Goal: Information Seeking & Learning: Learn about a topic

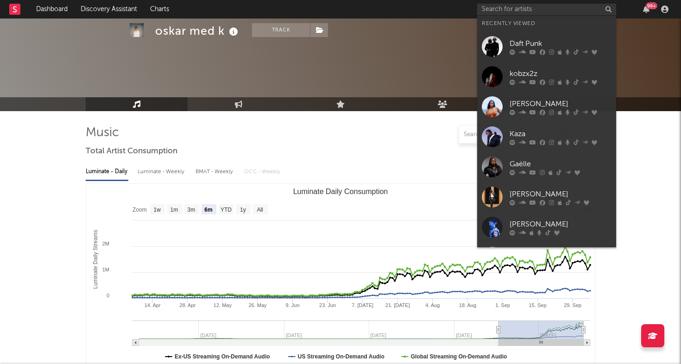
select select "6m"
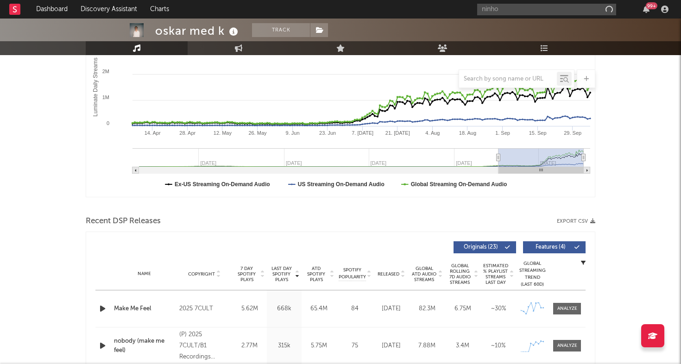
click at [523, 11] on input "ninho" at bounding box center [546, 10] width 139 height 12
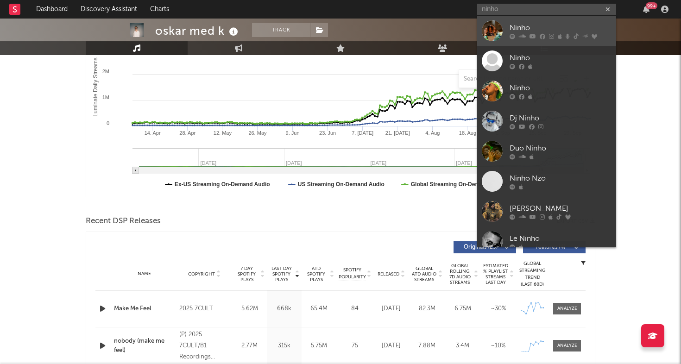
type input "ninho"
click at [491, 26] on div at bounding box center [492, 30] width 21 height 21
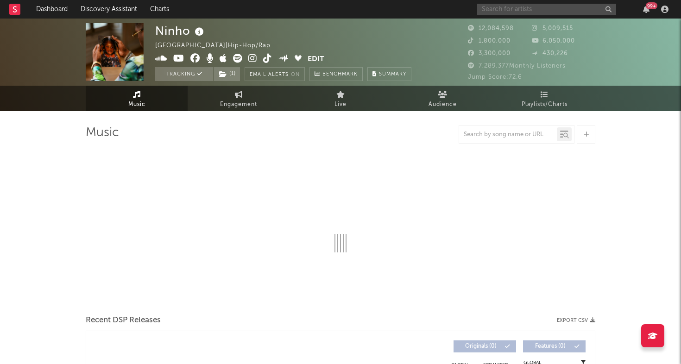
click at [511, 8] on input "text" at bounding box center [546, 10] width 139 height 12
type input "no pain no gai"
select select "6m"
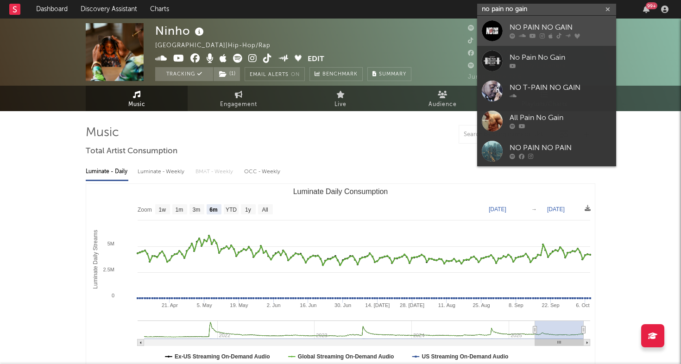
type input "no pain no gain"
click at [489, 26] on div at bounding box center [492, 30] width 21 height 21
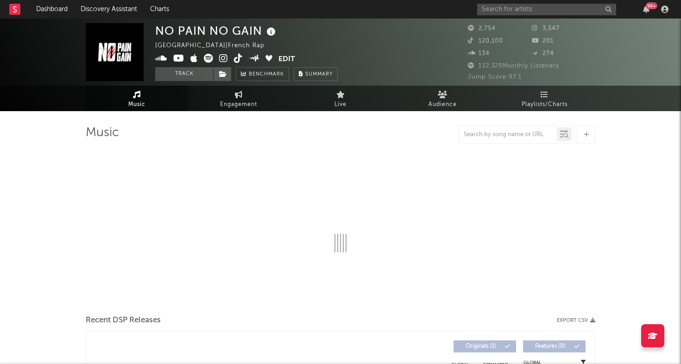
select select "1w"
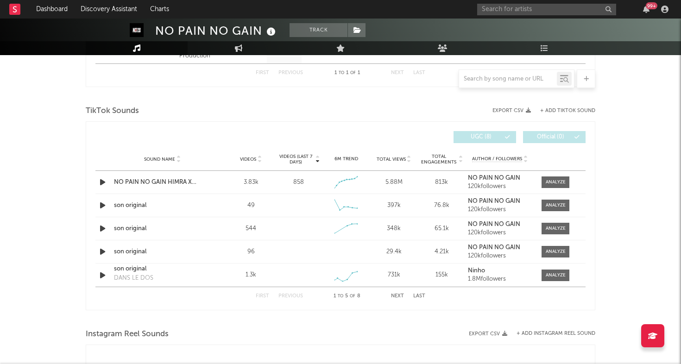
scroll to position [438, 0]
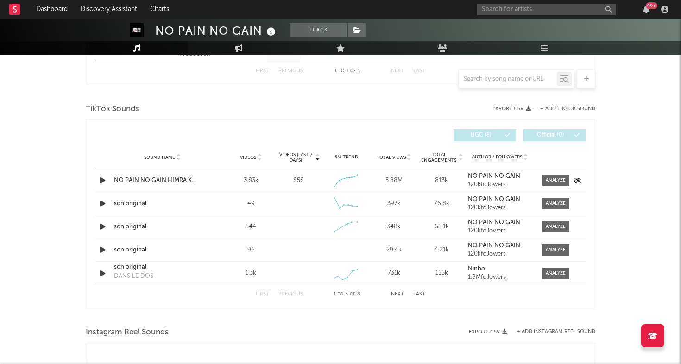
click at [98, 183] on icon "button" at bounding box center [103, 181] width 10 height 12
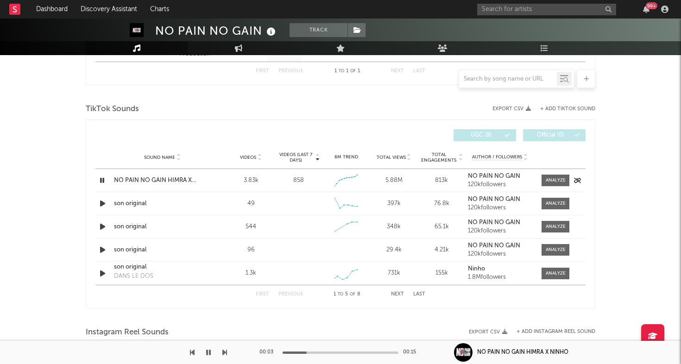
click at [98, 183] on icon "button" at bounding box center [102, 181] width 9 height 12
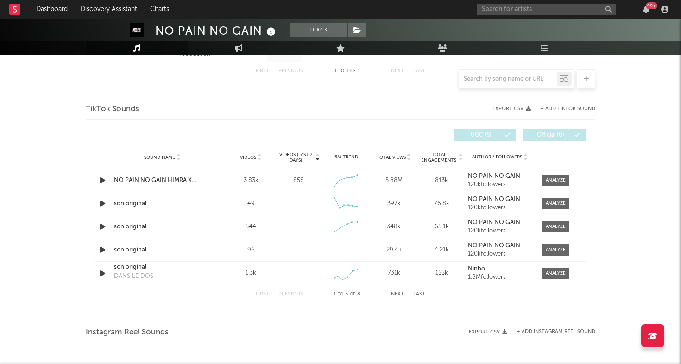
click at [561, 109] on button "+ Add TikTok Sound" at bounding box center [567, 109] width 55 height 5
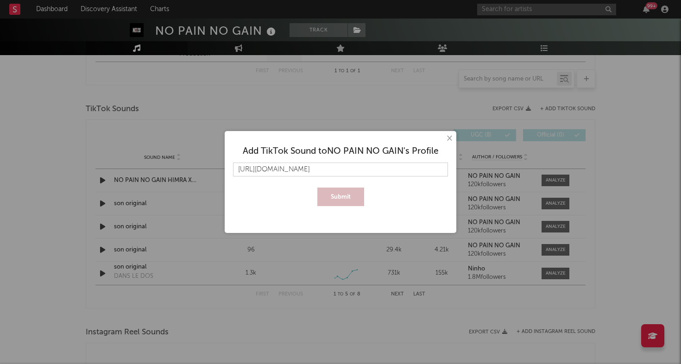
scroll to position [0, 8]
type input "https://www.tiktok.com/music/son-original-7558494290747607830"
click at [339, 197] on button "Submit" at bounding box center [340, 197] width 47 height 19
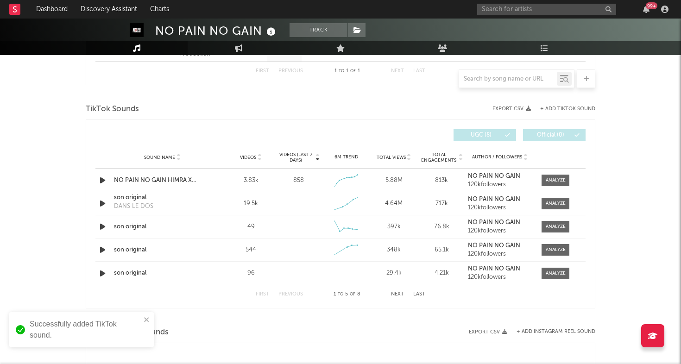
click at [564, 107] on button "+ Add TikTok Sound" at bounding box center [567, 109] width 55 height 5
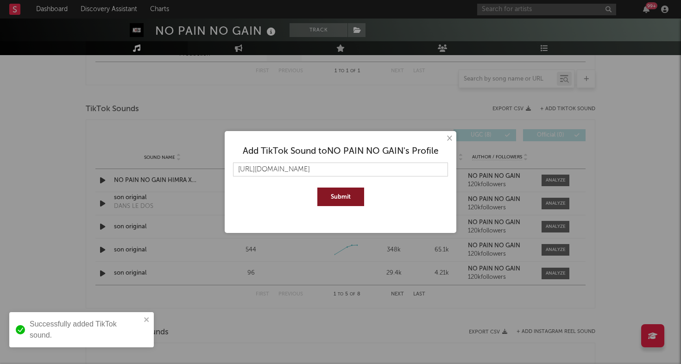
scroll to position [0, 7]
type input "https://www.tiktok.com/music/son-original-7559346819025652536"
click at [340, 196] on button "Submit" at bounding box center [340, 197] width 47 height 19
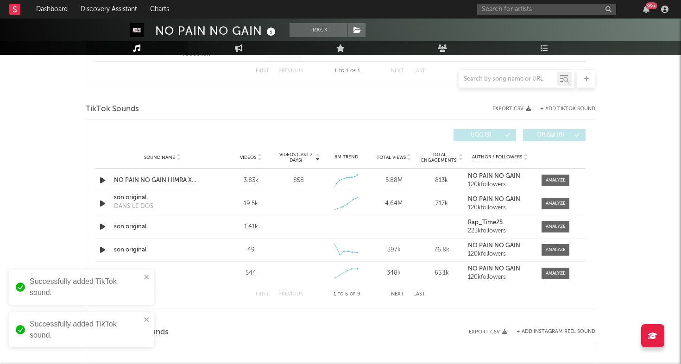
click at [558, 108] on button "+ Add TikTok Sound" at bounding box center [567, 109] width 55 height 5
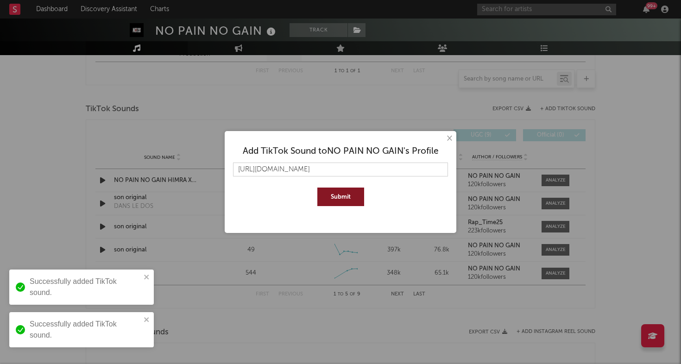
scroll to position [0, 6]
type input "https://www.tiktok.com/music/son-original-7559356636708817720"
click at [346, 196] on button "Submit" at bounding box center [340, 197] width 47 height 19
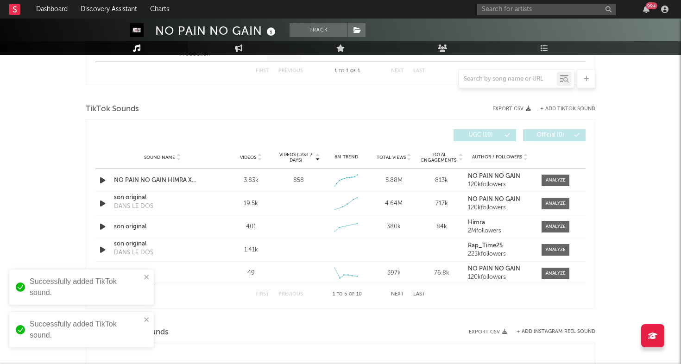
click at [553, 109] on button "+ Add TikTok Sound" at bounding box center [567, 109] width 55 height 5
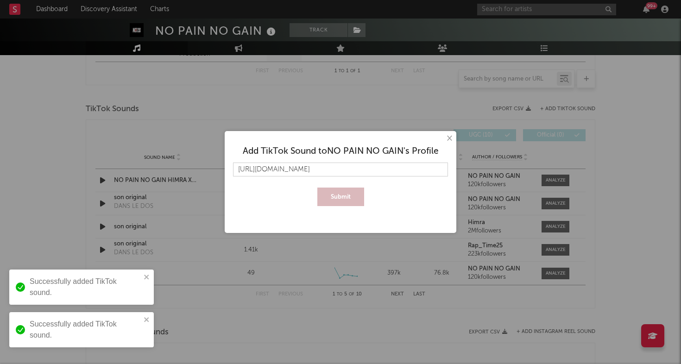
scroll to position [0, 14]
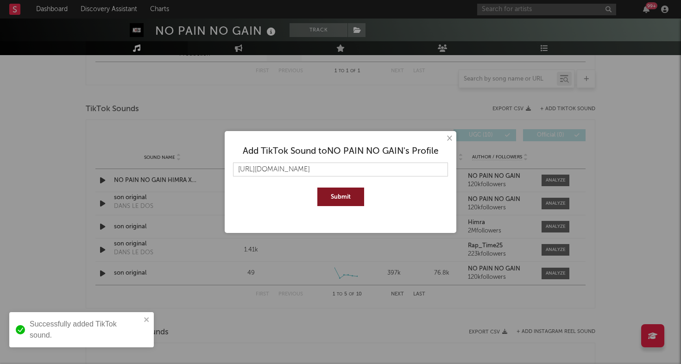
type input "https://www.tiktok.com/music/DANS-LE-DOS-7559128257330743297"
click at [340, 204] on button "Submit" at bounding box center [340, 197] width 47 height 19
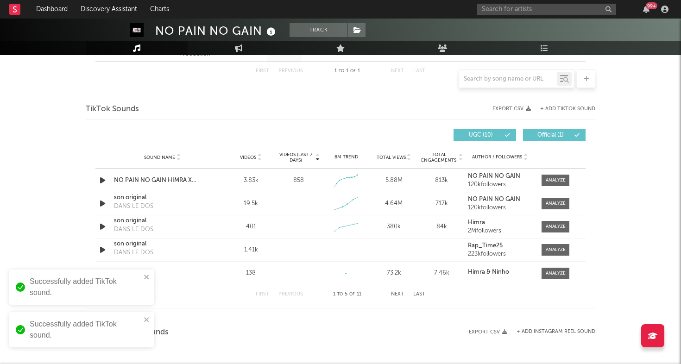
click at [565, 108] on button "+ Add TikTok Sound" at bounding box center [567, 109] width 55 height 5
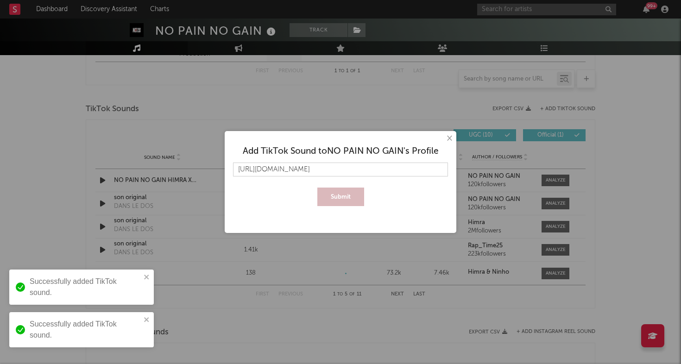
scroll to position [0, 7]
type input "https://www.tiktok.com/music/son-original-7559264777286028044"
click at [338, 188] on button "Submit" at bounding box center [340, 197] width 47 height 19
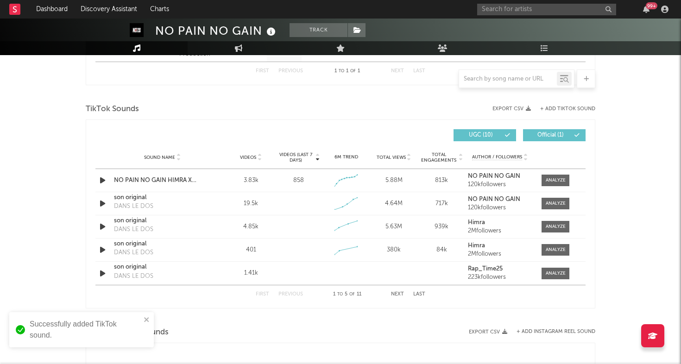
click at [289, 157] on span "Videos (last 7 days)" at bounding box center [296, 157] width 38 height 11
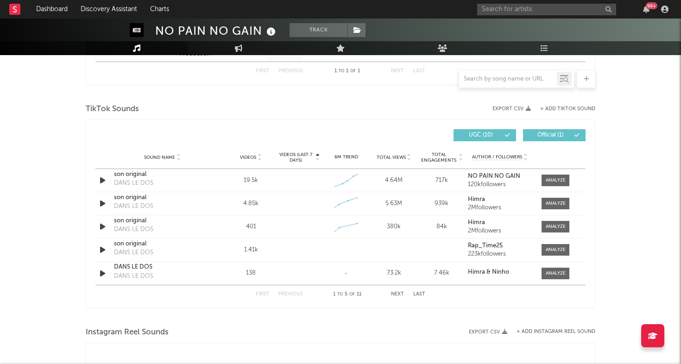
click at [289, 157] on span "Videos (last 7 days)" at bounding box center [296, 157] width 38 height 11
click at [242, 155] on span "Videos" at bounding box center [248, 158] width 16 height 6
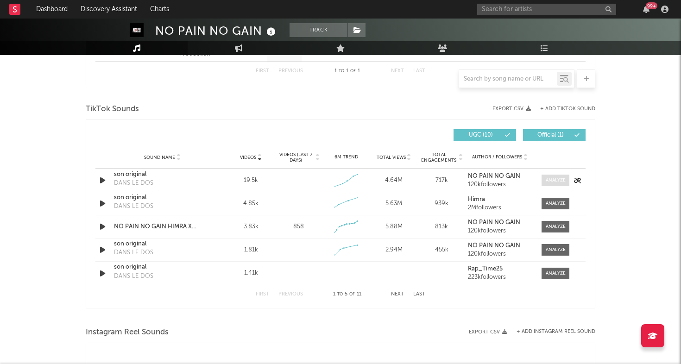
click at [554, 179] on div at bounding box center [556, 180] width 20 height 7
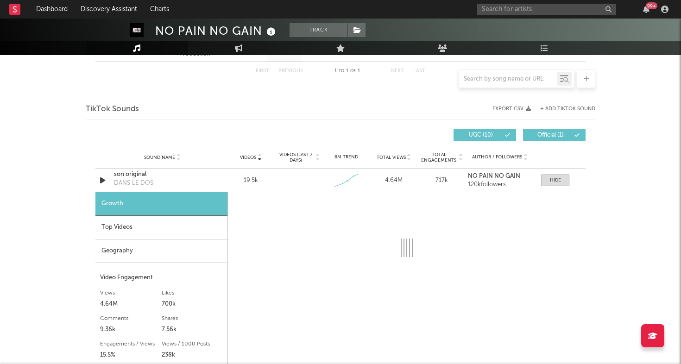
click at [152, 225] on div "Top Videos" at bounding box center [161, 228] width 132 height 24
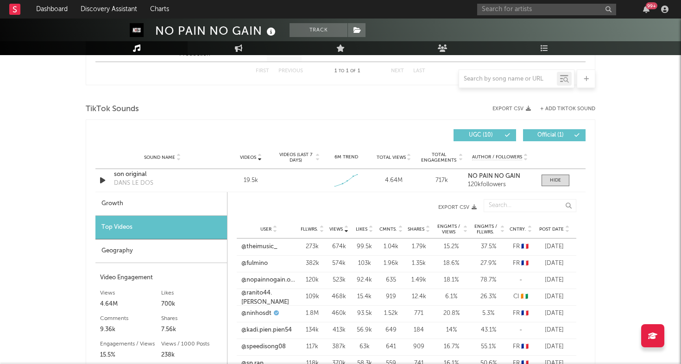
click at [188, 250] on div "Geography" at bounding box center [161, 251] width 132 height 24
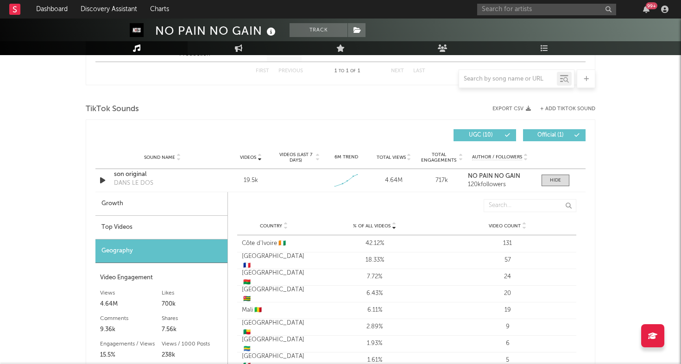
click at [208, 227] on div "Top Videos" at bounding box center [161, 228] width 132 height 24
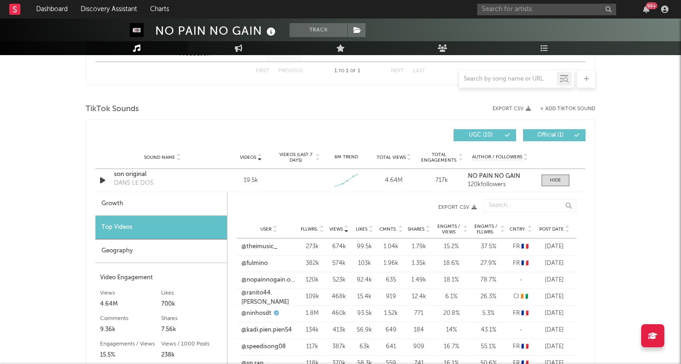
click at [554, 225] on div "User Fllwrs. Views Likes Cmnts. Shares Engmts / Views Engmts / Fllwrs. Cntry. P…" at bounding box center [406, 229] width 339 height 19
click at [552, 228] on span "Post Date" at bounding box center [551, 229] width 25 height 6
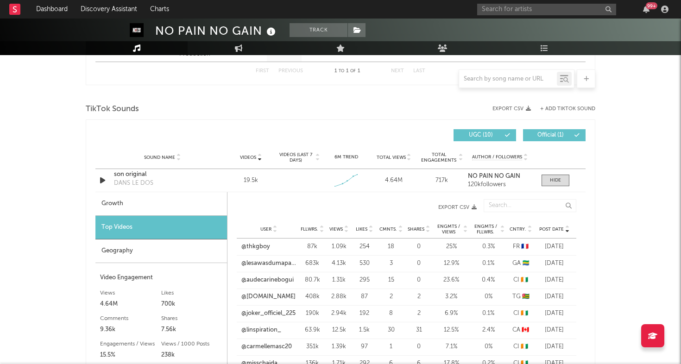
click at [519, 228] on span "Cntry." at bounding box center [517, 229] width 17 height 6
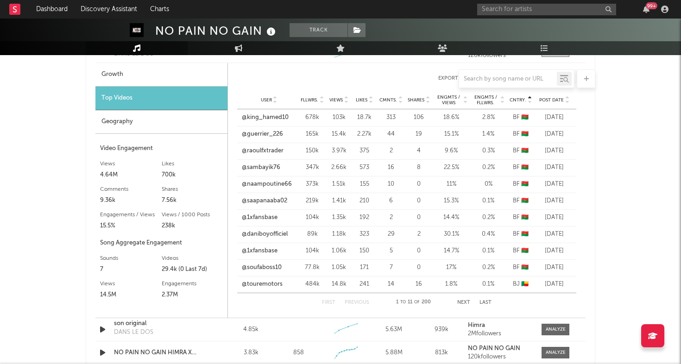
scroll to position [560, 0]
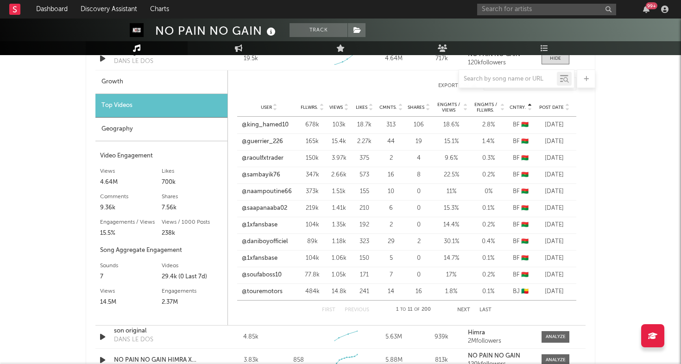
click at [467, 308] on button "Next" at bounding box center [463, 310] width 13 height 5
click at [262, 121] on link "@jpnda_1" at bounding box center [254, 124] width 27 height 9
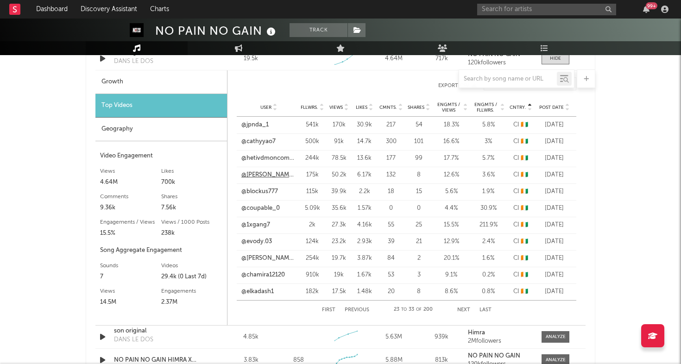
click at [264, 177] on link "@sam.lepro1" at bounding box center [268, 174] width 55 height 9
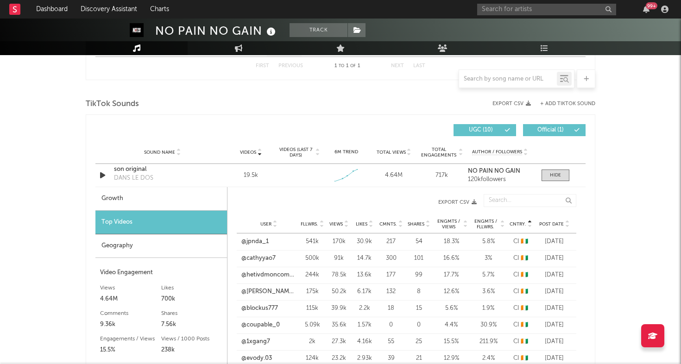
scroll to position [447, 0]
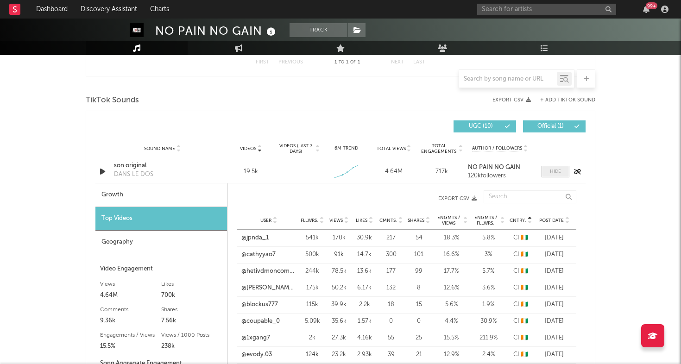
click at [546, 173] on span at bounding box center [555, 172] width 28 height 12
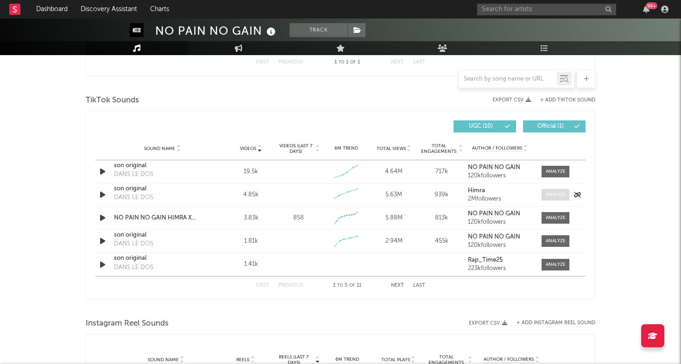
click at [551, 197] on div at bounding box center [556, 194] width 20 height 7
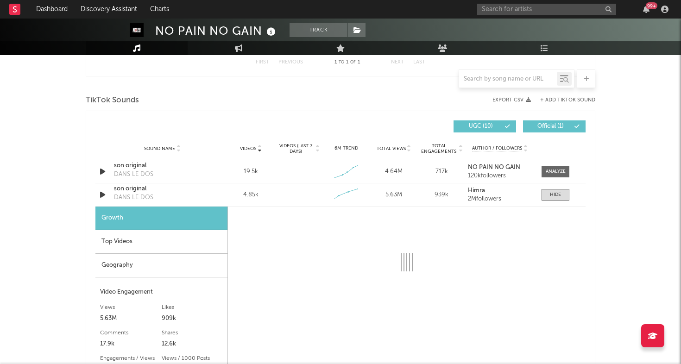
select select "1w"
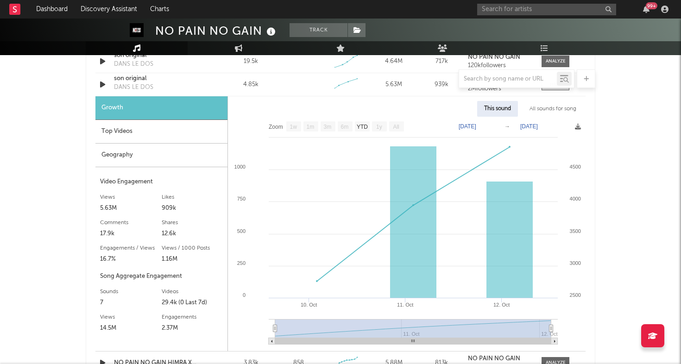
scroll to position [566, 0]
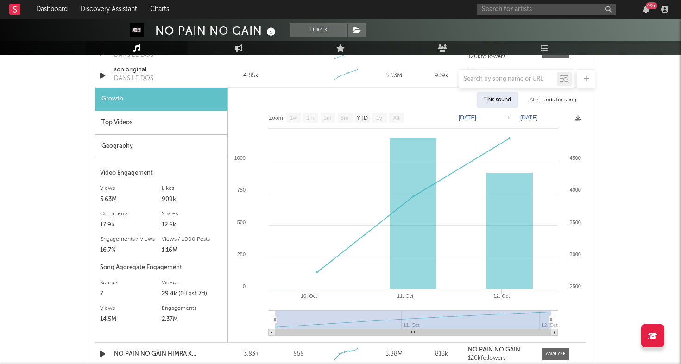
click at [173, 143] on div "Geography" at bounding box center [161, 147] width 132 height 24
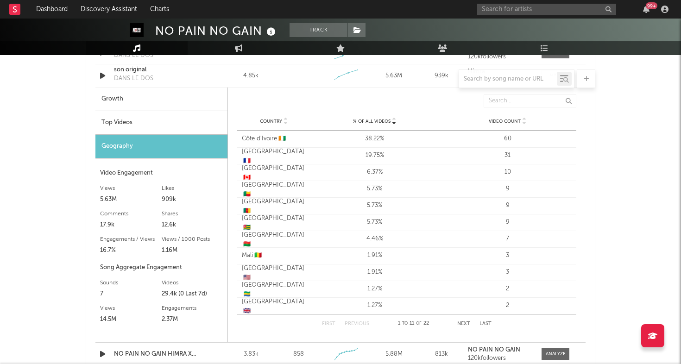
click at [169, 120] on div "Top Videos" at bounding box center [161, 123] width 132 height 24
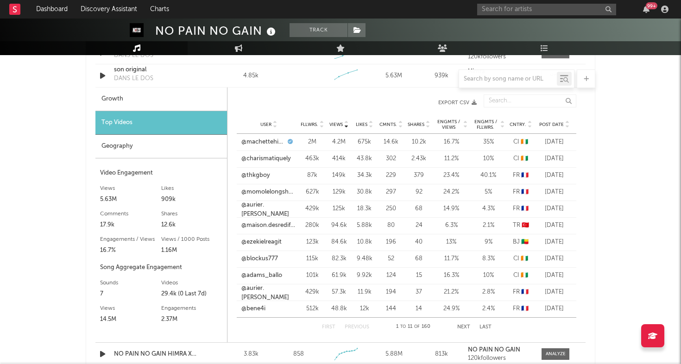
click at [562, 124] on span "Post Date" at bounding box center [551, 125] width 25 height 6
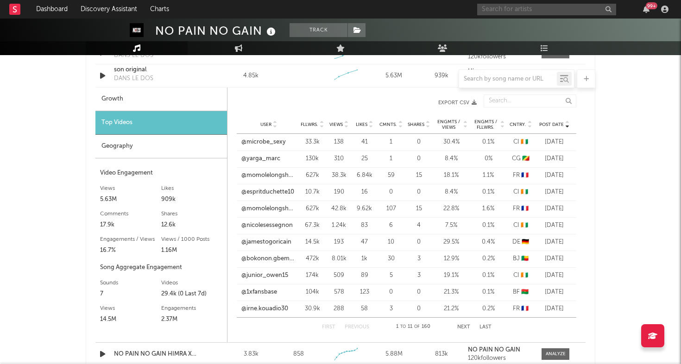
click at [546, 10] on input "text" at bounding box center [546, 10] width 139 height 12
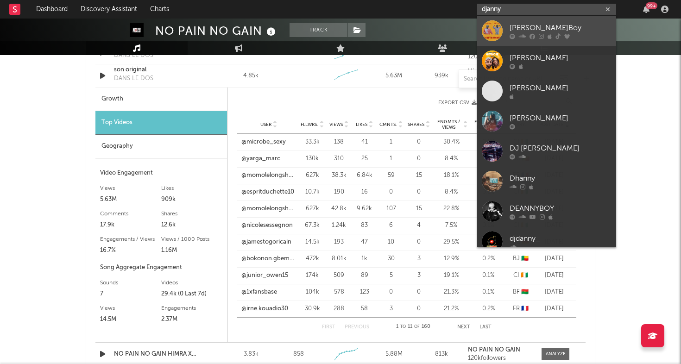
type input "djanny"
click at [534, 25] on div "Djanny B.Boy" at bounding box center [560, 27] width 102 height 11
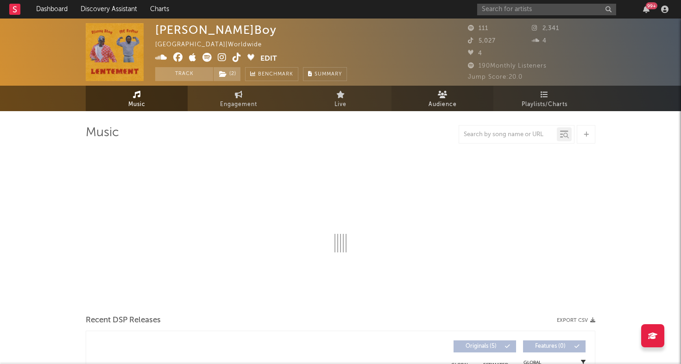
select select "6m"
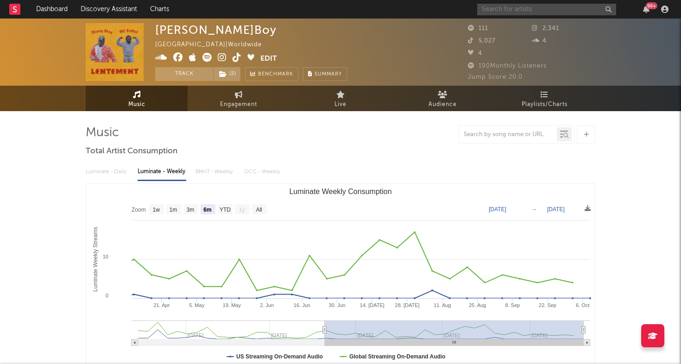
click at [533, 12] on input "text" at bounding box center [546, 10] width 139 height 12
click at [509, 7] on input "metah" at bounding box center [546, 10] width 139 height 12
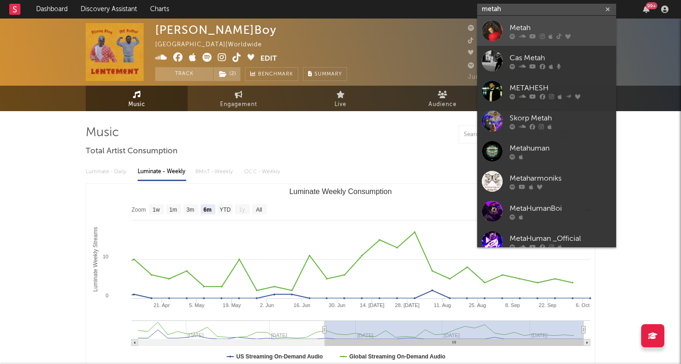
type input "metah"
click at [494, 32] on div at bounding box center [492, 30] width 21 height 21
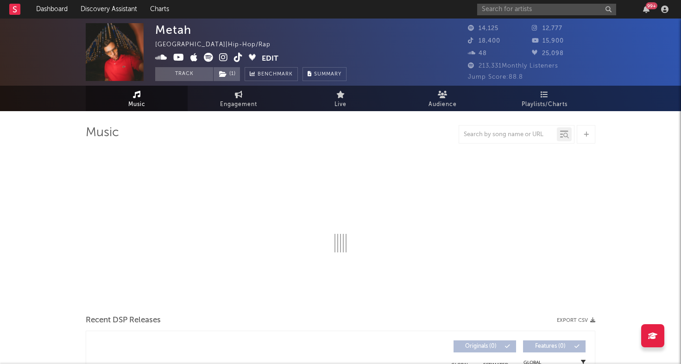
select select "6m"
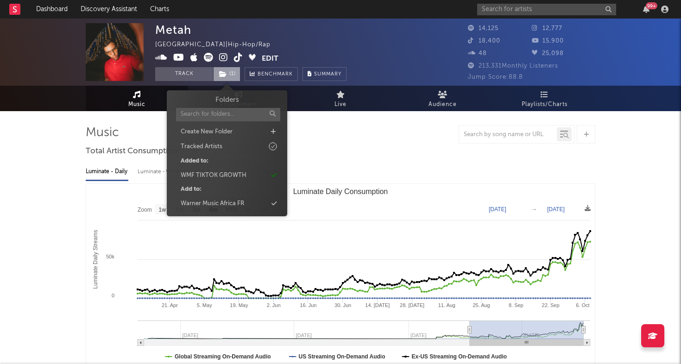
click at [227, 74] on span "( 1 )" at bounding box center [226, 74] width 27 height 14
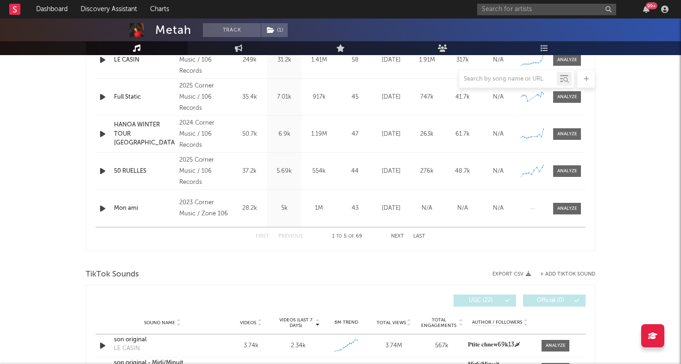
scroll to position [431, 0]
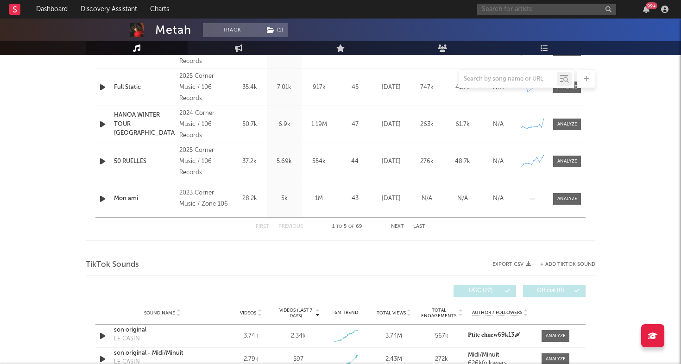
click at [533, 8] on input "text" at bounding box center [546, 10] width 139 height 12
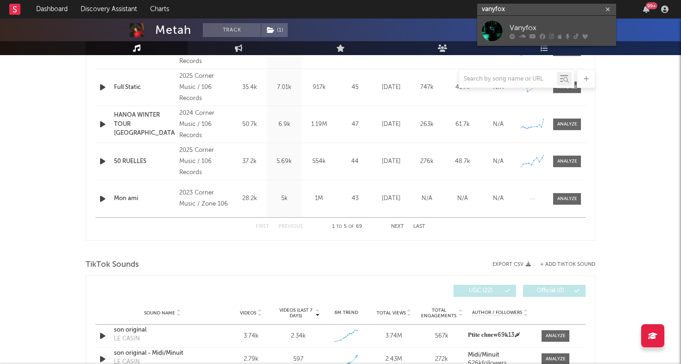
type input "vanyfox"
click at [499, 27] on div at bounding box center [492, 30] width 21 height 21
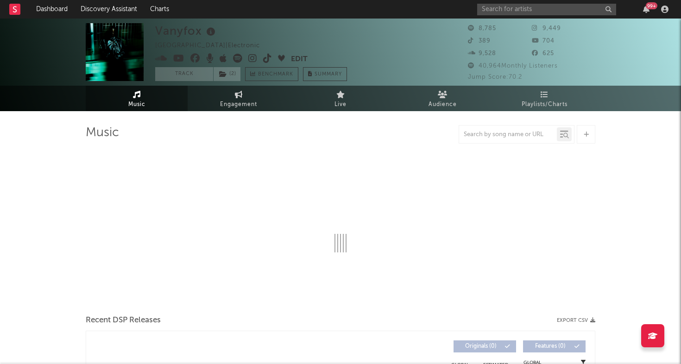
select select "6m"
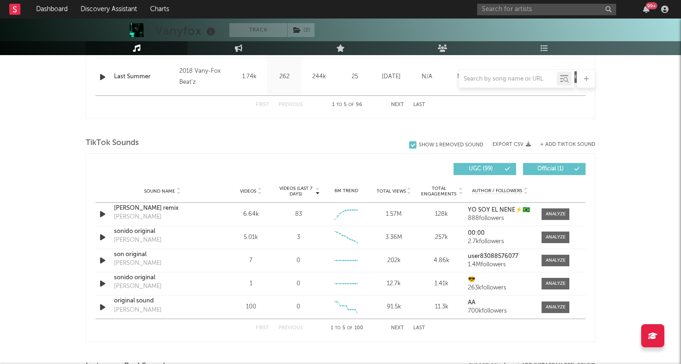
scroll to position [587, 0]
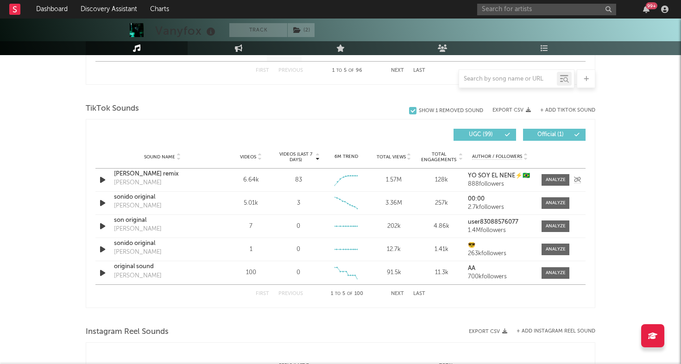
click at [104, 176] on icon "button" at bounding box center [103, 180] width 10 height 12
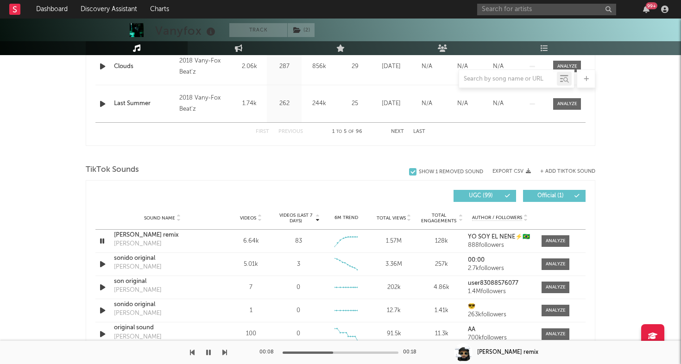
scroll to position [529, 0]
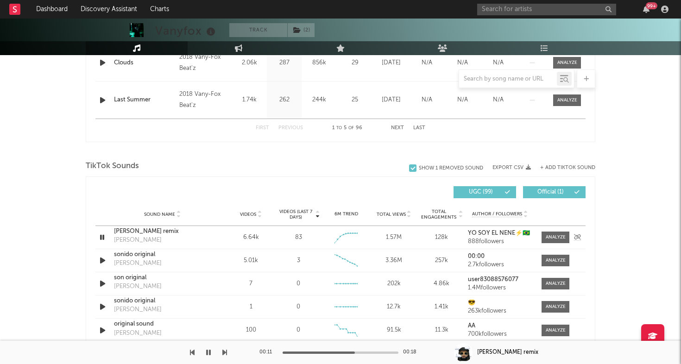
click at [102, 238] on icon "button" at bounding box center [102, 238] width 9 height 12
click at [144, 230] on div "almas gemelas remix" at bounding box center [162, 231] width 97 height 9
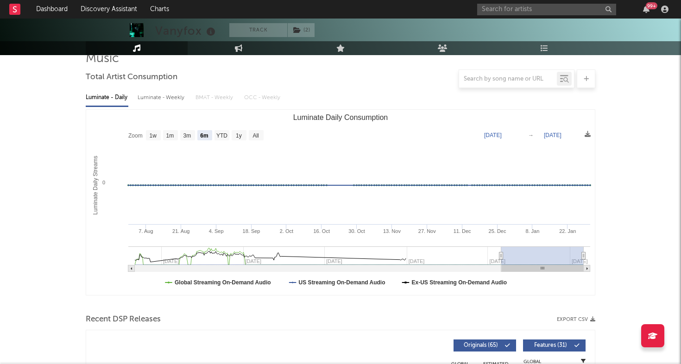
scroll to position [0, 0]
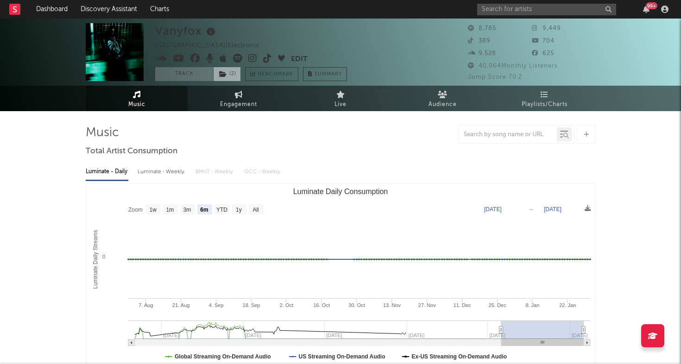
click at [229, 73] on span "( 2 )" at bounding box center [227, 74] width 28 height 14
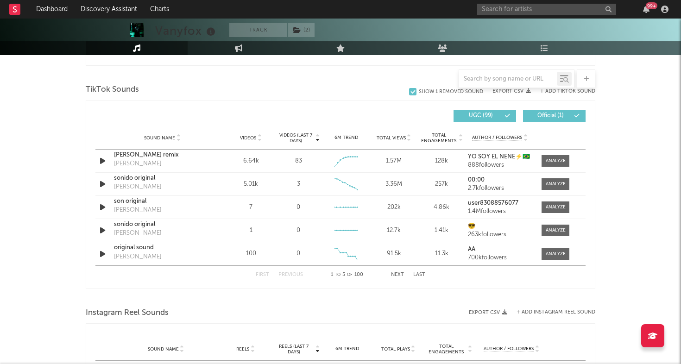
scroll to position [607, 0]
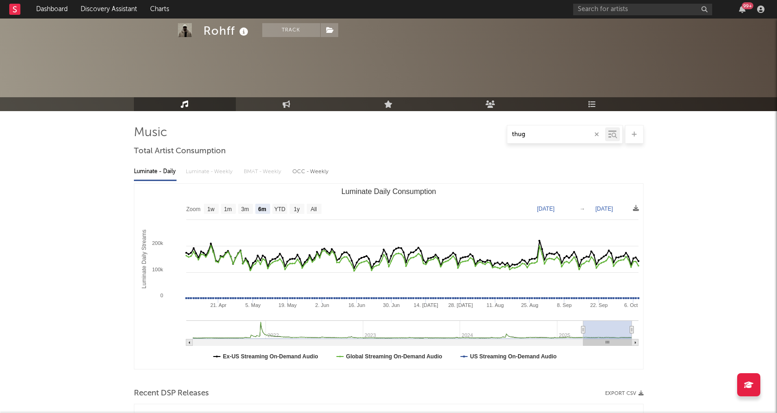
select select "6m"
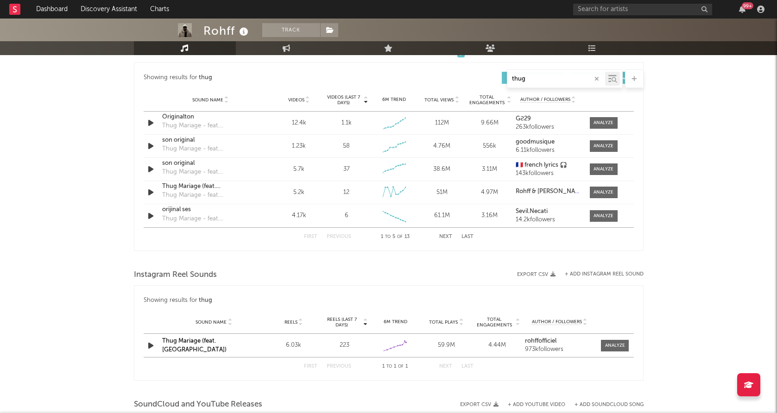
click at [118, 151] on div "Rohff Track [GEOGRAPHIC_DATA] | Hip-Hop/Rap Edit Track Benchmark Summary 726,10…" at bounding box center [388, 33] width 777 height 1095
click at [121, 110] on div "Rohff Track [GEOGRAPHIC_DATA] | Hip-Hop/Rap Edit Track Benchmark Summary 726,10…" at bounding box center [388, 33] width 777 height 1095
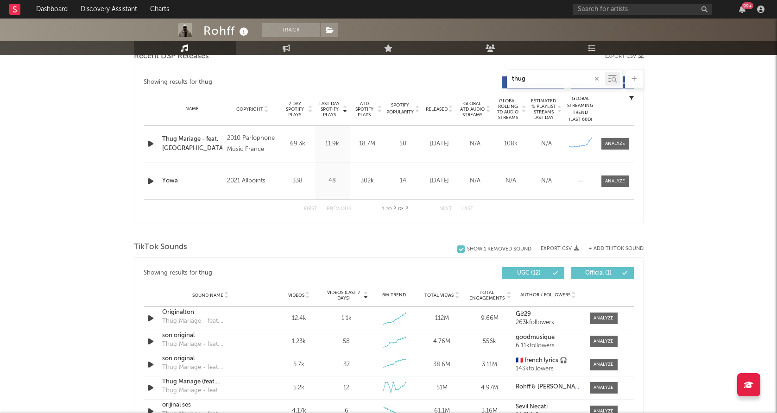
scroll to position [493, 0]
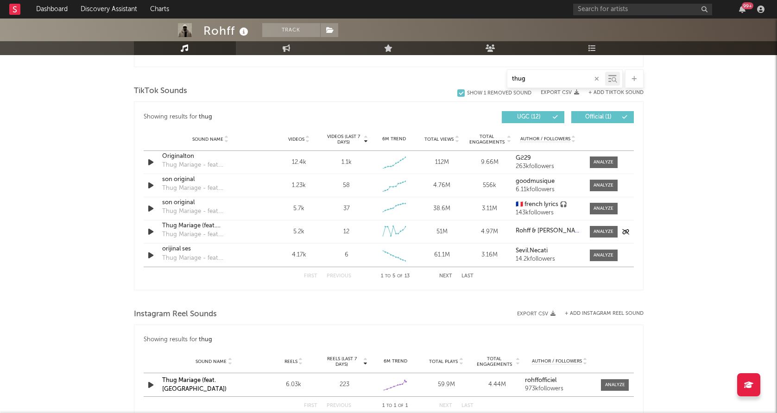
click at [202, 229] on div "Thug Mariage (feat. Indila)" at bounding box center [210, 225] width 97 height 9
click at [615, 169] on div "Sound Name Originalton Thug Mariage - feat. Indila Videos 12.4k Videos (last 7 …" at bounding box center [389, 162] width 490 height 23
click at [598, 157] on span at bounding box center [604, 163] width 28 height 12
select select "6m"
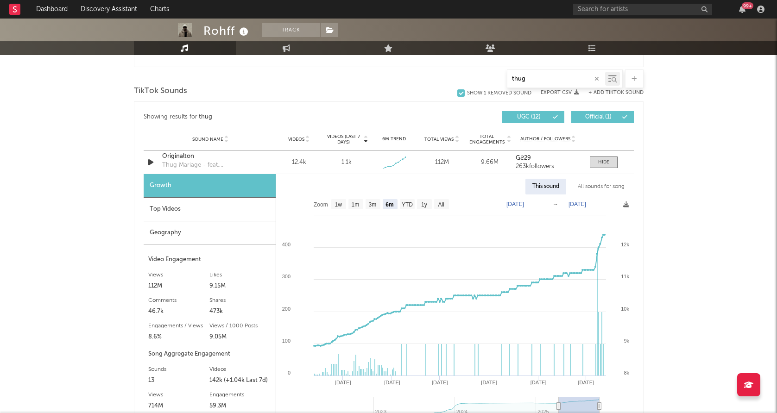
click at [200, 211] on div "Top Videos" at bounding box center [210, 210] width 132 height 24
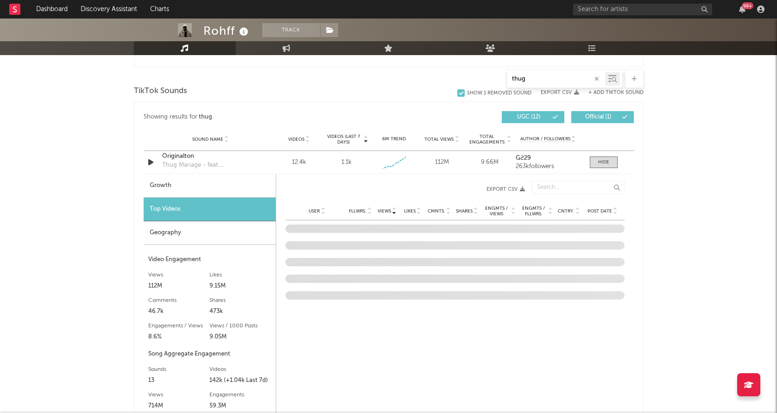
click at [197, 231] on div "Geography" at bounding box center [210, 233] width 132 height 24
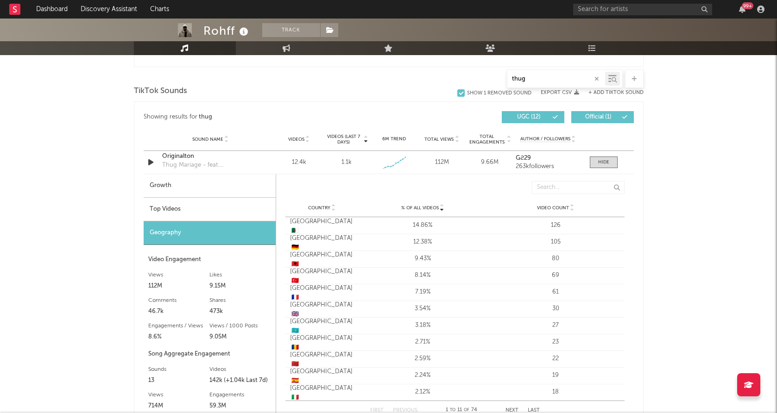
click at [201, 210] on div "Top Videos" at bounding box center [210, 210] width 132 height 24
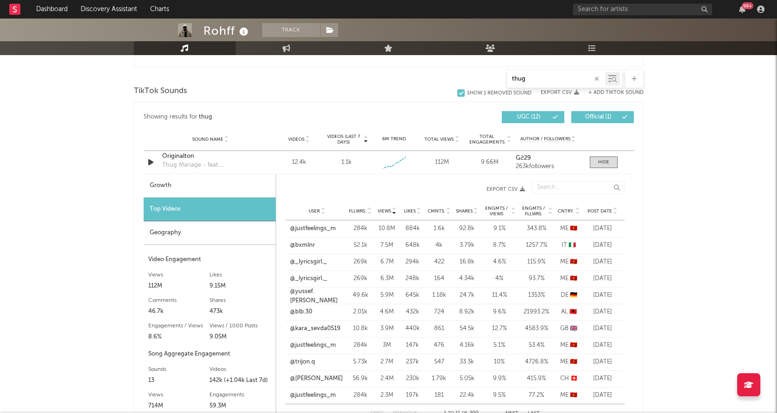
click at [597, 211] on span "Post Date" at bounding box center [599, 211] width 25 height 6
click at [612, 168] on div "Sound Name Originalton Thug Mariage - feat. Indila Videos 12.4k Videos (last 7 …" at bounding box center [389, 162] width 490 height 23
click at [607, 163] on div at bounding box center [603, 162] width 11 height 7
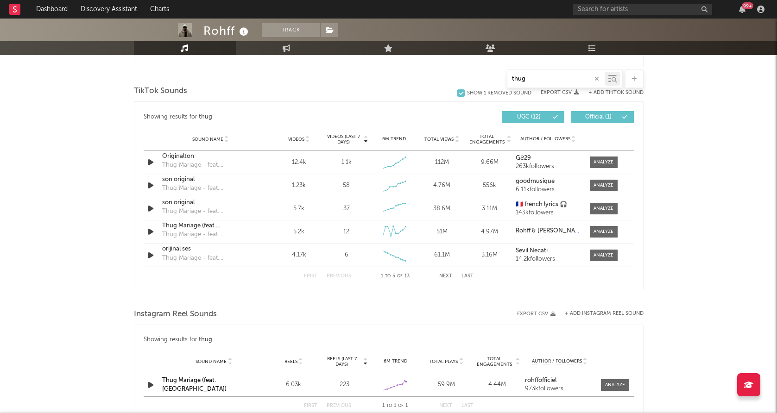
click at [612, 91] on button "+ Add TikTok Sound" at bounding box center [615, 92] width 55 height 5
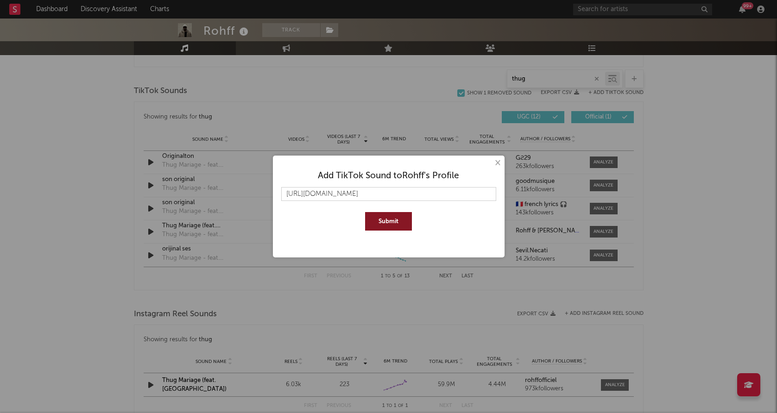
scroll to position [0, 14]
type input "https://www.tiktok.com/music/original-sound-7337492483063515937"
click at [384, 220] on button "Submit" at bounding box center [388, 221] width 47 height 19
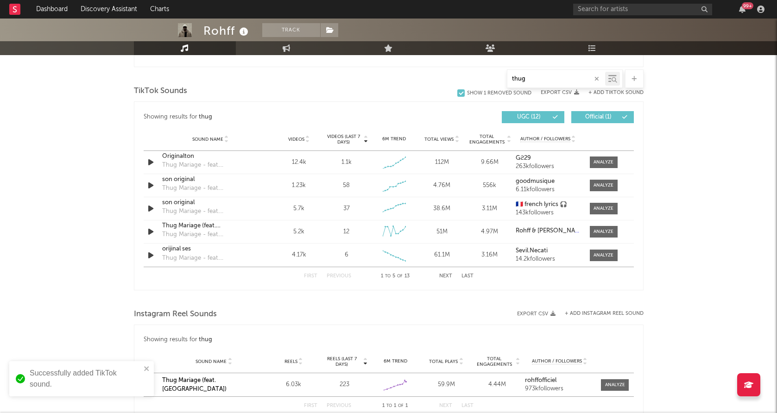
click at [608, 94] on button "+ Add TikTok Sound" at bounding box center [615, 92] width 55 height 5
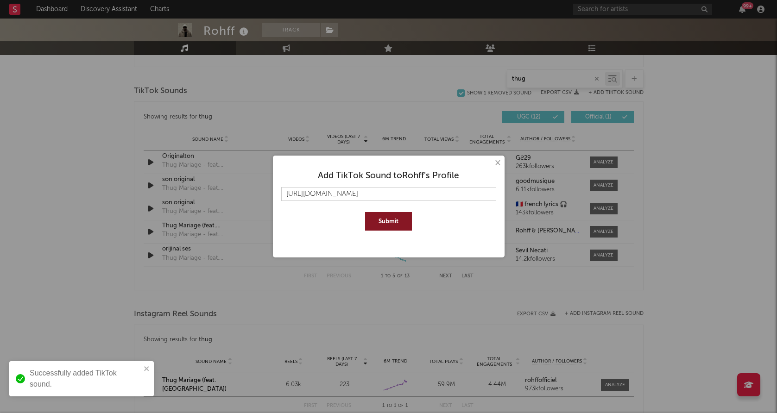
scroll to position [0, 5]
type input "https://www.tiktok.com/music/son-original-6888381197144181505"
click at [407, 216] on button "Submit" at bounding box center [388, 221] width 47 height 19
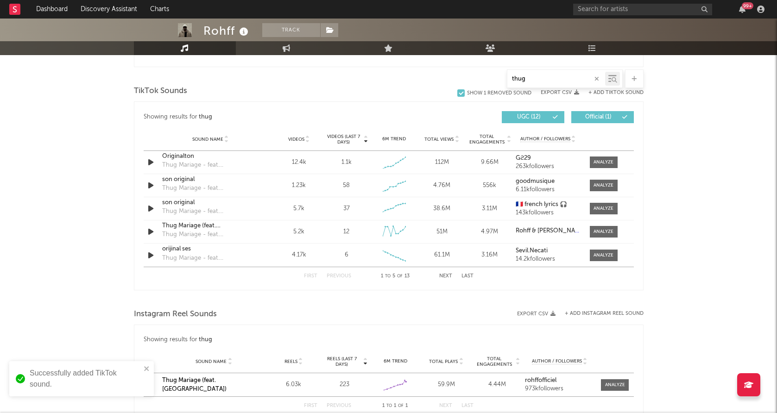
click at [598, 77] on icon "button" at bounding box center [596, 79] width 5 height 6
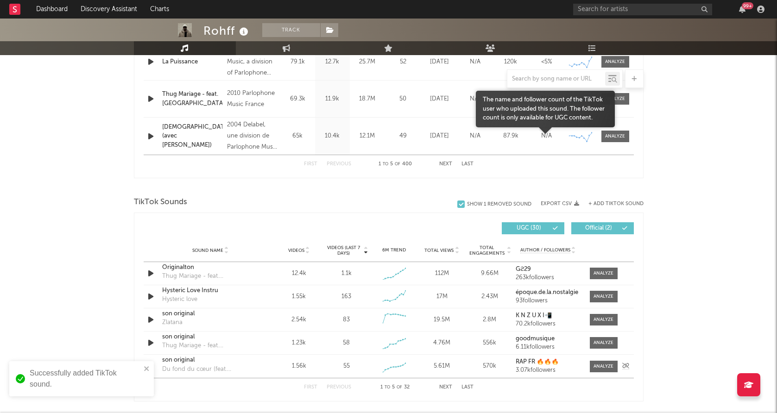
scroll to position [604, 0]
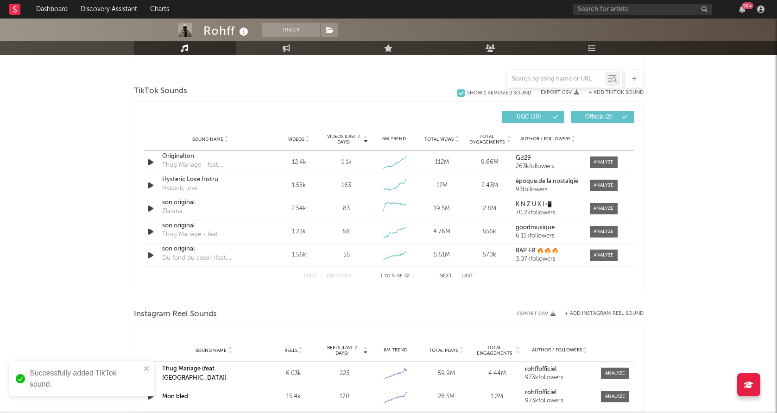
click at [346, 138] on span "Videos (last 7 days)" at bounding box center [344, 139] width 38 height 11
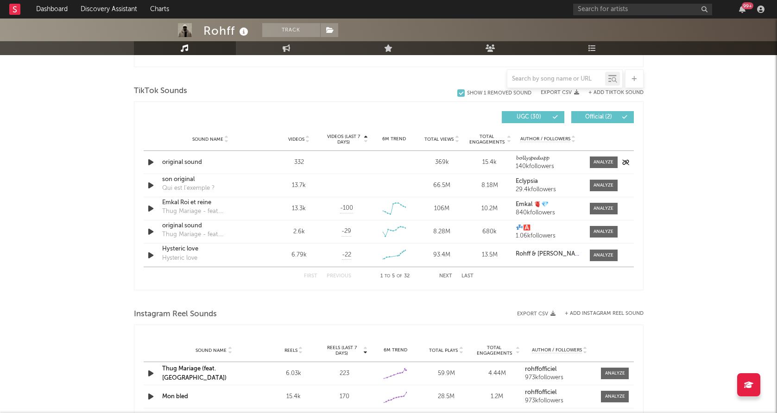
click at [150, 163] on icon "button" at bounding box center [151, 163] width 10 height 12
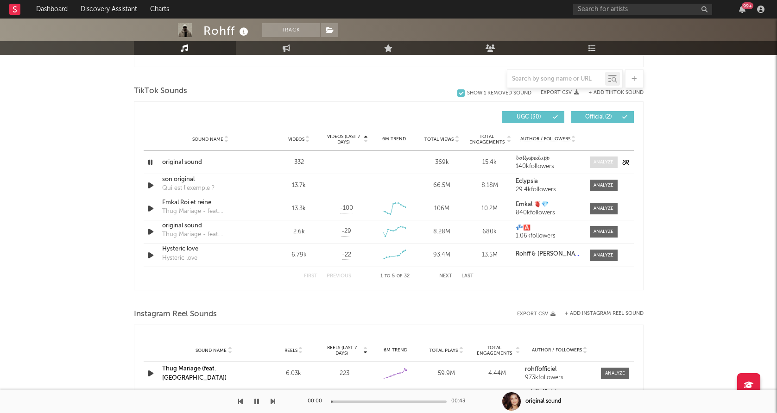
click at [609, 161] on div at bounding box center [603, 162] width 20 height 7
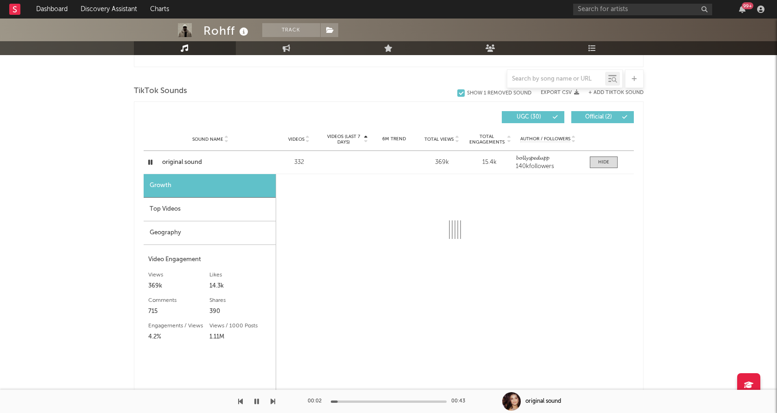
click at [230, 240] on div "Geography" at bounding box center [210, 233] width 132 height 24
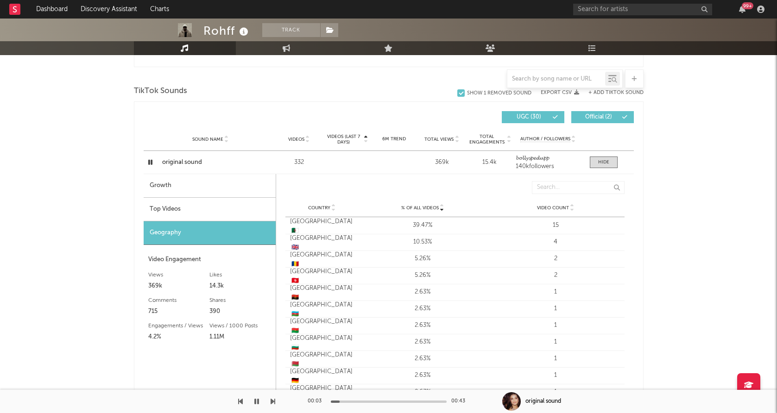
click at [228, 203] on div "Top Videos" at bounding box center [210, 210] width 132 height 24
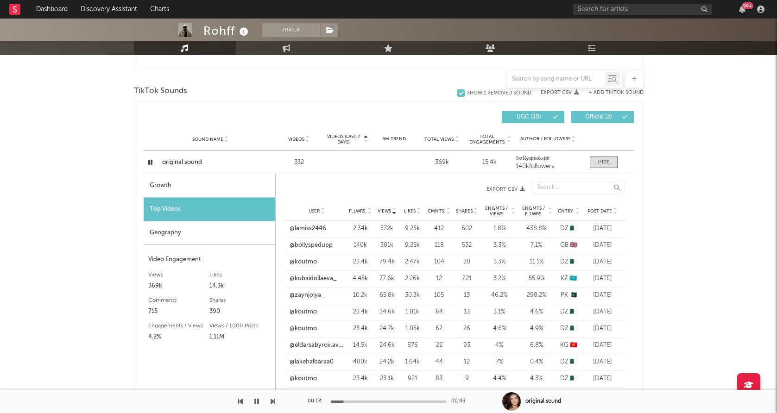
click at [593, 211] on span "Post Date" at bounding box center [599, 211] width 25 height 6
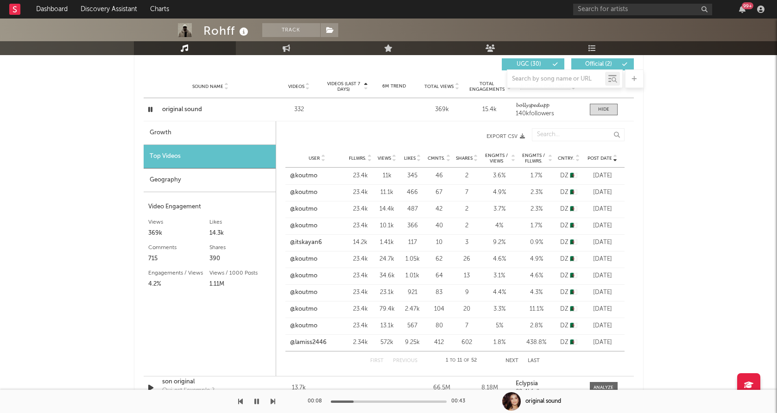
scroll to position [670, 0]
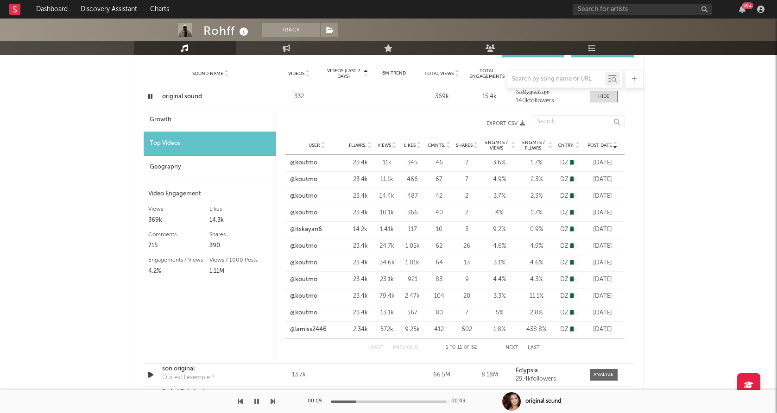
click at [511, 347] on button "Next" at bounding box center [511, 347] width 13 height 5
click at [406, 346] on button "Previous" at bounding box center [404, 347] width 25 height 5
click at [151, 95] on icon "button" at bounding box center [150, 97] width 9 height 12
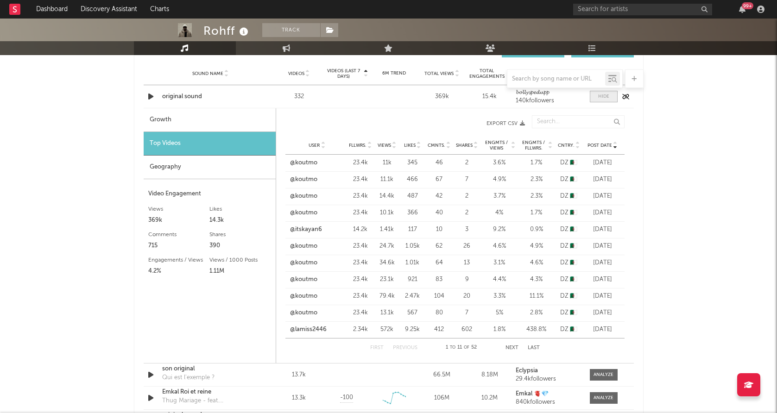
click at [605, 100] on div at bounding box center [603, 96] width 11 height 7
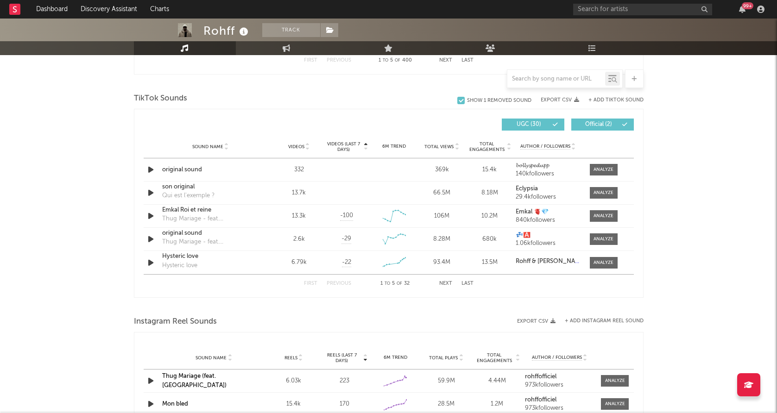
scroll to position [594, 0]
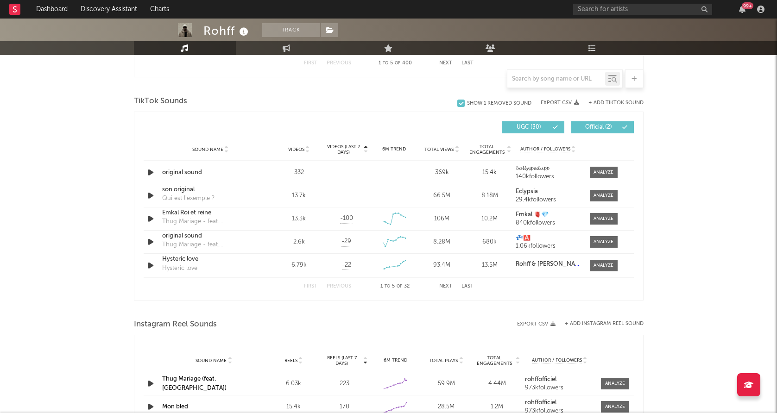
click at [600, 101] on button "+ Add TikTok Sound" at bounding box center [615, 102] width 55 height 5
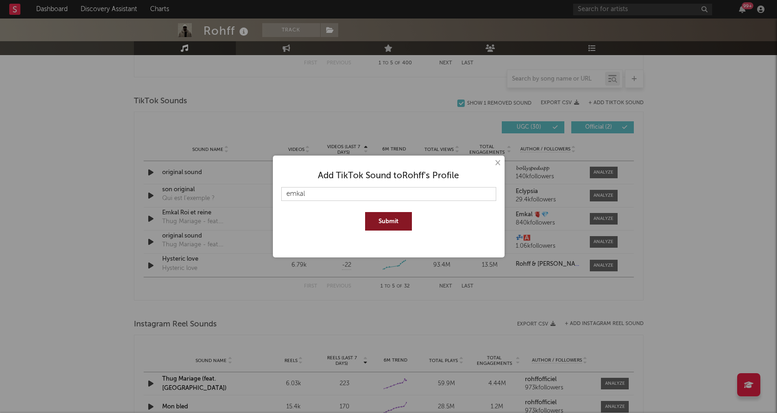
type input "emkal"
click at [382, 220] on button "Submit" at bounding box center [388, 221] width 47 height 19
click at [495, 165] on button "×" at bounding box center [497, 163] width 10 height 10
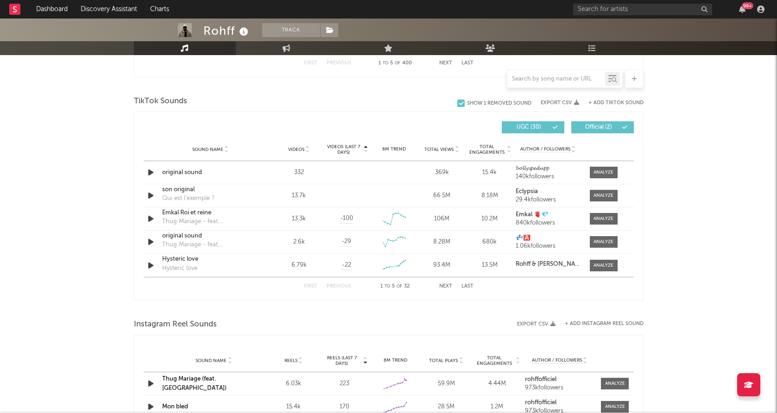
click at [578, 84] on div at bounding box center [556, 79] width 98 height 12
click at [574, 74] on div at bounding box center [556, 79] width 98 height 12
click at [559, 78] on input "text" at bounding box center [556, 78] width 98 height 7
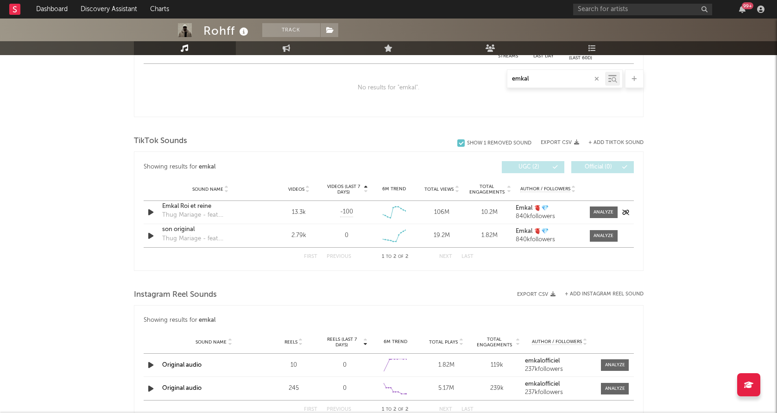
scroll to position [398, 0]
type input "emkal"
click at [597, 235] on div at bounding box center [603, 236] width 20 height 7
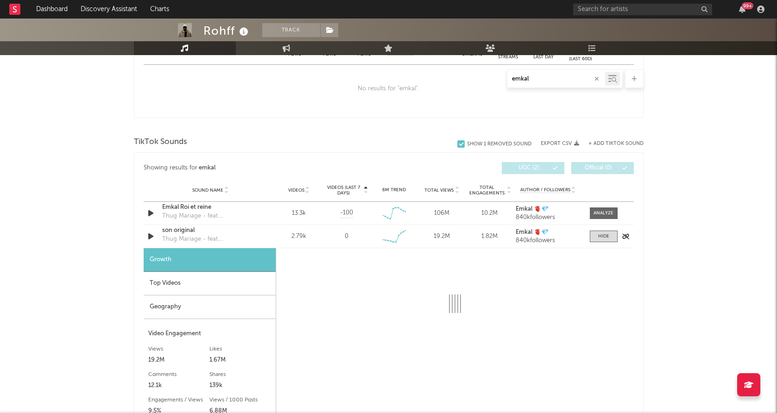
select select "6m"
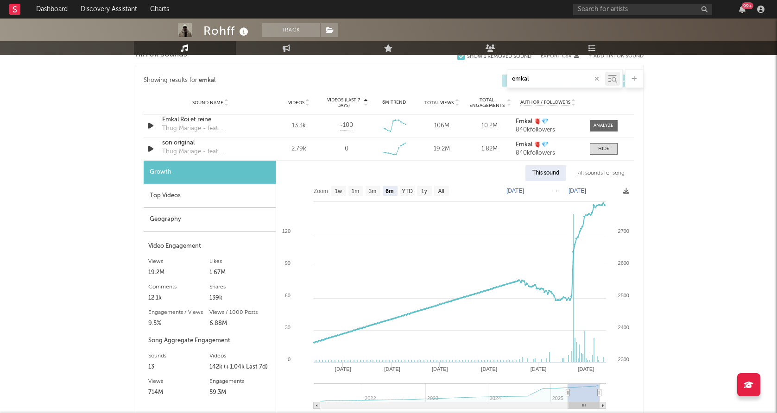
scroll to position [496, 0]
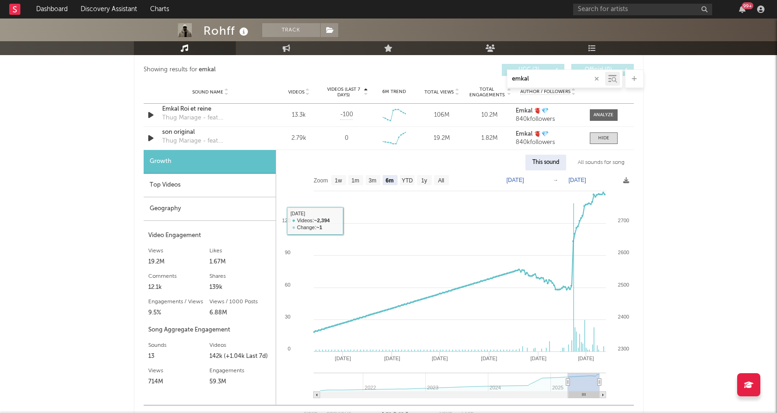
click at [231, 207] on div "Geography" at bounding box center [210, 209] width 132 height 24
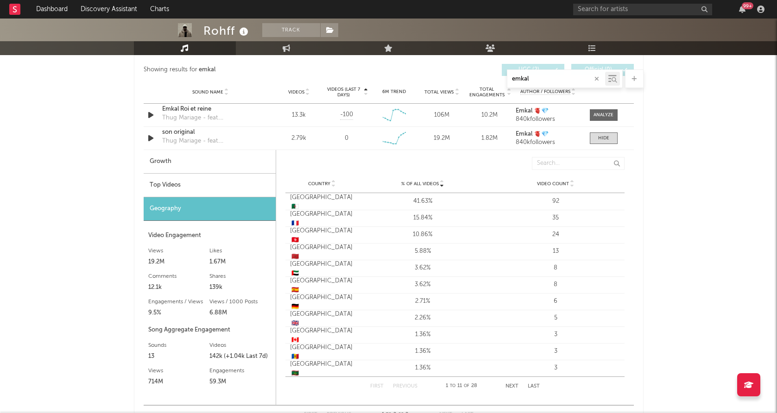
click at [227, 185] on div "Top Videos" at bounding box center [210, 186] width 132 height 24
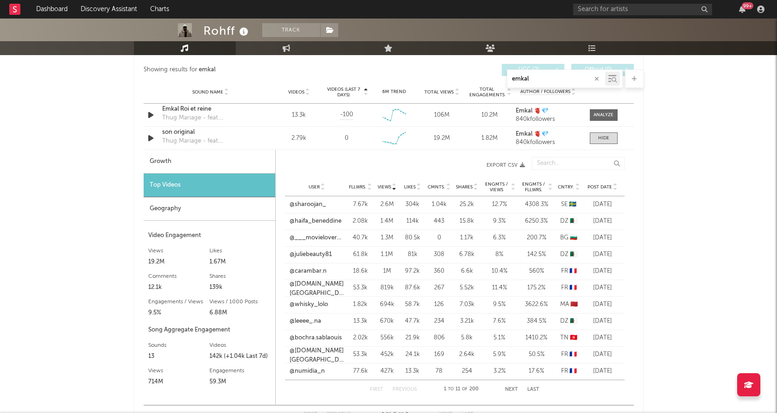
click at [597, 185] on span "Post Date" at bounding box center [599, 187] width 25 height 6
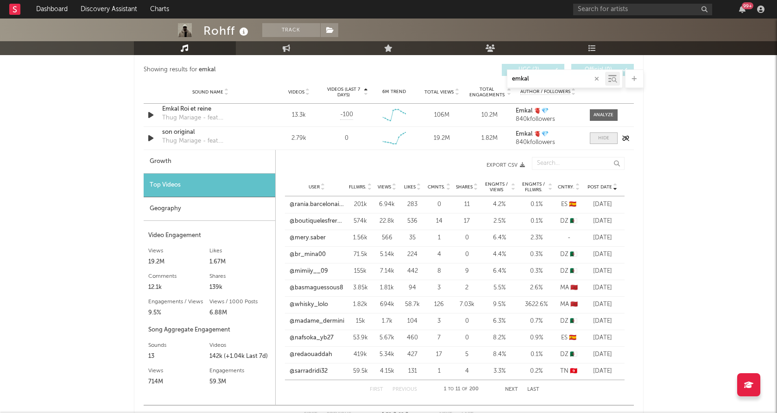
click at [606, 140] on div at bounding box center [603, 138] width 11 height 7
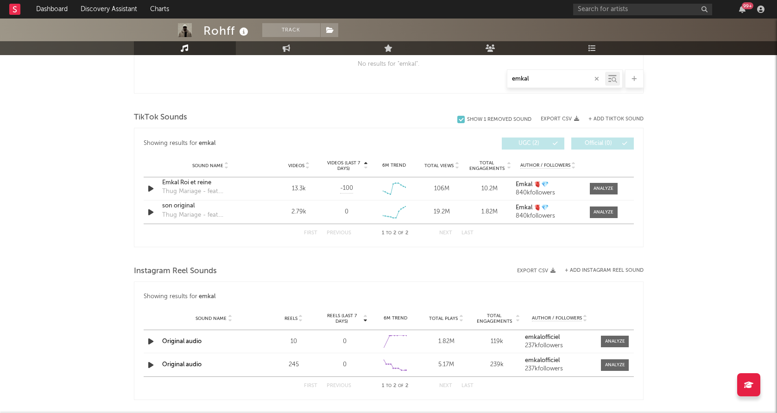
scroll to position [421, 0]
click at [598, 79] on icon "button" at bounding box center [596, 79] width 5 height 6
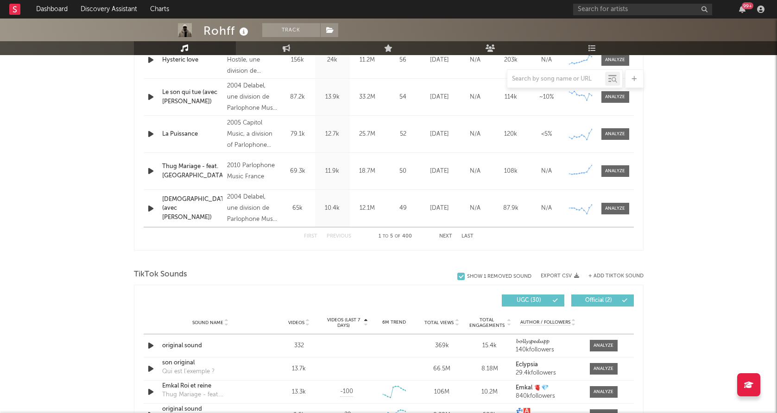
click at [604, 276] on button "+ Add TikTok Sound" at bounding box center [615, 276] width 55 height 5
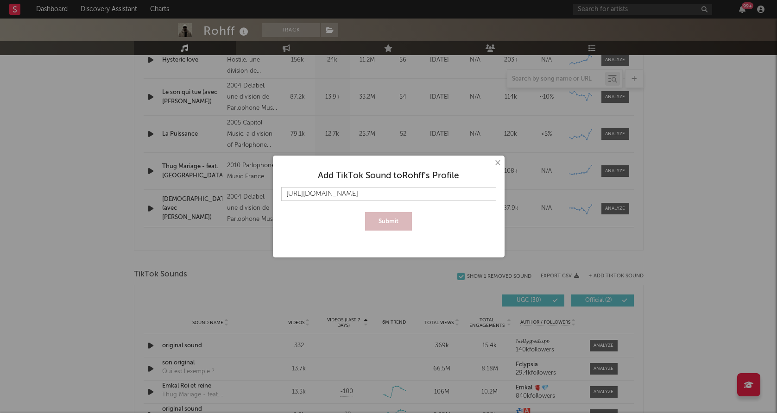
scroll to position [0, 6]
type input "https://www.tiktok.com/music/son-original-7447582548115360534"
click at [394, 224] on button "Submit" at bounding box center [388, 221] width 47 height 19
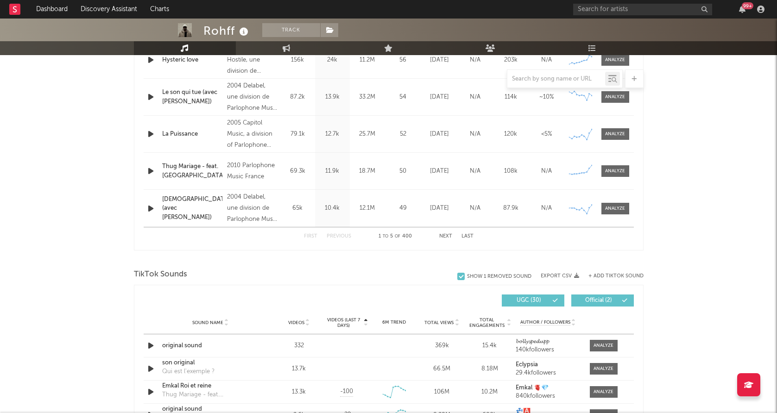
click at [636, 15] on div "99 +" at bounding box center [670, 9] width 195 height 19
click at [634, 6] on input "text" at bounding box center [642, 10] width 139 height 12
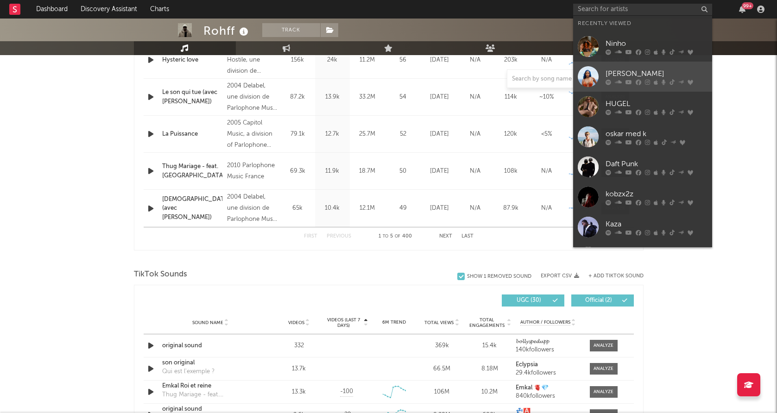
click at [591, 80] on div at bounding box center [588, 76] width 21 height 21
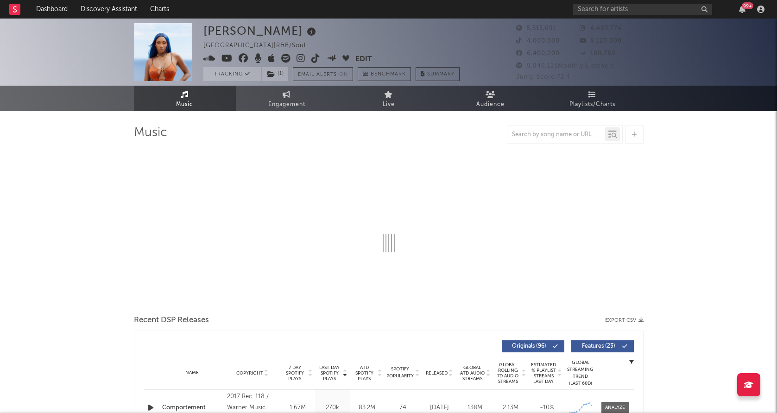
select select "6m"
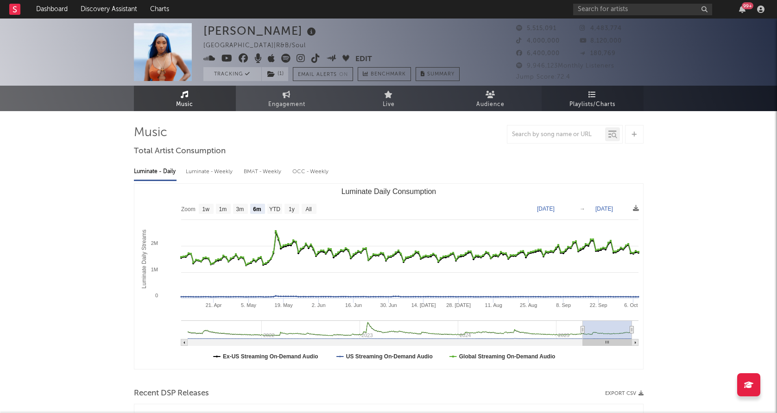
click at [590, 100] on span "Playlists/Charts" at bounding box center [592, 104] width 46 height 11
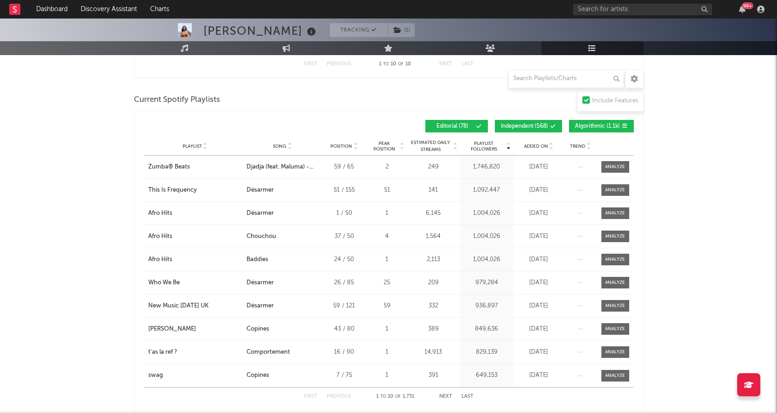
scroll to position [435, 0]
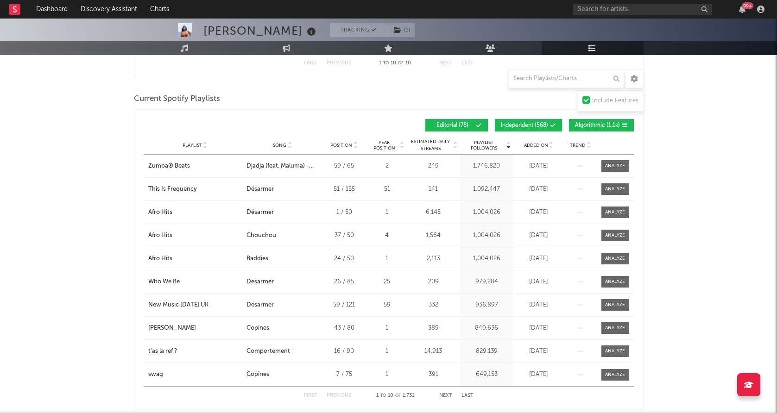
drag, startPoint x: 197, startPoint y: 283, endPoint x: 192, endPoint y: 283, distance: 5.1
click at [550, 82] on input "text" at bounding box center [566, 78] width 116 height 19
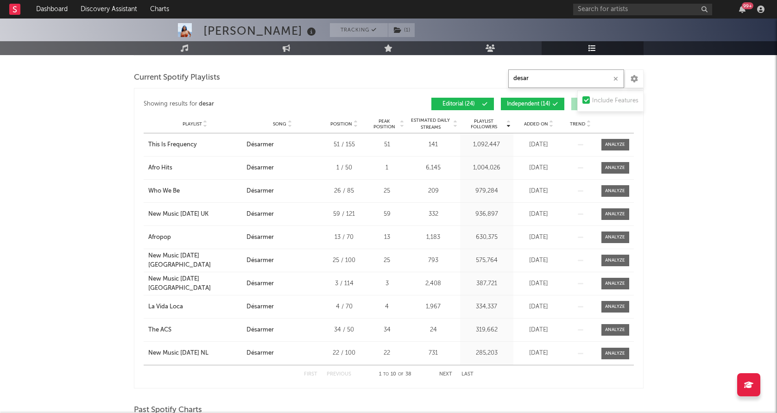
scroll to position [235, 0]
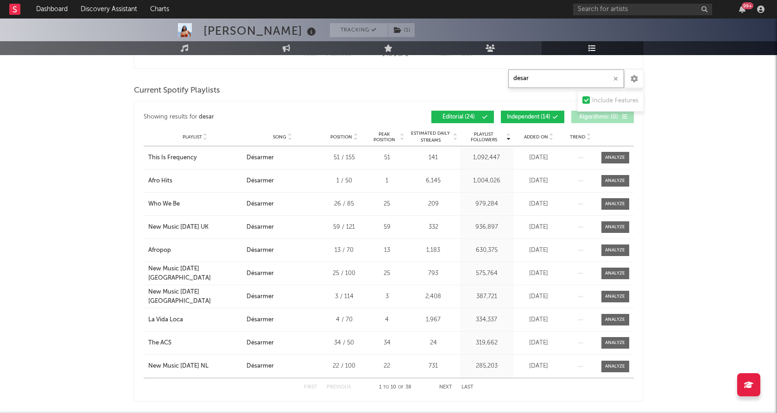
click at [442, 385] on button "Next" at bounding box center [445, 387] width 13 height 5
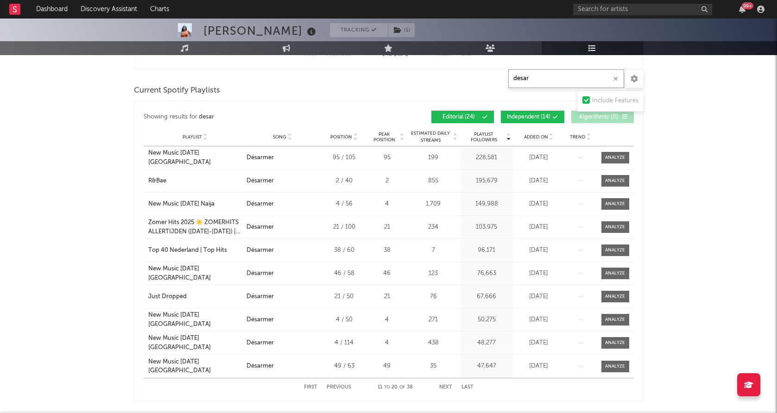
type input "desar"
click at [444, 385] on button "Next" at bounding box center [445, 387] width 13 height 5
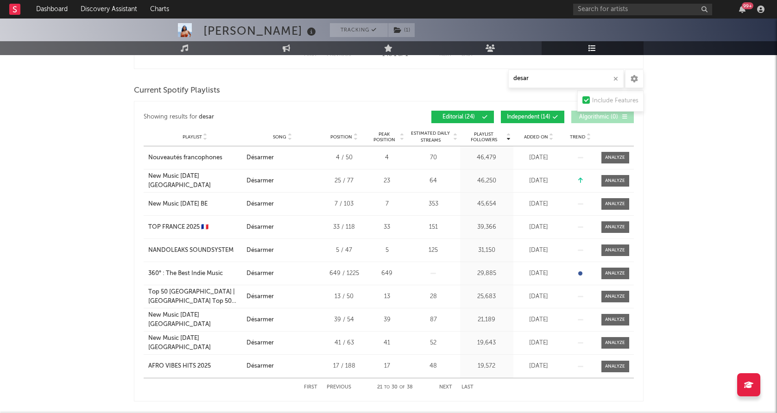
click at [514, 114] on span "Independent ( 14 )" at bounding box center [529, 117] width 44 height 6
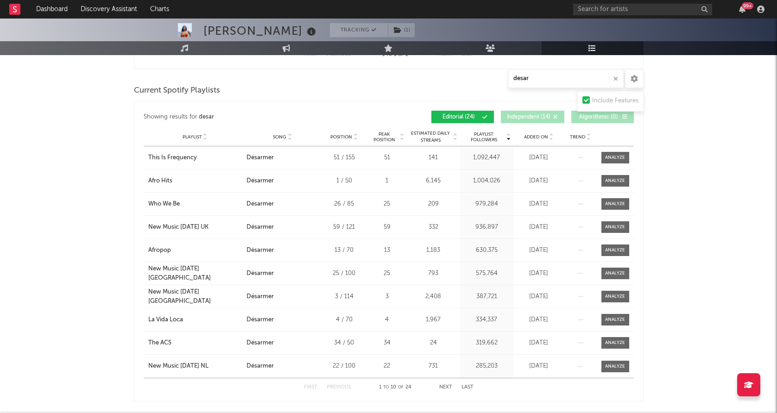
click at [440, 387] on button "Next" at bounding box center [445, 387] width 13 height 5
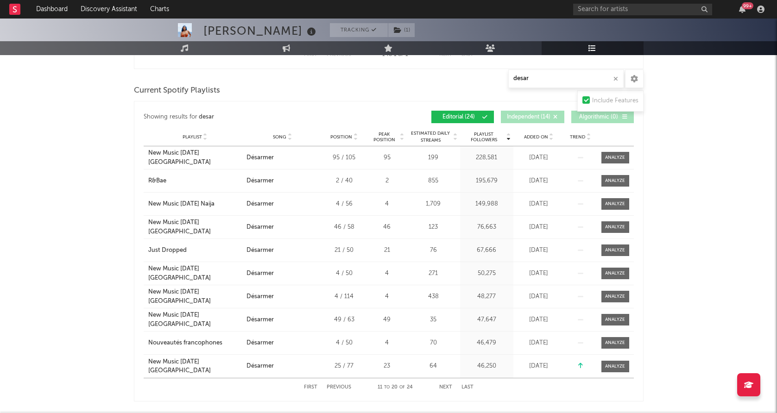
click at [341, 385] on button "Previous" at bounding box center [338, 387] width 25 height 5
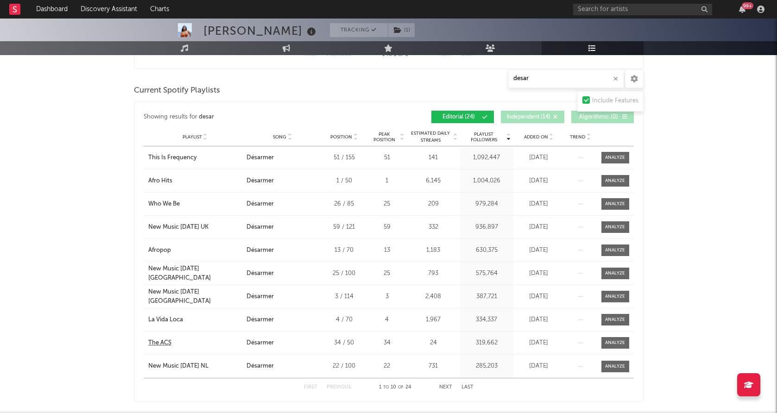
click at [158, 345] on div "The ACS" at bounding box center [159, 343] width 23 height 9
click at [443, 387] on button "Next" at bounding box center [445, 387] width 13 height 5
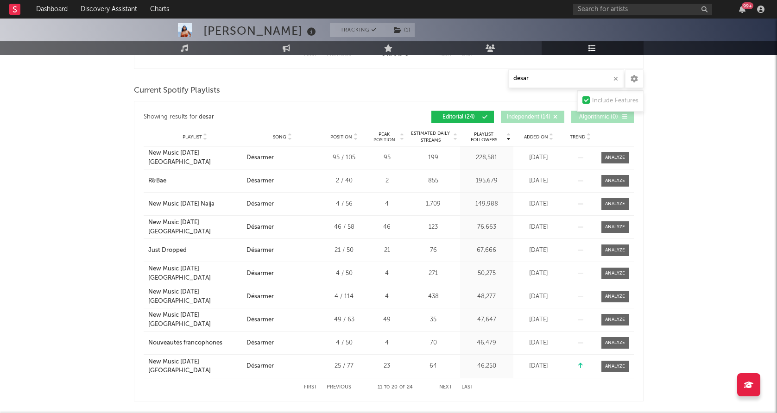
click at [445, 385] on button "Next" at bounding box center [445, 387] width 13 height 5
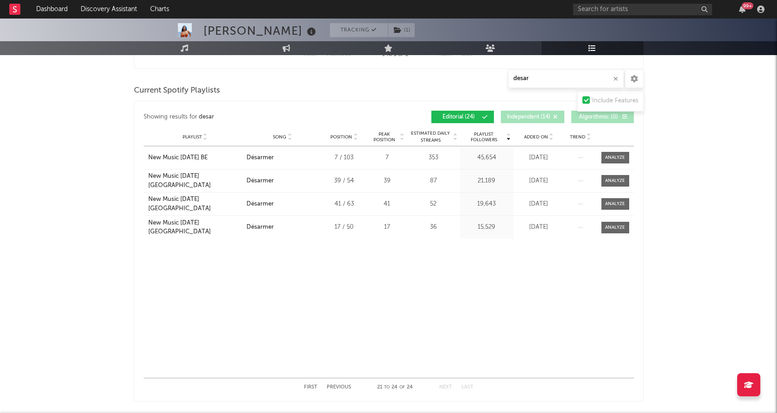
click at [343, 384] on div "First Previous 21 to 24 of 24 Next Last" at bounding box center [388, 387] width 169 height 18
click at [342, 386] on button "Previous" at bounding box center [338, 387] width 25 height 5
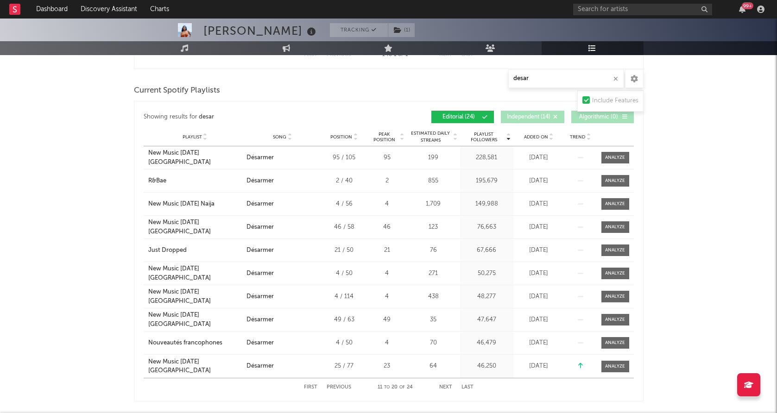
click at [443, 386] on button "Next" at bounding box center [445, 387] width 13 height 5
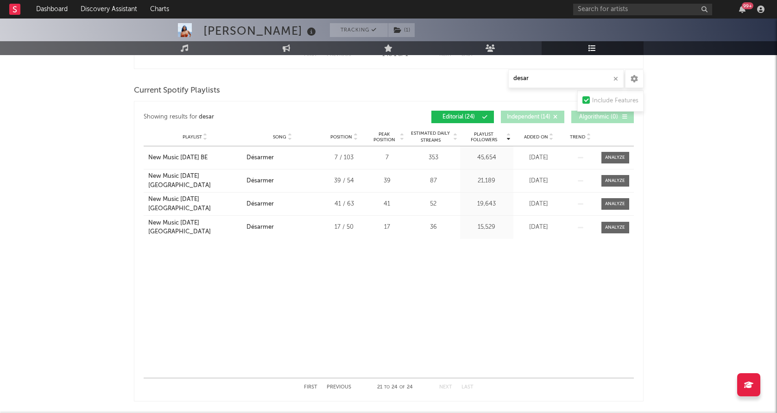
click at [339, 385] on button "Previous" at bounding box center [338, 387] width 25 height 5
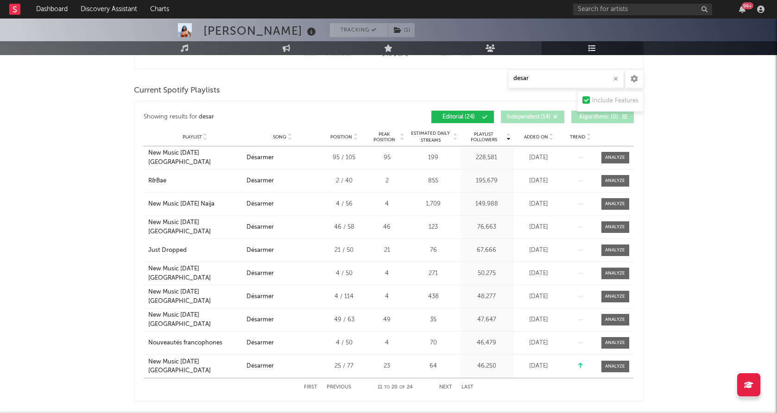
click at [339, 385] on button "Previous" at bounding box center [338, 387] width 25 height 5
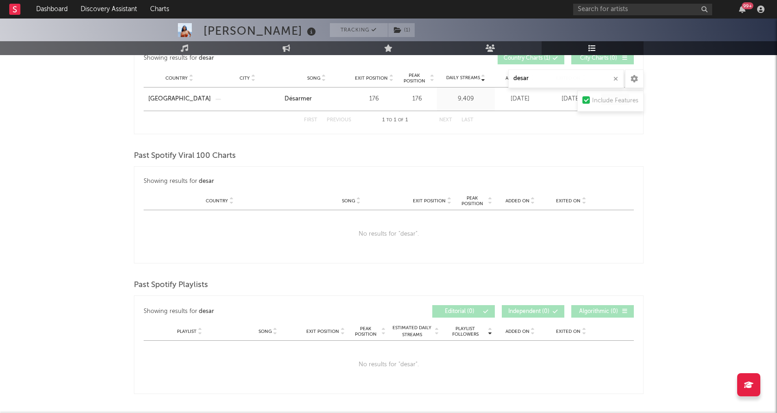
scroll to position [0, 0]
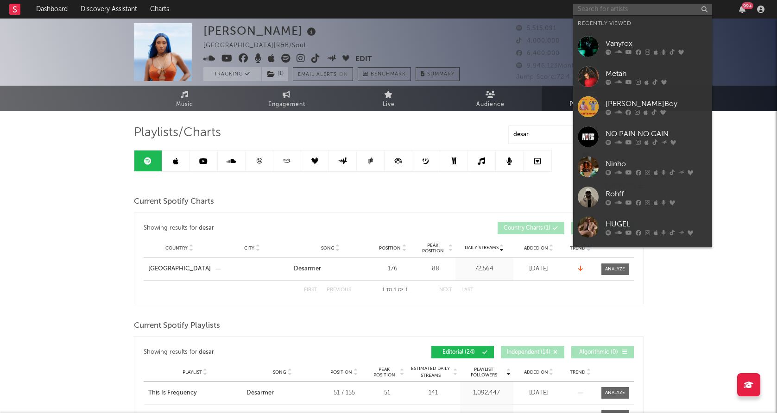
click at [622, 7] on input "text" at bounding box center [642, 10] width 139 height 12
click at [614, 6] on input "text" at bounding box center [642, 10] width 139 height 12
click at [644, 13] on input "text" at bounding box center [642, 10] width 139 height 12
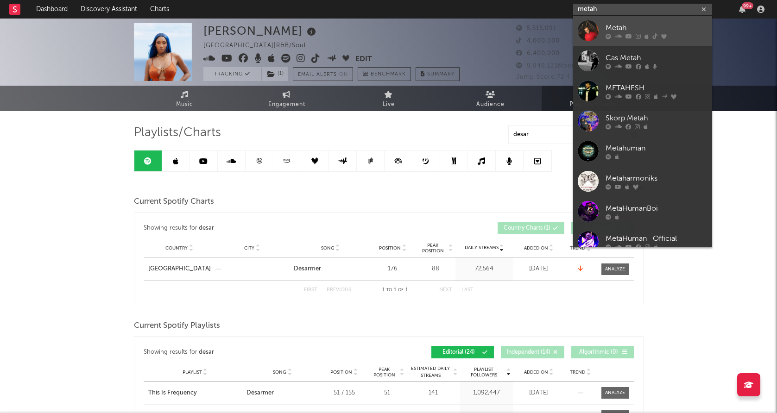
type input "metah"
click at [621, 30] on div "Metah" at bounding box center [656, 27] width 102 height 11
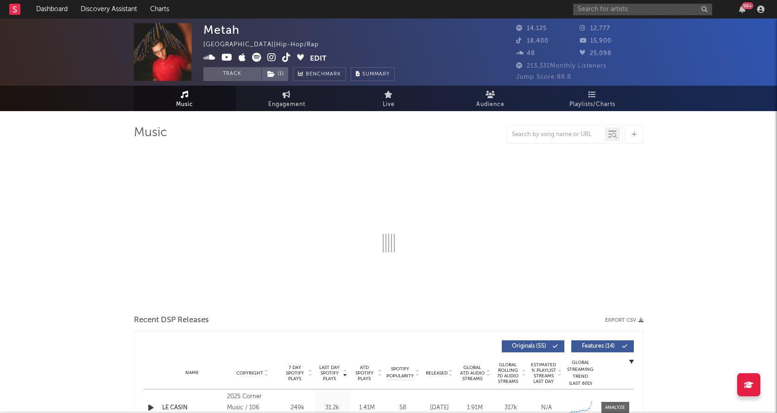
select select "6m"
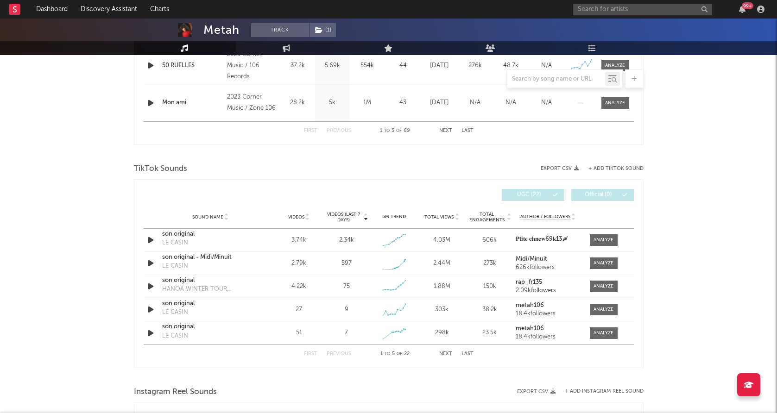
scroll to position [534, 0]
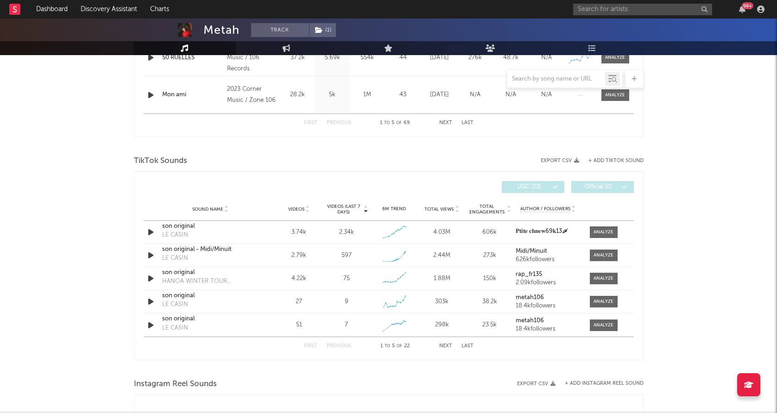
click at [140, 235] on div "Videos (last 7 days) Sound Name Videos Videos (last 7 days) Total Views Total E…" at bounding box center [388, 265] width 509 height 189
click at [148, 233] on icon "button" at bounding box center [151, 232] width 10 height 12
click at [609, 234] on div at bounding box center [603, 232] width 20 height 7
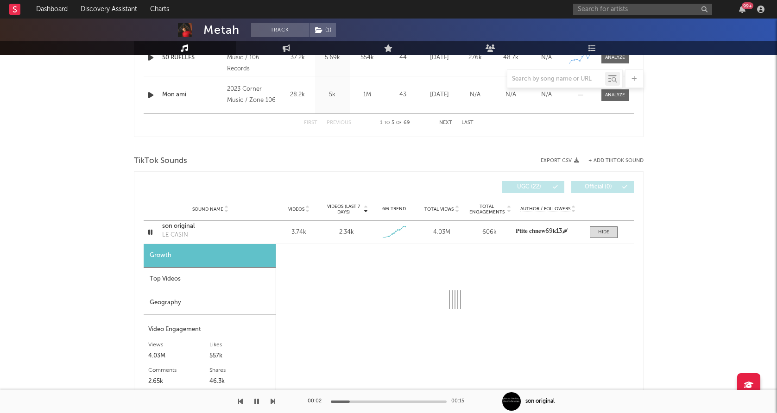
select select "1w"
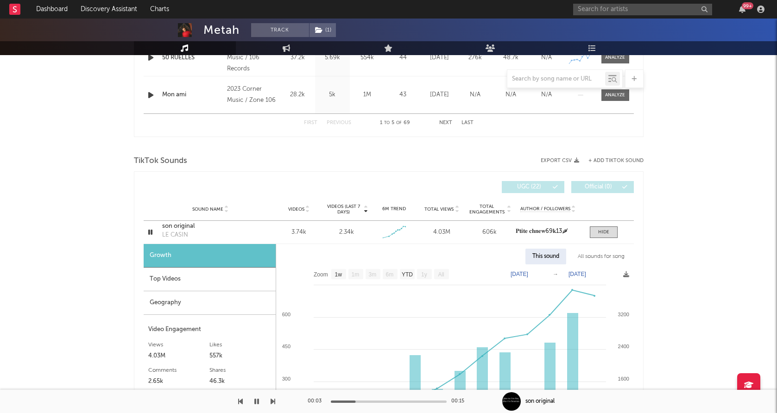
click at [225, 305] on div "Geography" at bounding box center [210, 303] width 132 height 24
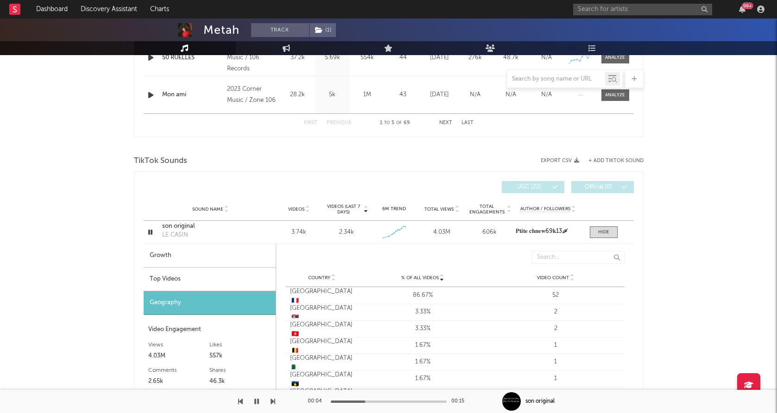
click at [223, 278] on div "Top Videos" at bounding box center [210, 280] width 132 height 24
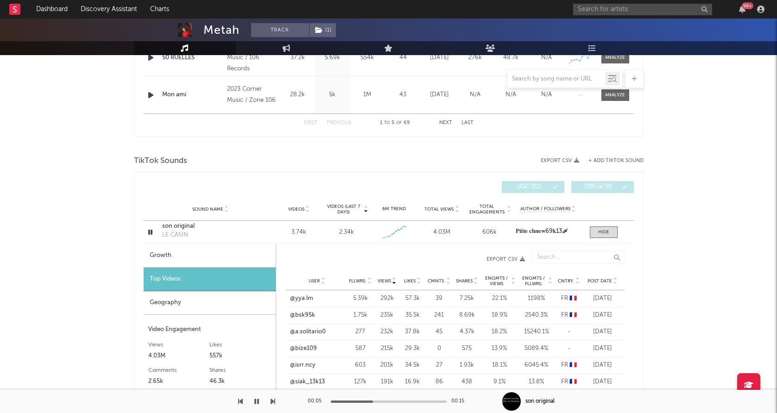
click at [216, 298] on div "Geography" at bounding box center [210, 303] width 132 height 24
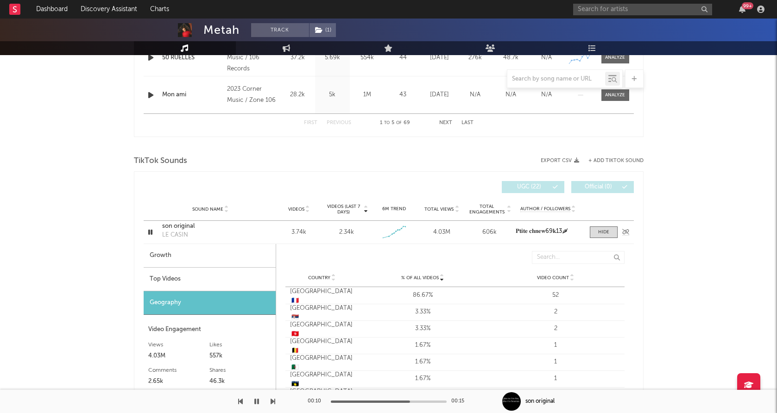
click at [150, 228] on icon "button" at bounding box center [150, 232] width 9 height 12
click at [217, 278] on div "Top Videos" at bounding box center [210, 280] width 132 height 24
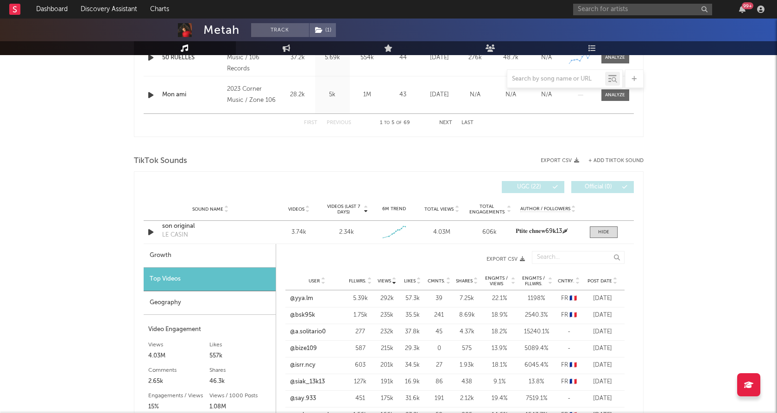
click at [605, 276] on div "User Fllwrs. Views Likes Cmnts. Shares Engmts / Views Engmts / Fllwrs. Cntry. P…" at bounding box center [454, 281] width 339 height 19
click at [603, 277] on div "Post Date" at bounding box center [602, 280] width 35 height 7
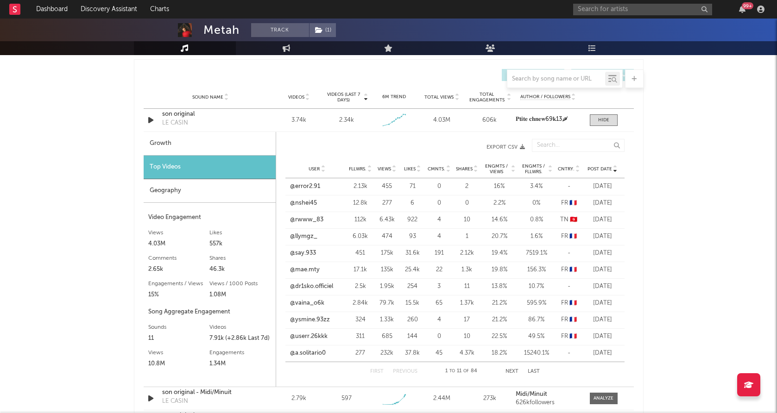
scroll to position [647, 0]
click at [513, 370] on button "Next" at bounding box center [511, 371] width 13 height 5
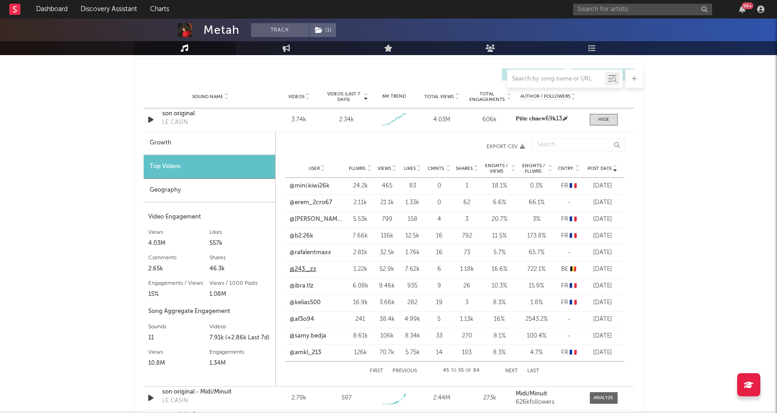
click at [300, 269] on link "@243._zz" at bounding box center [302, 269] width 27 height 9
click at [378, 370] on button "First" at bounding box center [376, 371] width 13 height 5
click at [304, 202] on link "@nshei45" at bounding box center [303, 202] width 27 height 9
click at [307, 235] on link "@llymgz_" at bounding box center [303, 236] width 27 height 9
click at [311, 282] on link "@dr1sko.officiel" at bounding box center [311, 286] width 43 height 9
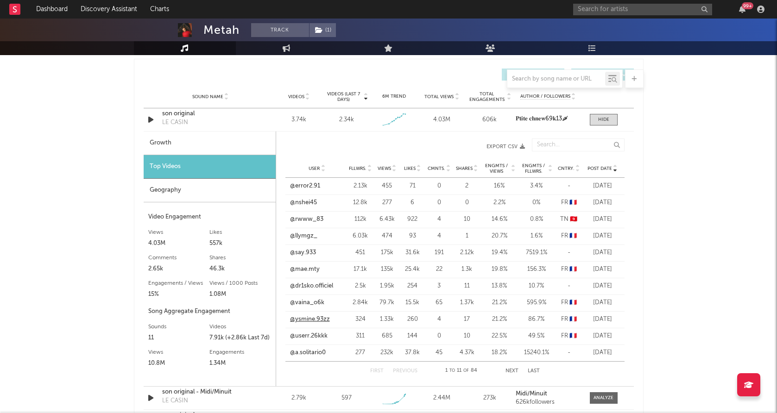
click at [307, 320] on link "@ysmine.93zz" at bounding box center [310, 319] width 40 height 9
click at [304, 338] on link "@userr.26kkk" at bounding box center [309, 336] width 38 height 9
click at [512, 370] on button "Next" at bounding box center [511, 371] width 13 height 5
click at [309, 188] on link "@aliciafrj" at bounding box center [301, 186] width 25 height 9
click at [304, 217] on link "@yya.lm" at bounding box center [300, 219] width 23 height 9
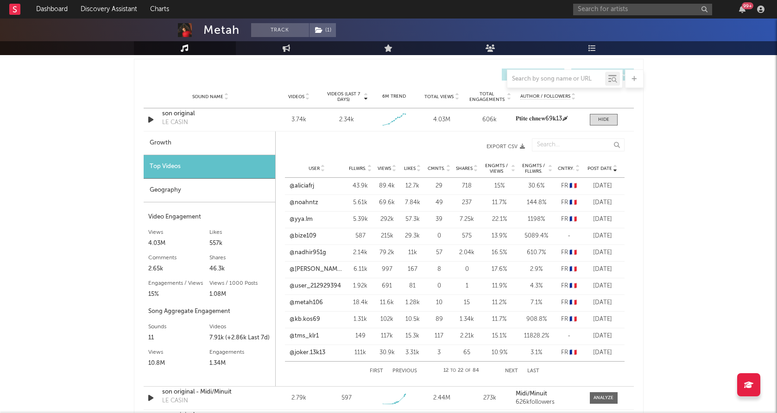
click at [98, 132] on div "Metah Track ( 1 ) France | Hip-Hop/Rap Edit Track ( 1 ) Benchmark Summary 14,12…" at bounding box center [388, 199] width 777 height 1654
click at [103, 155] on div "Metah Track ( 1 ) France | Hip-Hop/Rap Edit Track ( 1 ) Benchmark Summary 14,12…" at bounding box center [388, 199] width 777 height 1654
click at [132, 140] on div "Metah Track ( 1 ) France | Hip-Hop/Rap Edit Track ( 1 ) Benchmark Summary 14,12…" at bounding box center [388, 199] width 777 height 1654
click at [599, 118] on div at bounding box center [603, 119] width 11 height 7
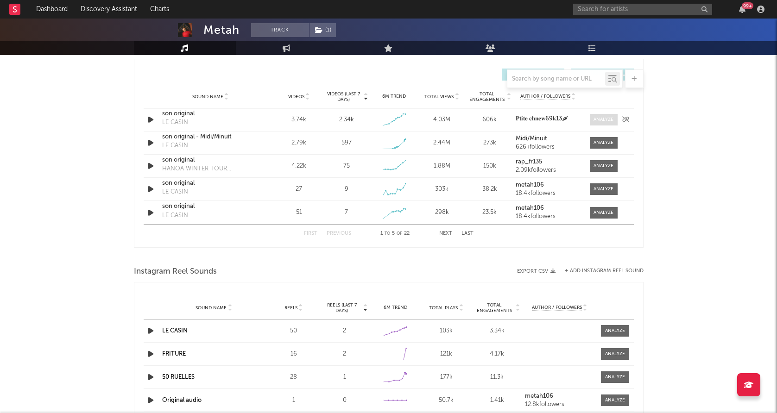
click at [604, 119] on div at bounding box center [603, 119] width 20 height 7
select select "1w"
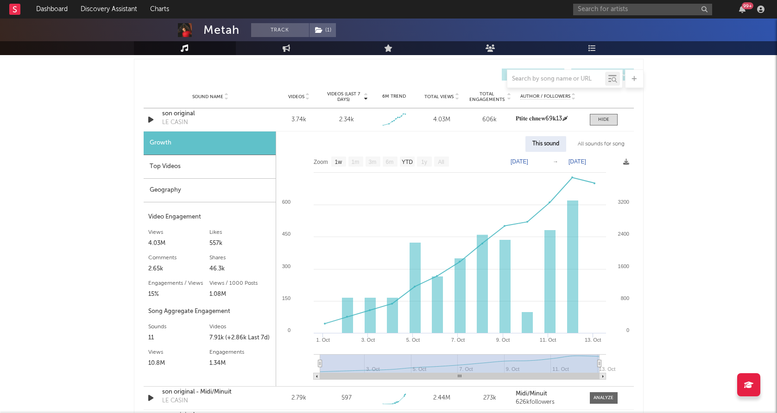
click at [684, 135] on div "Metah Track ( 1 ) France | Hip-Hop/Rap Edit Track ( 1 ) Benchmark Summary 14,12…" at bounding box center [388, 199] width 777 height 1654
click at [603, 120] on div at bounding box center [603, 119] width 11 height 7
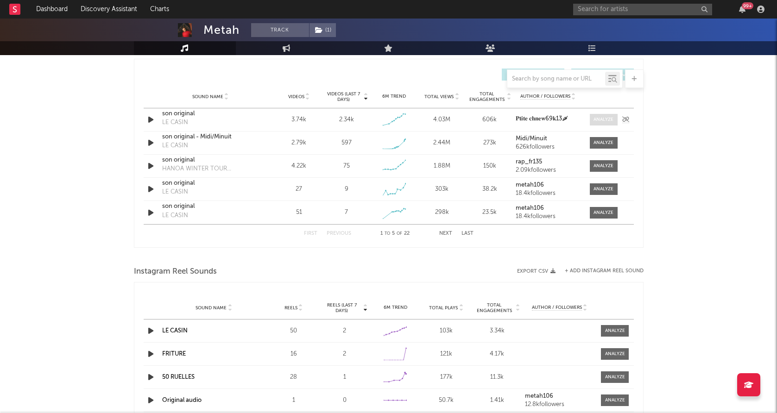
click at [603, 120] on div at bounding box center [603, 119] width 20 height 7
select select "1w"
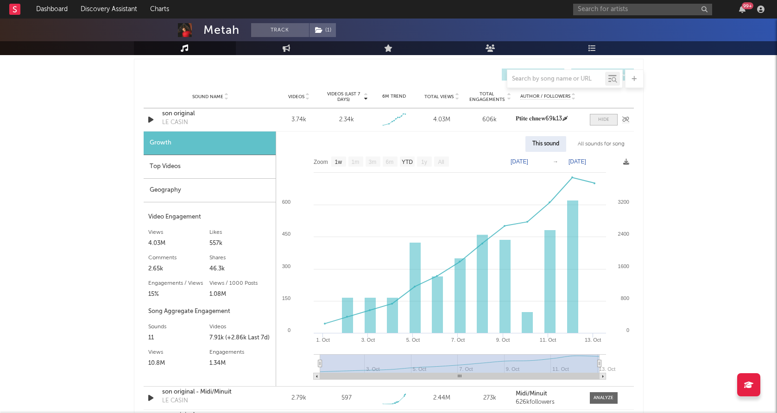
click at [597, 121] on span at bounding box center [604, 120] width 28 height 12
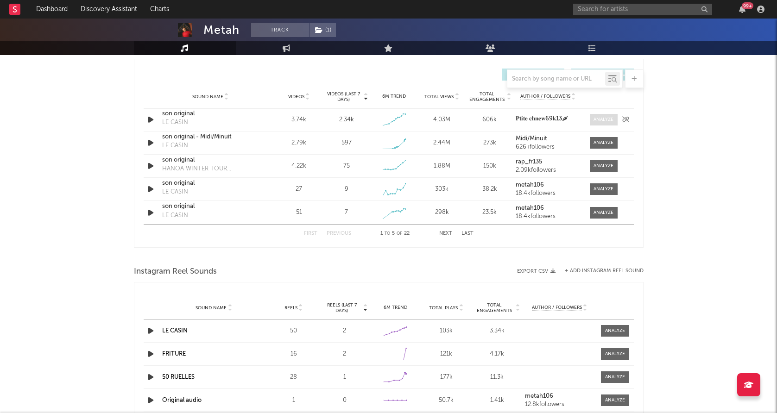
click at [597, 121] on div at bounding box center [603, 119] width 20 height 7
select select "1w"
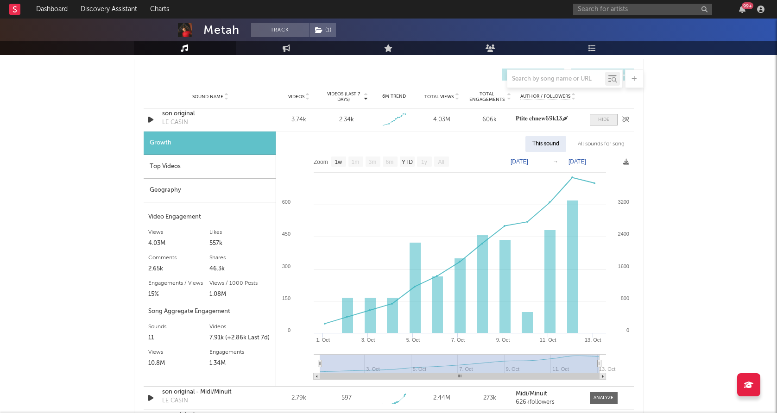
click at [597, 121] on span at bounding box center [604, 120] width 28 height 12
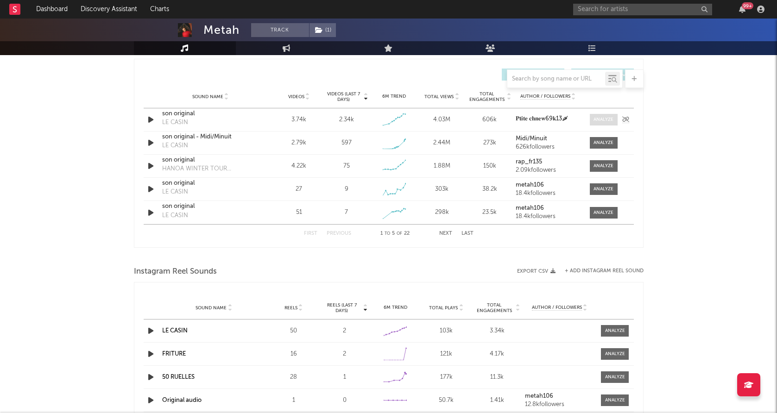
click at [597, 121] on div at bounding box center [603, 119] width 20 height 7
select select "1w"
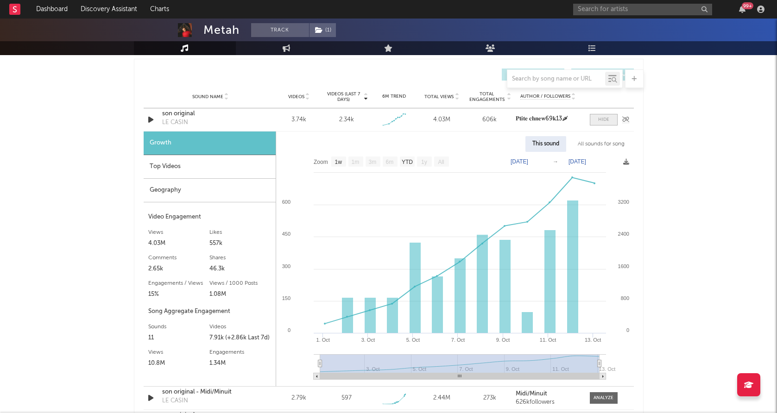
click at [597, 121] on span at bounding box center [604, 120] width 28 height 12
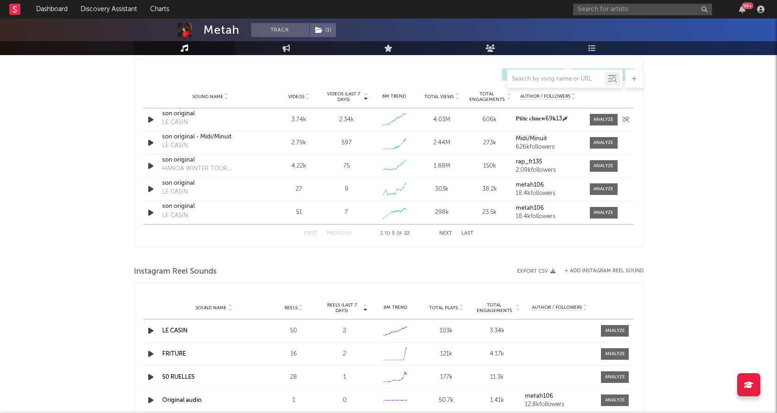
click at [150, 121] on icon "button" at bounding box center [151, 120] width 10 height 12
click at [150, 121] on icon "button" at bounding box center [150, 120] width 9 height 12
click at [150, 121] on icon "button" at bounding box center [151, 120] width 10 height 12
click at [596, 119] on div at bounding box center [603, 119] width 20 height 7
select select "1w"
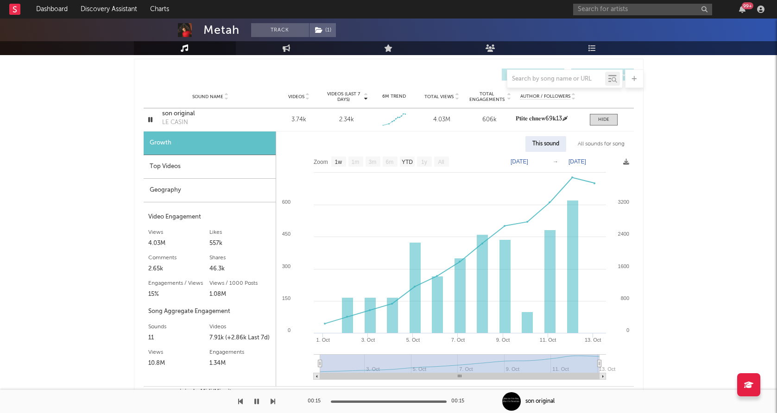
click at [201, 190] on div "Geography" at bounding box center [210, 191] width 132 height 24
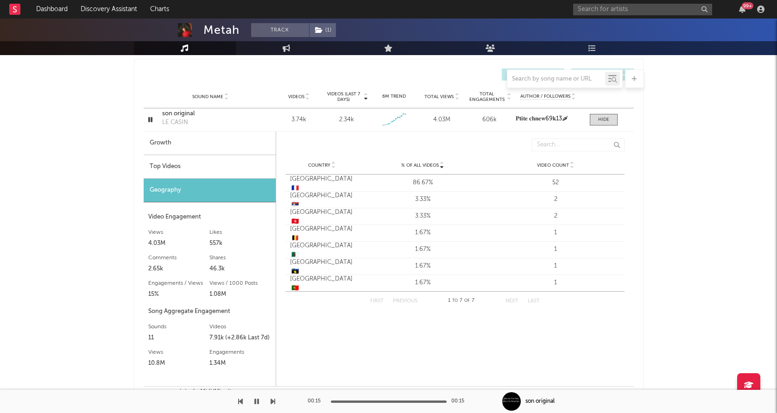
click at [197, 169] on div "Top Videos" at bounding box center [210, 167] width 132 height 24
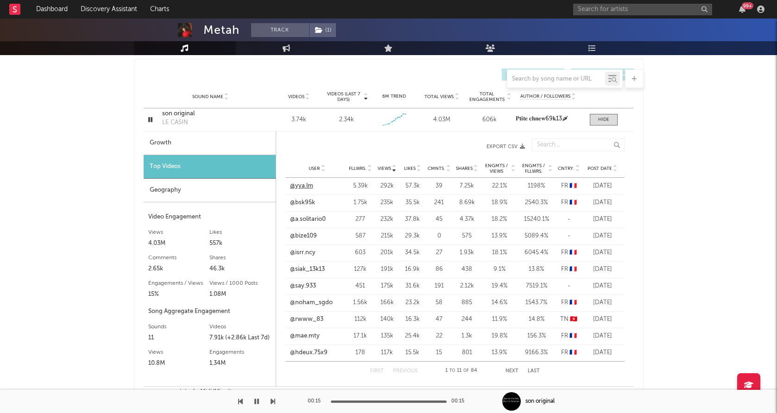
click at [307, 188] on link "@yya.lm" at bounding box center [301, 186] width 23 height 9
click at [306, 252] on link "@isrr.ncy" at bounding box center [302, 252] width 25 height 9
click at [311, 270] on link "@siak_13k13" at bounding box center [307, 269] width 35 height 9
click at [308, 334] on link "@mae.mty" at bounding box center [305, 336] width 30 height 9
click at [565, 166] on span "Cntry." at bounding box center [566, 169] width 17 height 6
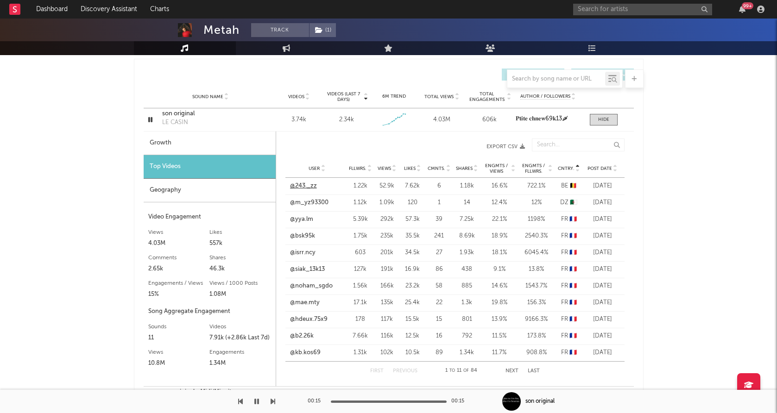
click at [301, 183] on link "@243._zz" at bounding box center [303, 186] width 27 height 9
click at [383, 169] on span "Views" at bounding box center [383, 169] width 13 height 6
click at [306, 203] on link "@bsk95k" at bounding box center [302, 202] width 25 height 9
click at [310, 337] on link "@mae.mty" at bounding box center [305, 336] width 30 height 9
click at [510, 367] on div "First Previous 1 to 11 of 84 Next Last" at bounding box center [454, 371] width 169 height 19
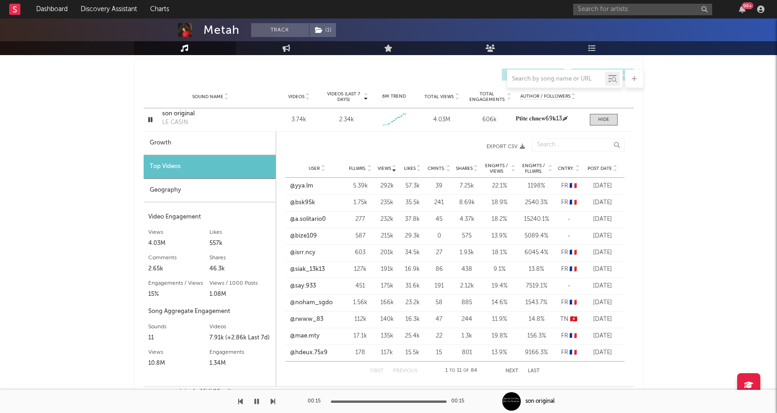
click at [510, 369] on button "Next" at bounding box center [511, 371] width 13 height 5
click at [312, 235] on link "@kb.kos69" at bounding box center [305, 236] width 31 height 9
click at [310, 186] on link "@tms_klr1" at bounding box center [304, 186] width 29 height 9
click at [692, 160] on div "Metah Track ( 1 ) France | Hip-Hop/Rap Edit Track ( 1 ) Benchmark Summary 14,12…" at bounding box center [388, 199] width 777 height 1654
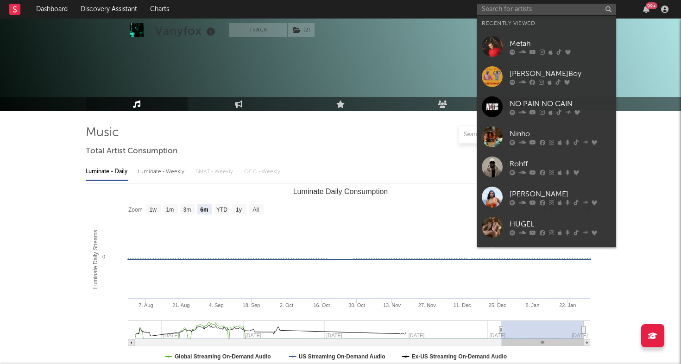
select select "6m"
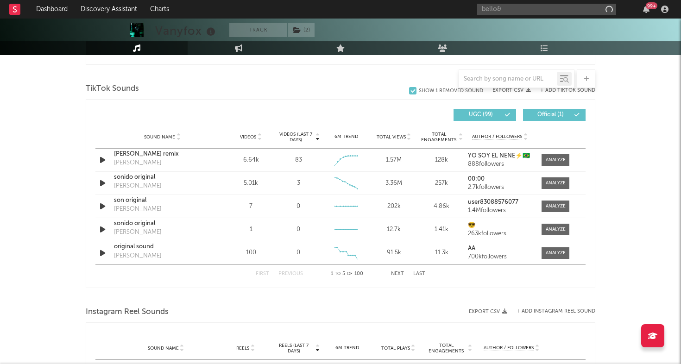
click at [521, 10] on input "bello&" at bounding box center [546, 10] width 139 height 12
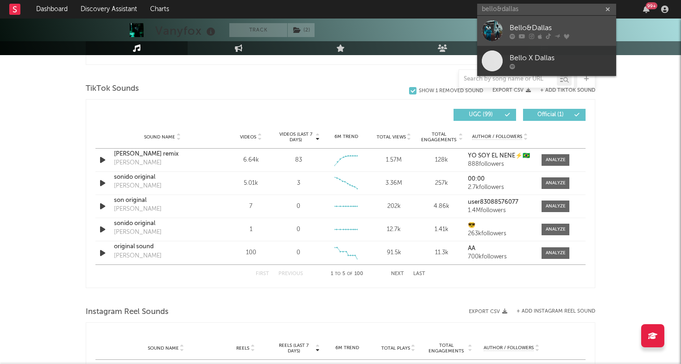
type input "bello&dallas"
click at [490, 29] on div at bounding box center [492, 30] width 21 height 21
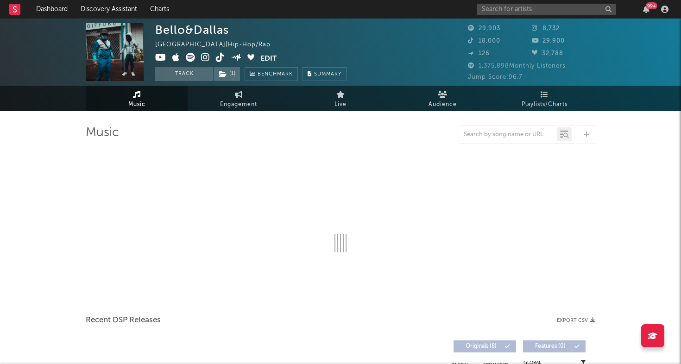
select select "6m"
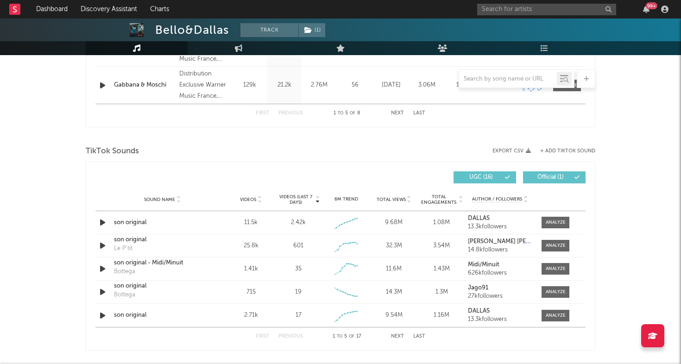
scroll to position [551, 0]
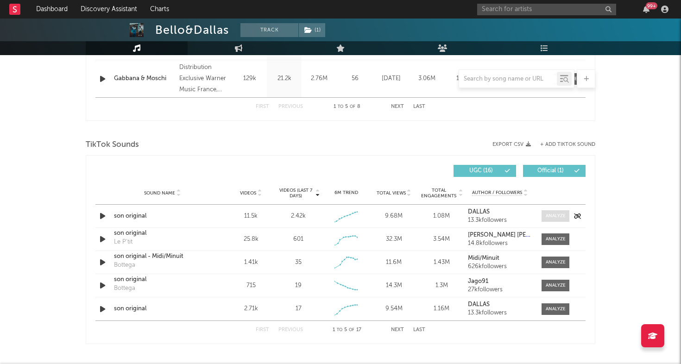
click at [558, 216] on div at bounding box center [556, 216] width 20 height 7
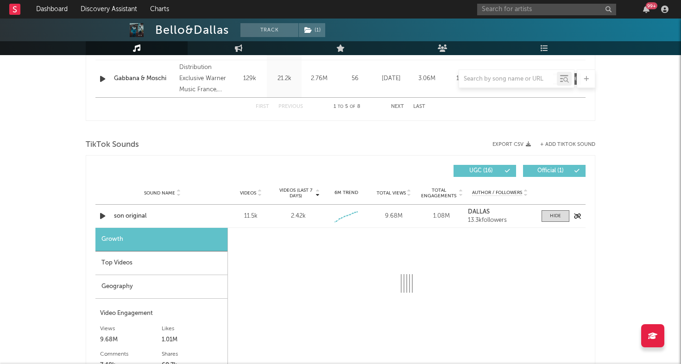
click at [99, 216] on icon "button" at bounding box center [103, 216] width 10 height 12
select select "1w"
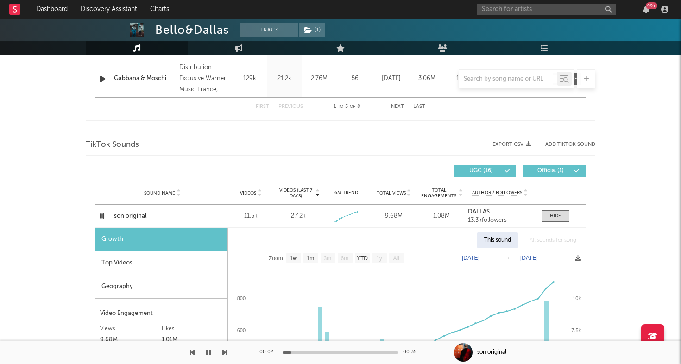
click at [208, 351] on icon "button" at bounding box center [208, 352] width 5 height 7
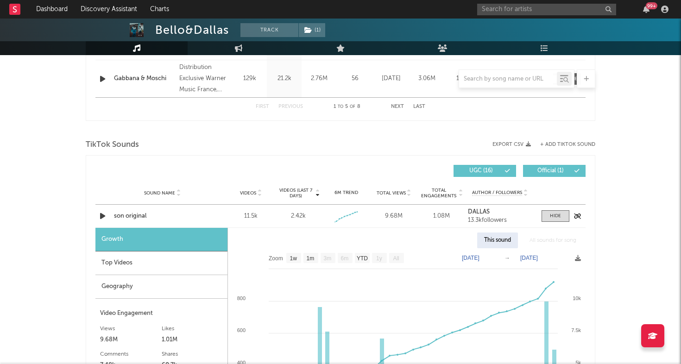
click at [100, 217] on icon "button" at bounding box center [103, 216] width 10 height 12
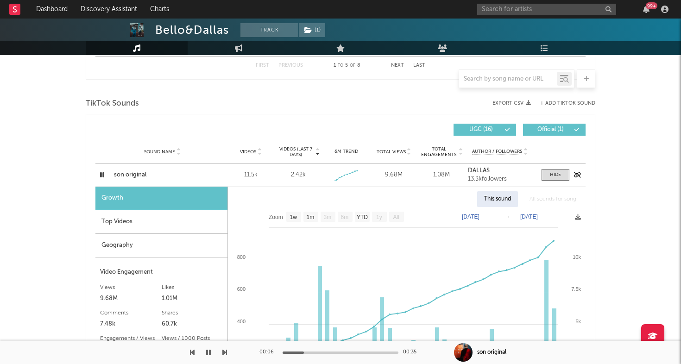
scroll to position [665, 0]
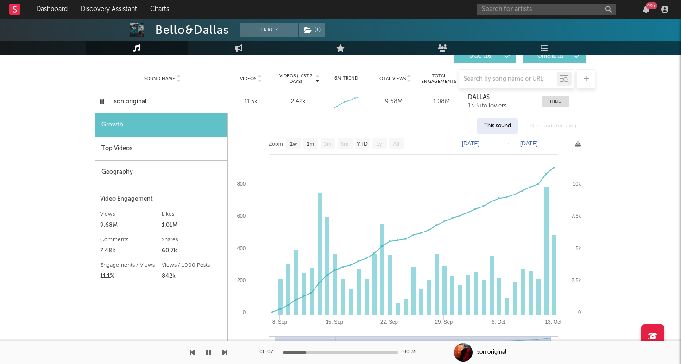
click at [139, 173] on div "Geography" at bounding box center [161, 173] width 132 height 24
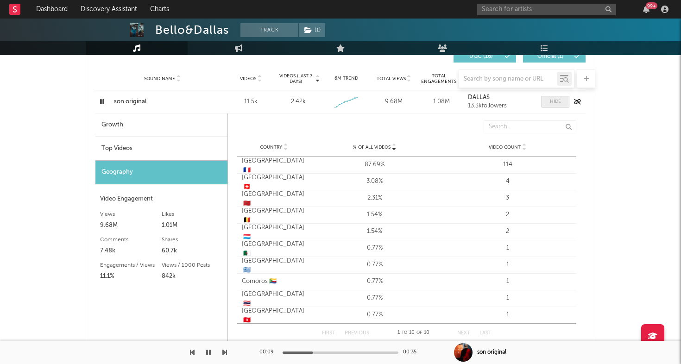
click at [551, 98] on span at bounding box center [555, 102] width 28 height 12
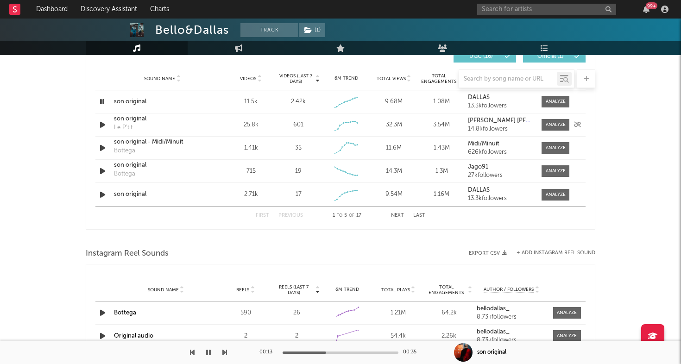
click at [102, 124] on icon "button" at bounding box center [103, 125] width 10 height 12
click at [551, 124] on div at bounding box center [556, 124] width 20 height 7
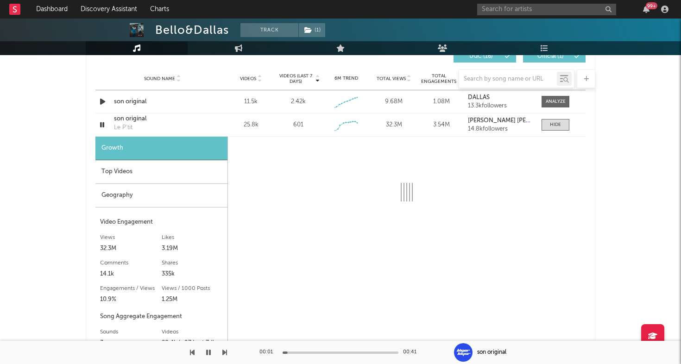
click at [143, 196] on div "Geography" at bounding box center [161, 196] width 132 height 24
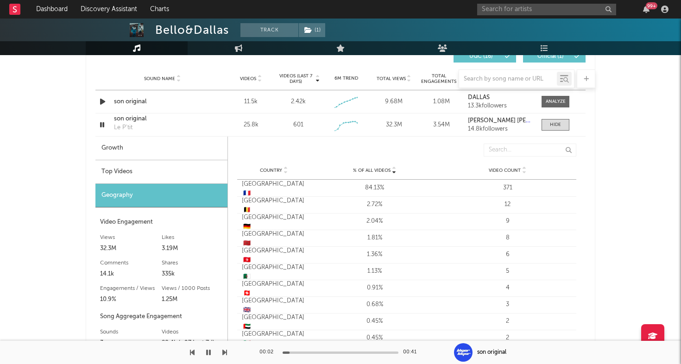
click at [159, 171] on div "Top Videos" at bounding box center [161, 172] width 132 height 24
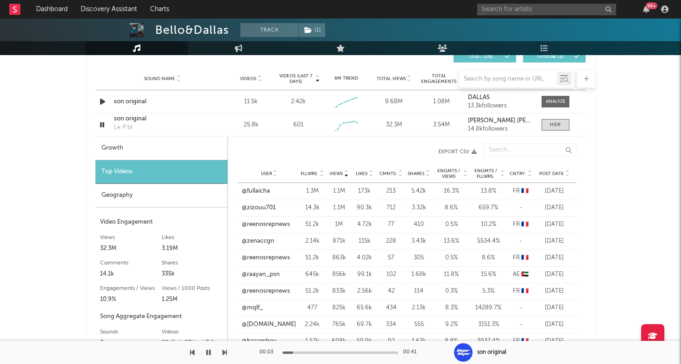
click at [550, 172] on span "Post Date" at bounding box center [551, 174] width 25 height 6
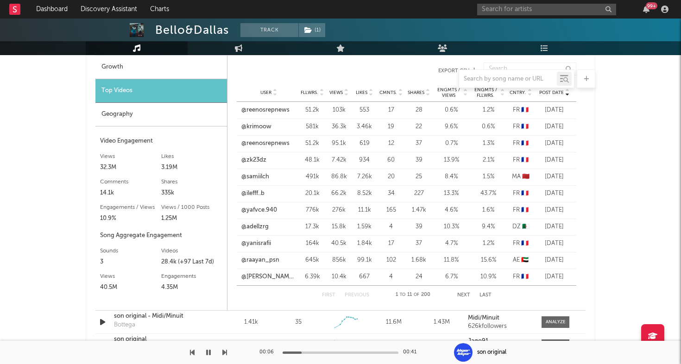
scroll to position [753, 0]
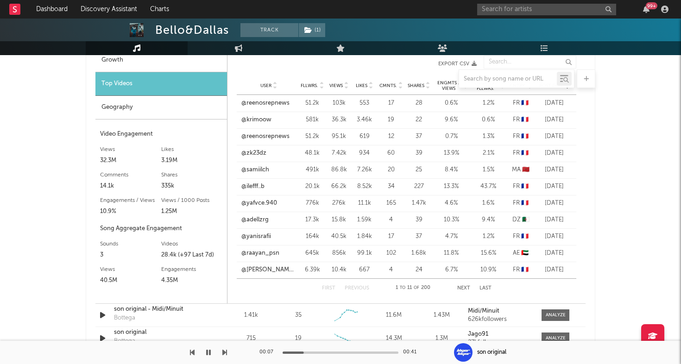
click at [462, 288] on button "Next" at bounding box center [463, 288] width 13 height 5
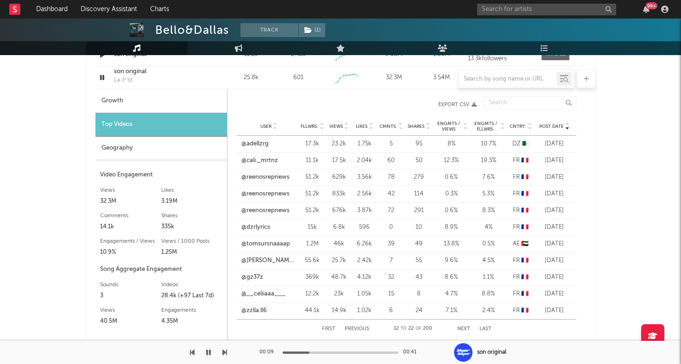
scroll to position [712, 0]
click at [101, 79] on div at bounding box center [340, 78] width 509 height 19
click at [103, 76] on div at bounding box center [340, 78] width 509 height 19
click at [104, 79] on div at bounding box center [340, 78] width 509 height 19
click at [101, 75] on div at bounding box center [340, 78] width 509 height 19
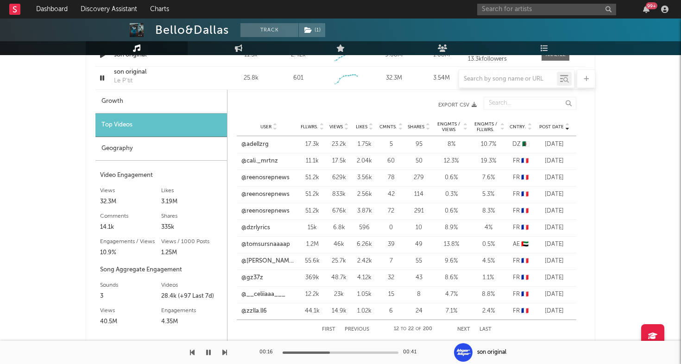
click at [101, 79] on div at bounding box center [340, 78] width 509 height 19
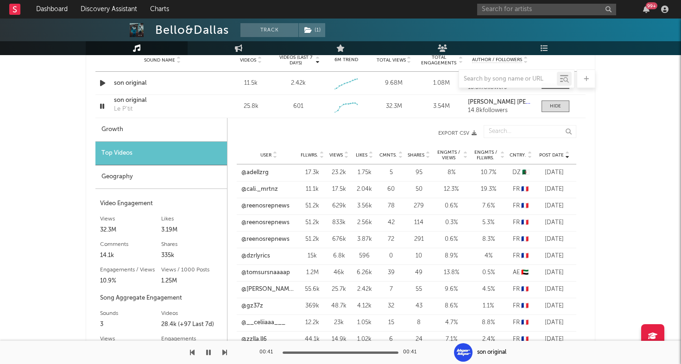
scroll to position [678, 0]
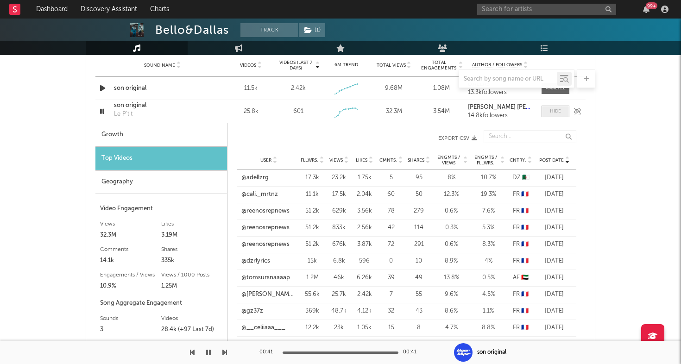
click at [555, 110] on div at bounding box center [555, 111] width 11 height 7
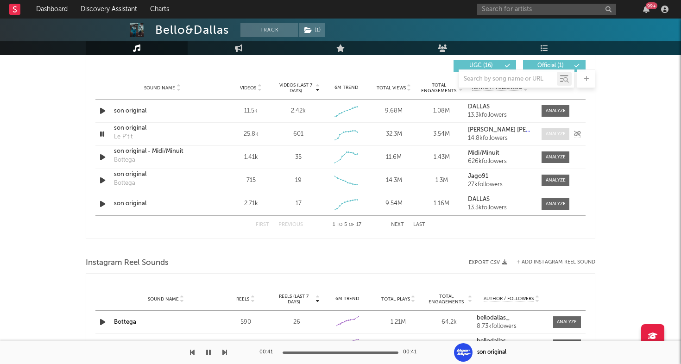
scroll to position [651, 0]
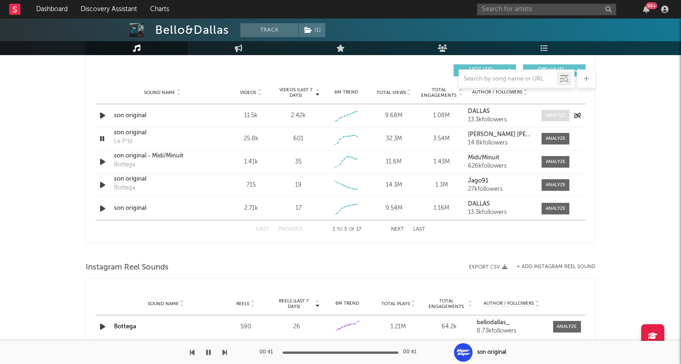
click at [557, 114] on div at bounding box center [556, 115] width 20 height 7
select select "1w"
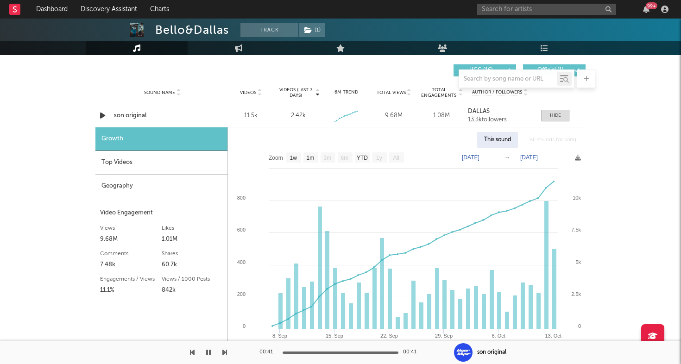
click at [166, 183] on div "Geography" at bounding box center [161, 187] width 132 height 24
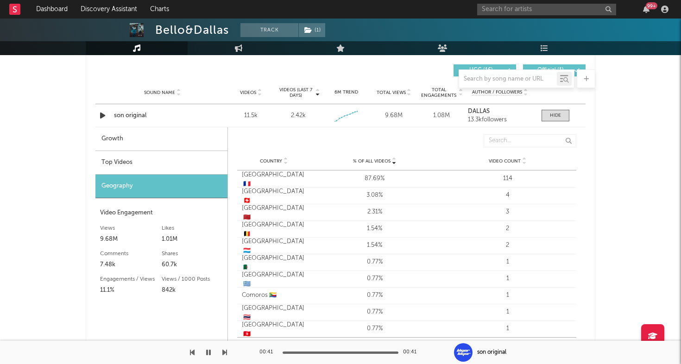
click at [149, 157] on div "Top Videos" at bounding box center [161, 163] width 132 height 24
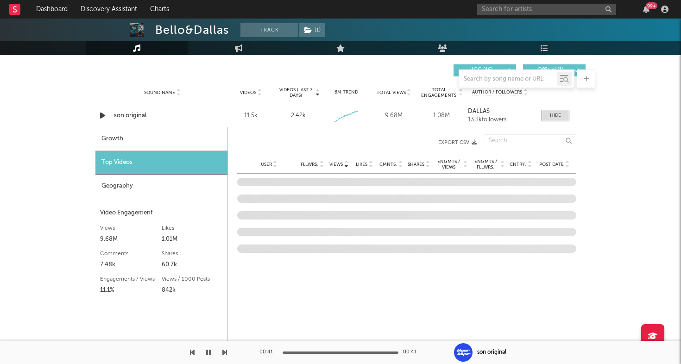
click at [548, 163] on span "Post Date" at bounding box center [551, 165] width 25 height 6
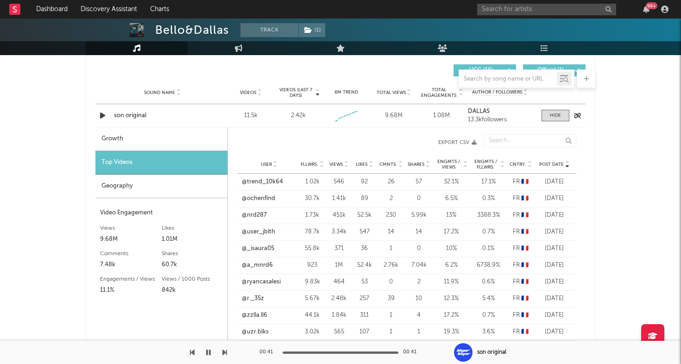
click at [139, 115] on div "son original" at bounding box center [162, 115] width 97 height 9
click at [264, 184] on link "@trend_10k64" at bounding box center [262, 181] width 41 height 9
click at [519, 9] on input "text" at bounding box center [546, 10] width 139 height 12
click at [517, 6] on input "text" at bounding box center [546, 10] width 139 height 12
type input "m"
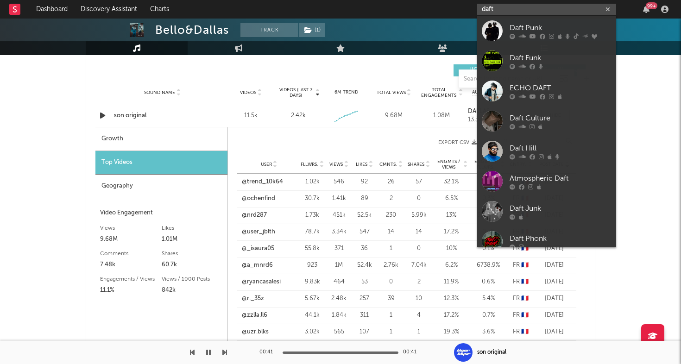
type input "daft"
click at [490, 29] on div at bounding box center [492, 30] width 21 height 21
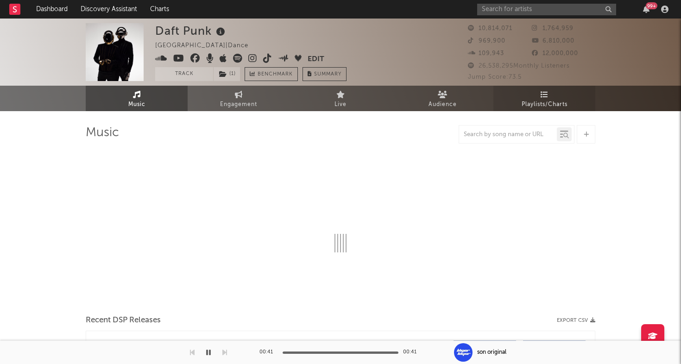
click at [552, 93] on link "Playlists/Charts" at bounding box center [544, 98] width 102 height 25
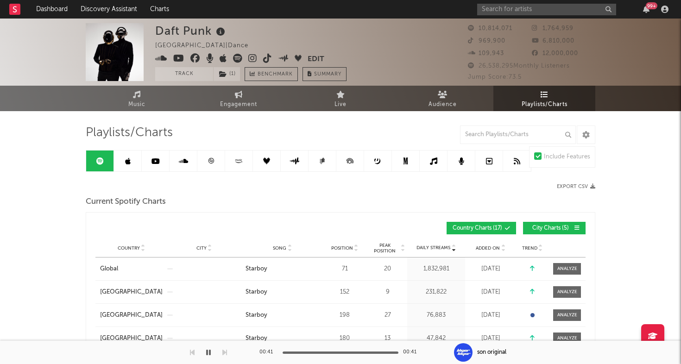
click at [214, 157] on link at bounding box center [211, 161] width 28 height 21
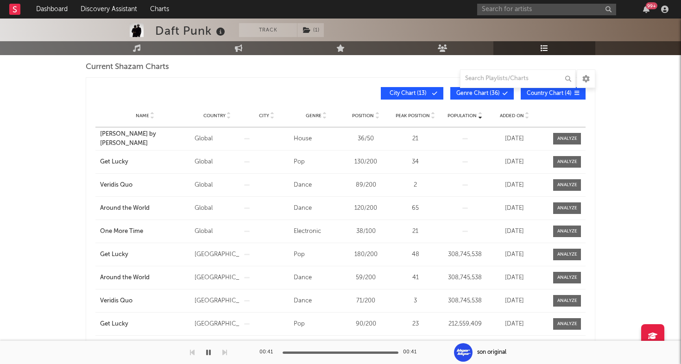
scroll to position [135, 0]
click at [515, 114] on span "Added On" at bounding box center [512, 116] width 24 height 6
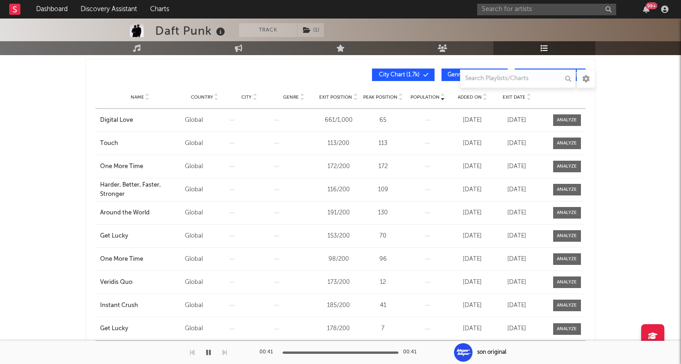
scroll to position [465, 0]
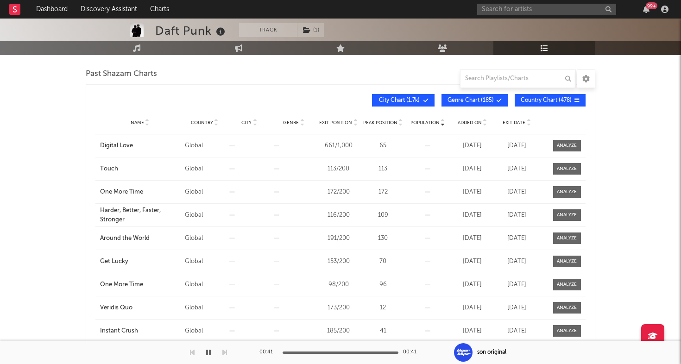
click at [519, 119] on div "Exit Date" at bounding box center [517, 122] width 40 height 7
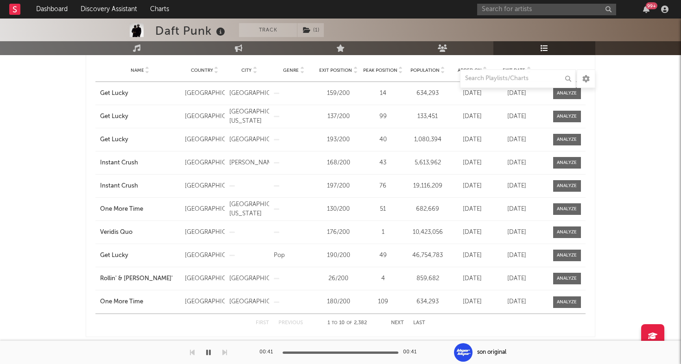
scroll to position [519, 0]
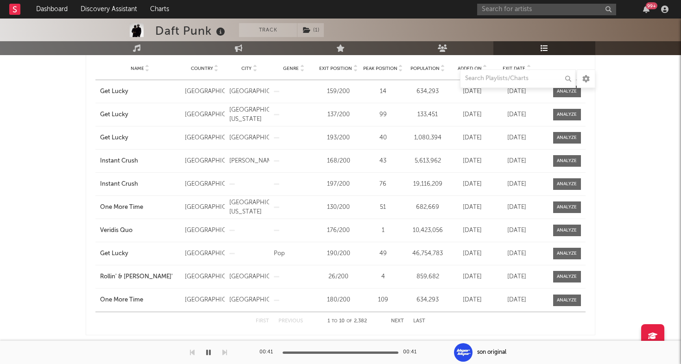
click at [398, 319] on button "Next" at bounding box center [397, 321] width 13 height 5
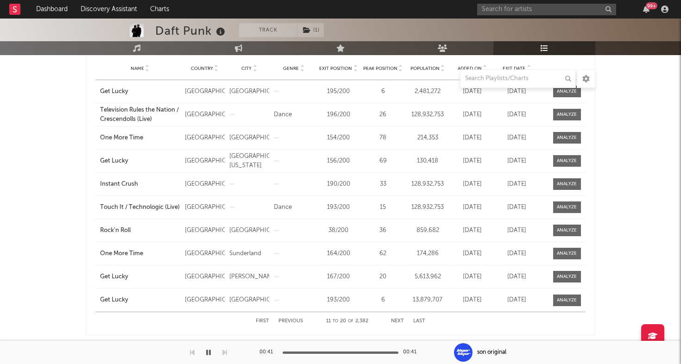
click at [262, 320] on button "First" at bounding box center [262, 321] width 13 height 5
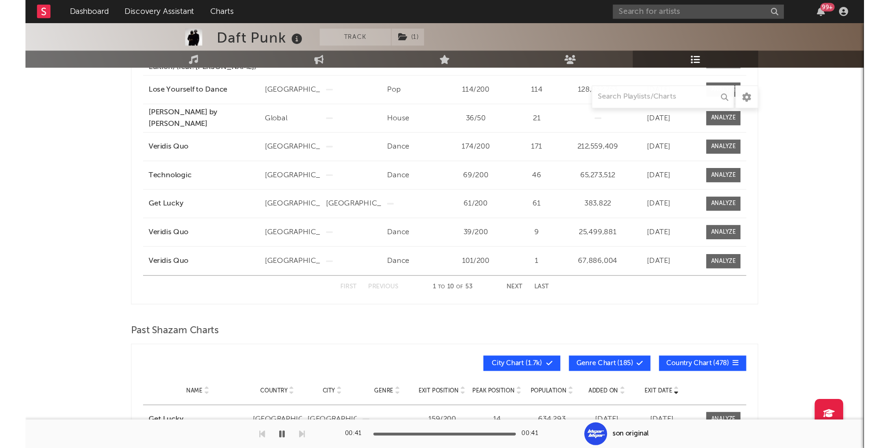
scroll to position [0, 0]
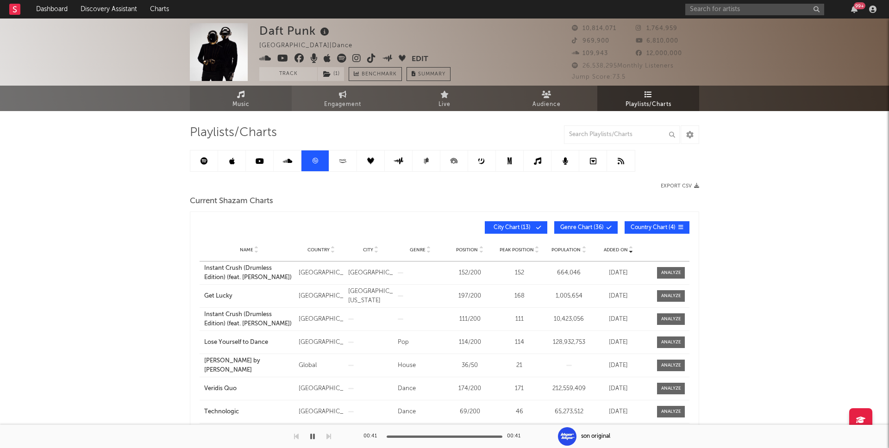
click at [258, 97] on link "Music" at bounding box center [241, 98] width 102 height 25
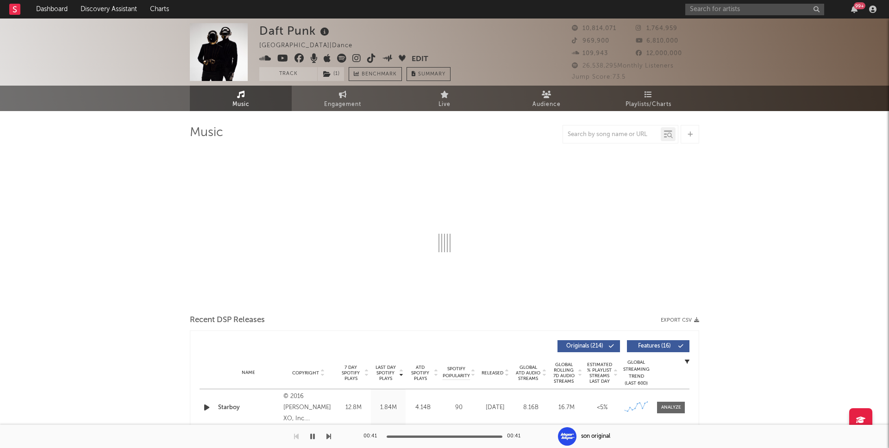
select select "6m"
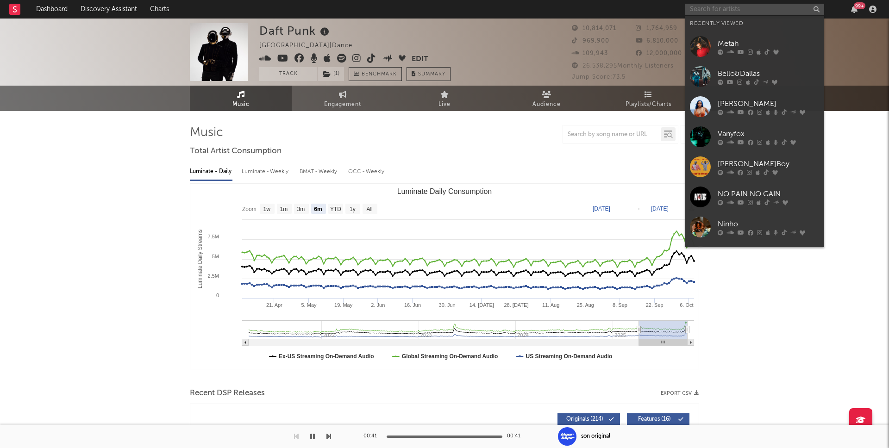
click at [680, 12] on input "text" at bounding box center [754, 10] width 139 height 12
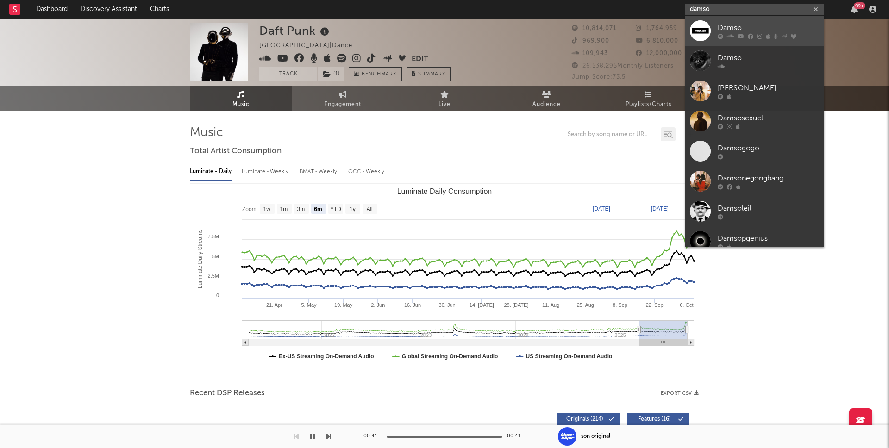
type input "damso"
click at [680, 24] on div "Damso" at bounding box center [769, 27] width 102 height 11
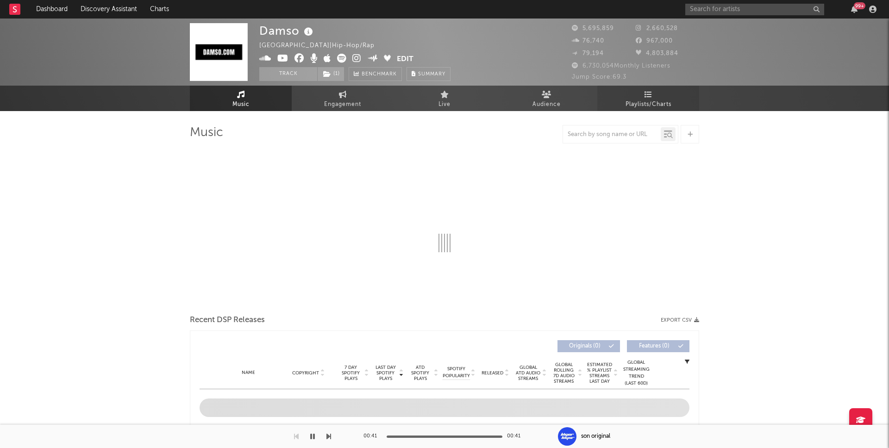
click at [656, 94] on link "Playlists/Charts" at bounding box center [648, 98] width 102 height 25
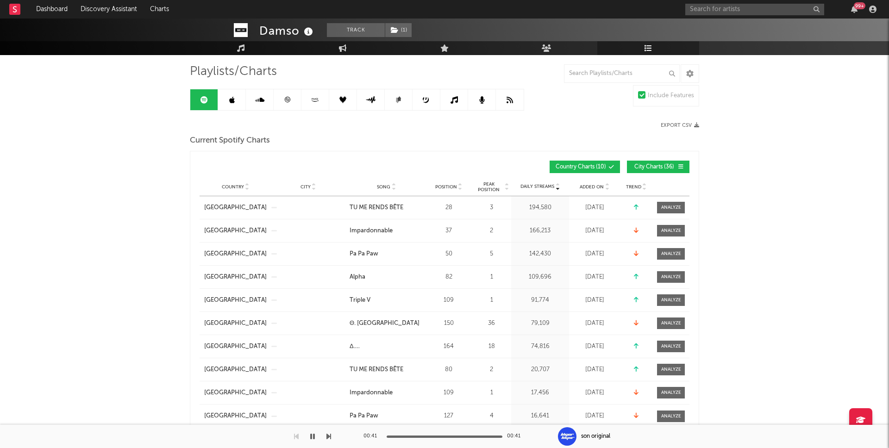
scroll to position [63, 0]
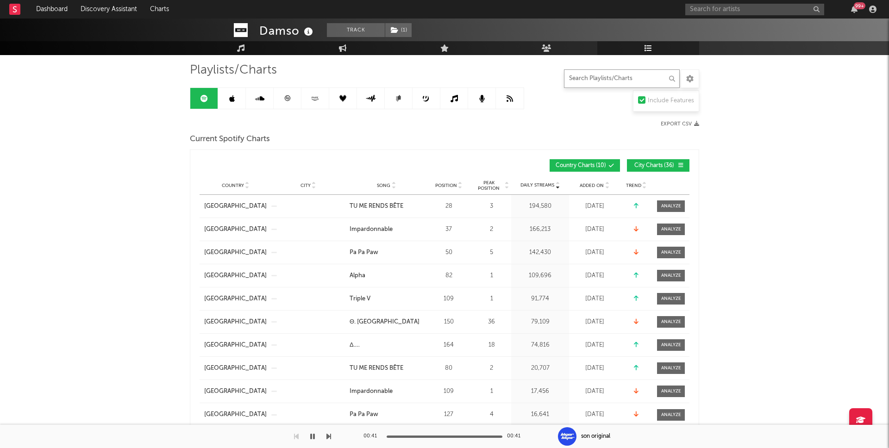
click at [614, 78] on input "text" at bounding box center [622, 78] width 116 height 19
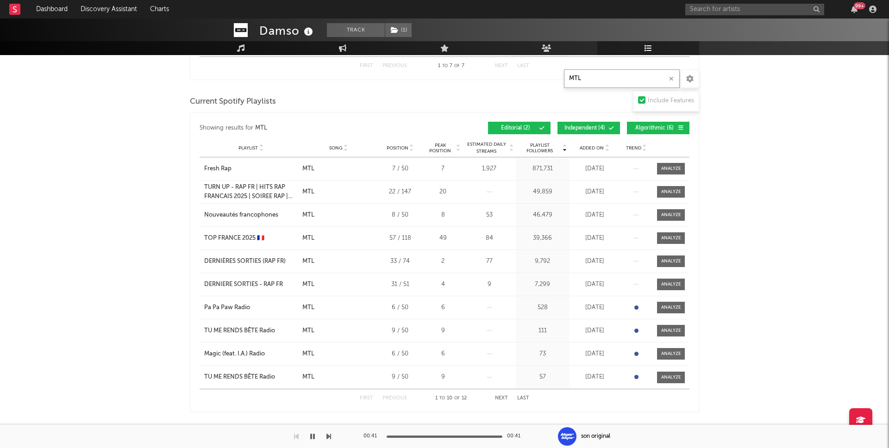
scroll to position [364, 0]
type input "MTL"
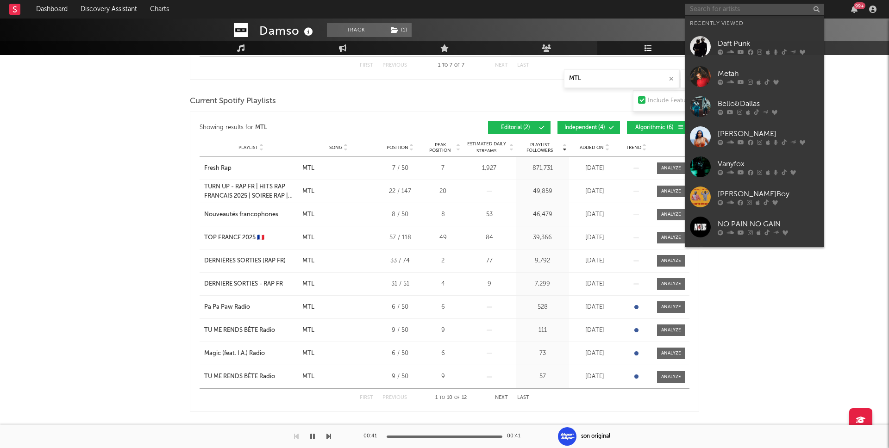
click at [680, 14] on input "text" at bounding box center [754, 10] width 139 height 12
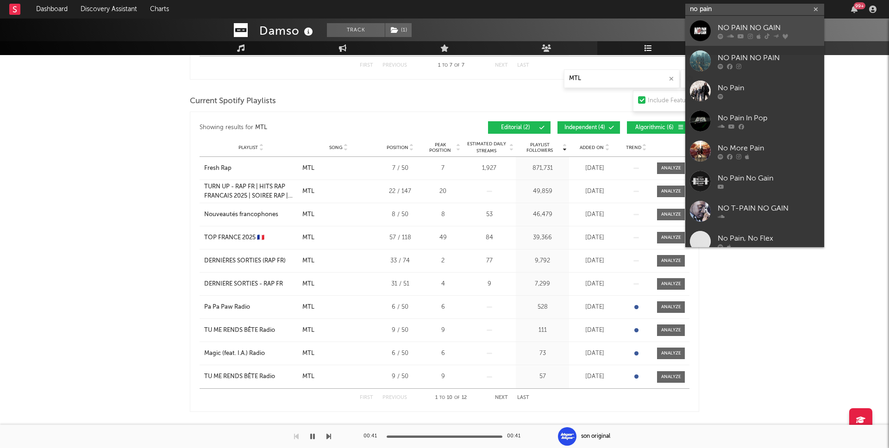
type input "no pain"
click at [680, 22] on div "NO PAIN NO GAIN" at bounding box center [769, 27] width 102 height 11
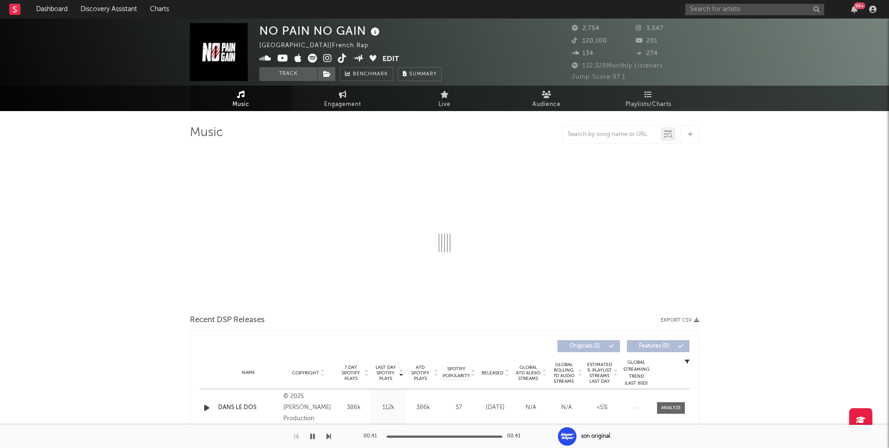
select select "1w"
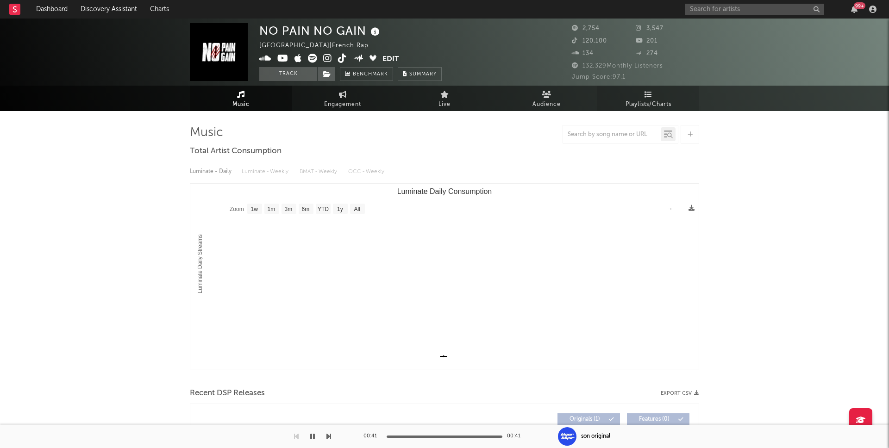
click at [661, 105] on span "Playlists/Charts" at bounding box center [649, 104] width 46 height 11
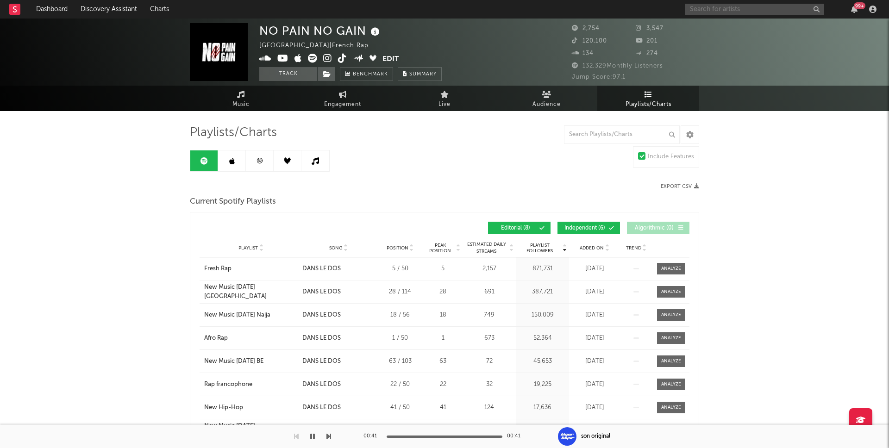
click at [680, 9] on input "text" at bounding box center [754, 10] width 139 height 12
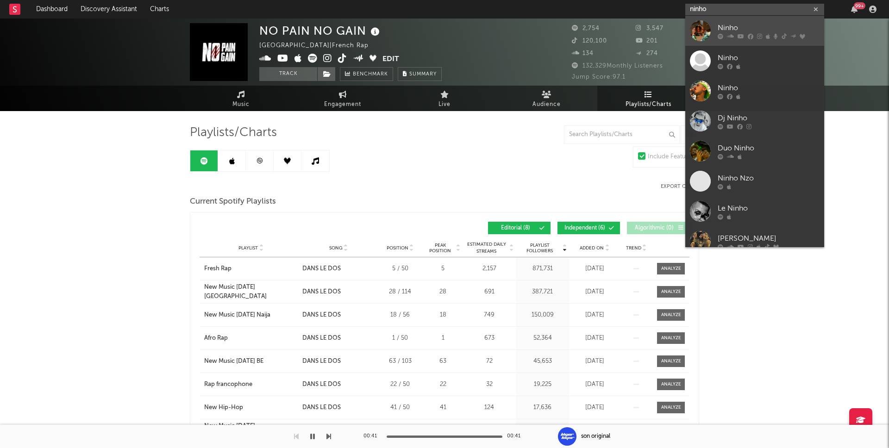
type input "ninho"
click at [680, 29] on div at bounding box center [700, 30] width 21 height 21
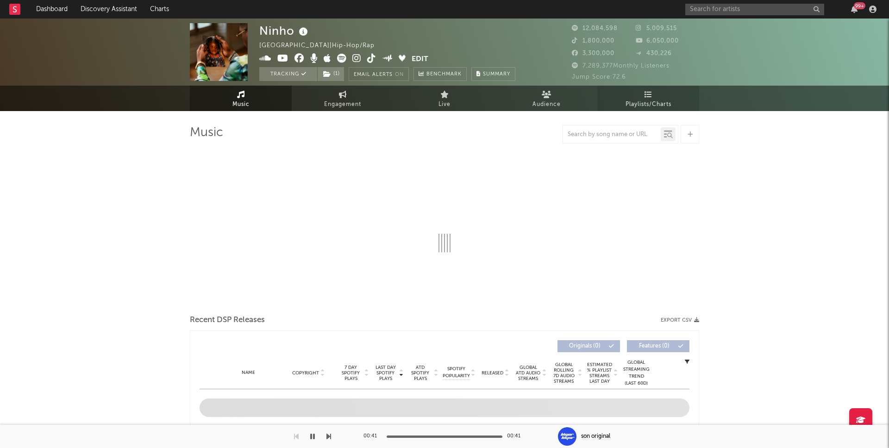
click at [651, 96] on icon at bounding box center [649, 94] width 8 height 7
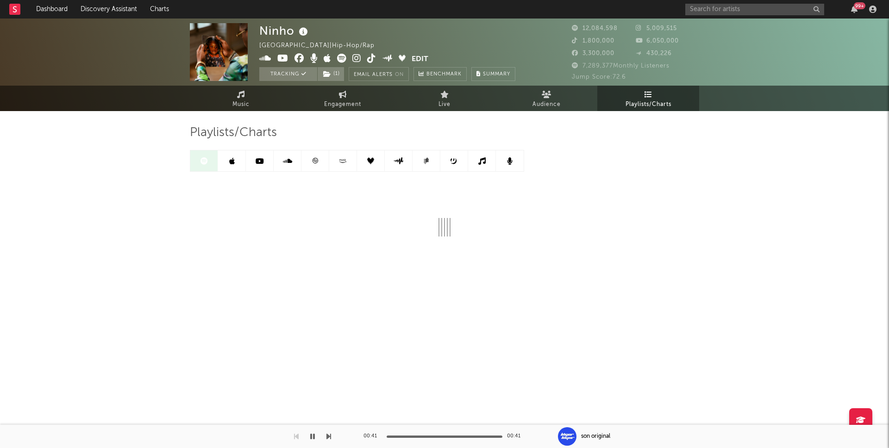
click at [132, 270] on div "Ninho France | Hip-Hop/Rap Edit Tracking ( 1 ) Email Alerts On Benchmark Summar…" at bounding box center [444, 172] width 889 height 306
click at [264, 159] on link at bounding box center [260, 161] width 28 height 21
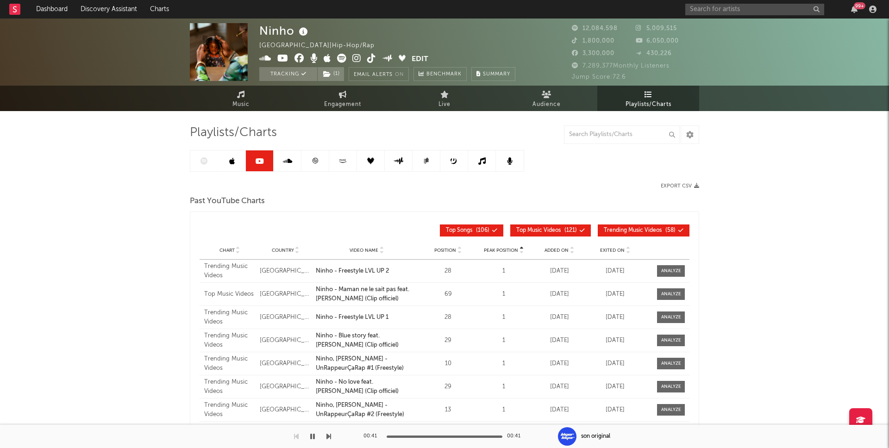
click at [196, 162] on div at bounding box center [357, 161] width 334 height 22
click at [217, 161] on div at bounding box center [357, 161] width 334 height 22
click at [322, 157] on link at bounding box center [315, 161] width 28 height 21
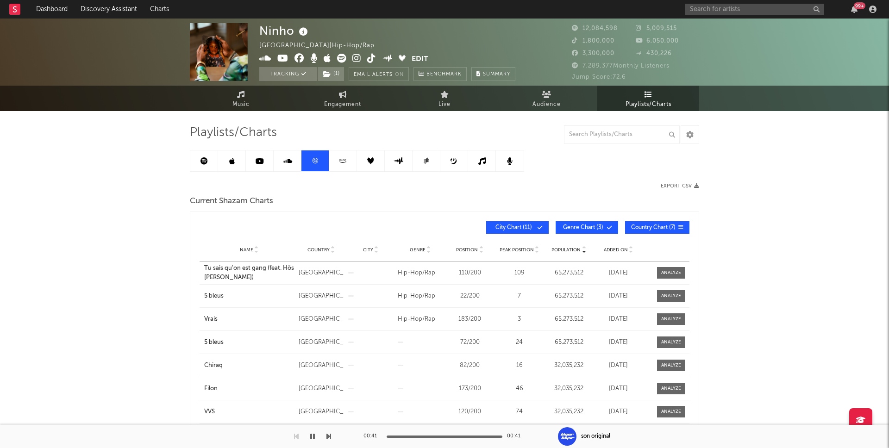
click at [211, 161] on link at bounding box center [204, 161] width 28 height 21
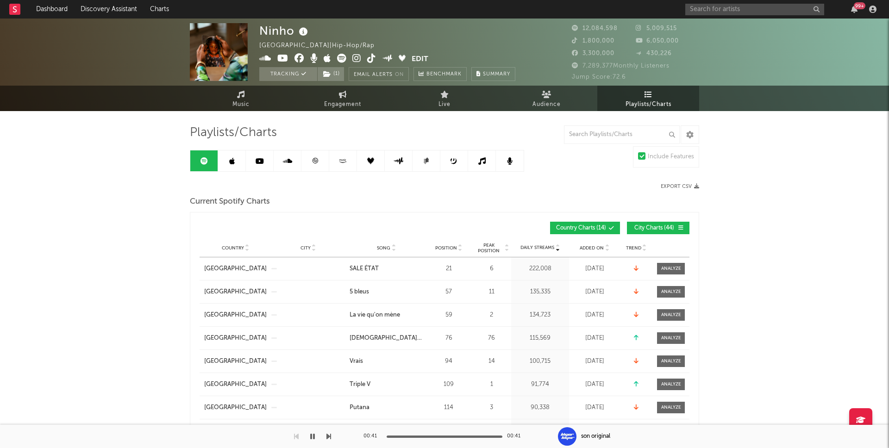
click at [203, 161] on icon at bounding box center [204, 160] width 7 height 7
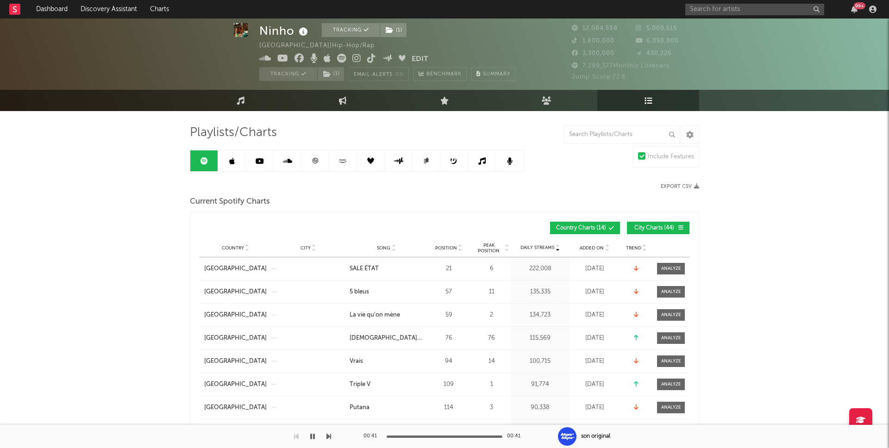
scroll to position [25, 0]
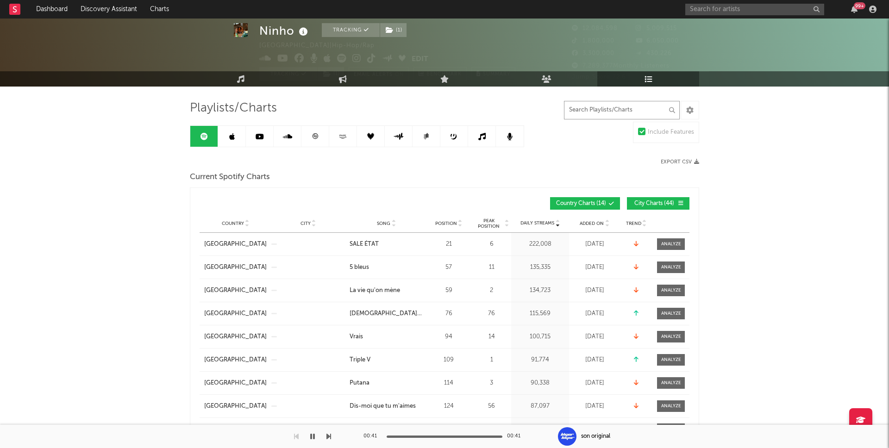
click at [634, 108] on input "text" at bounding box center [622, 110] width 116 height 19
type input "dans le"
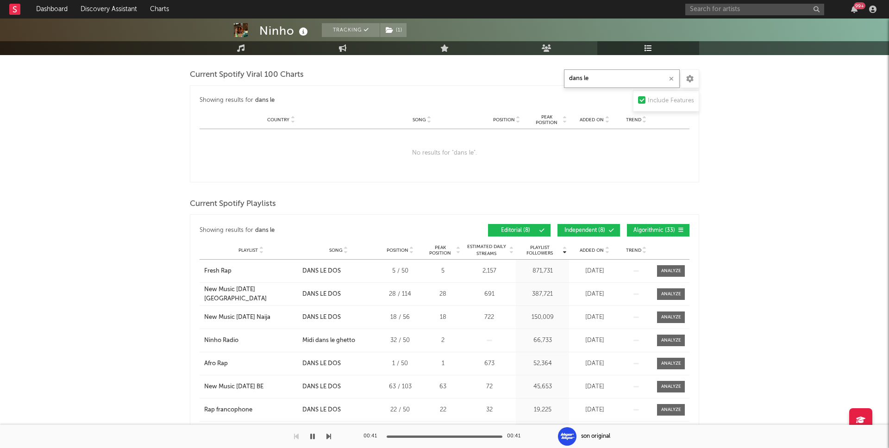
scroll to position [0, 0]
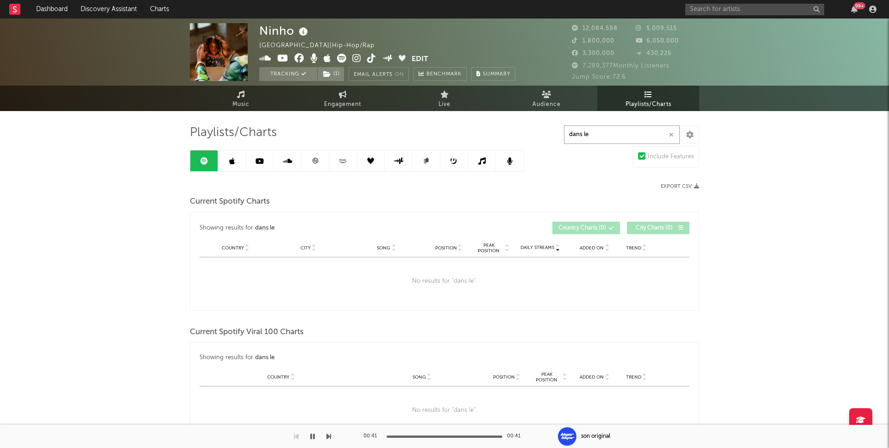
click at [581, 136] on input "dans le" at bounding box center [622, 135] width 116 height 19
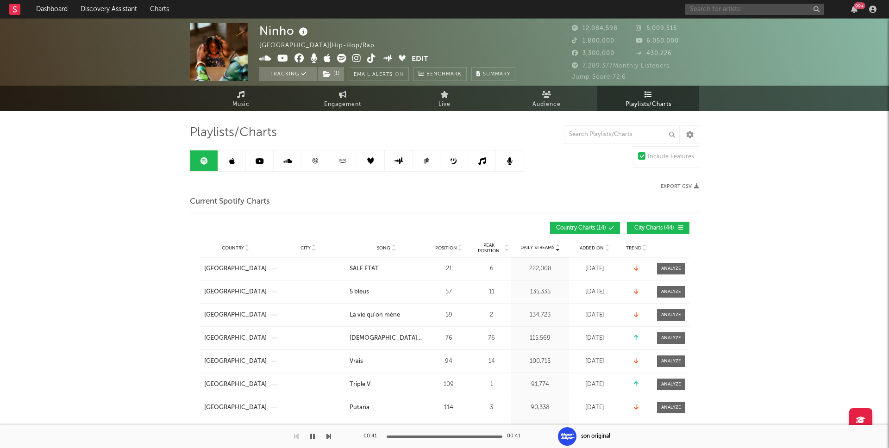
click at [680, 13] on input "text" at bounding box center [754, 10] width 139 height 12
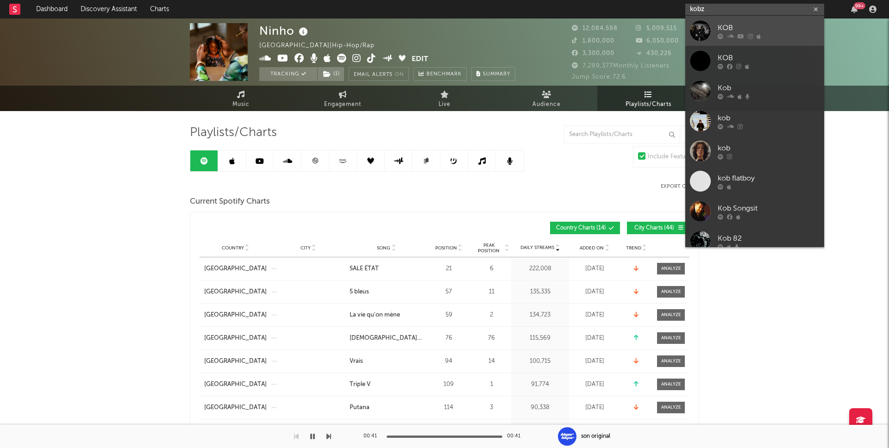
type input "kobz"
click at [680, 25] on link "KOB" at bounding box center [754, 31] width 139 height 30
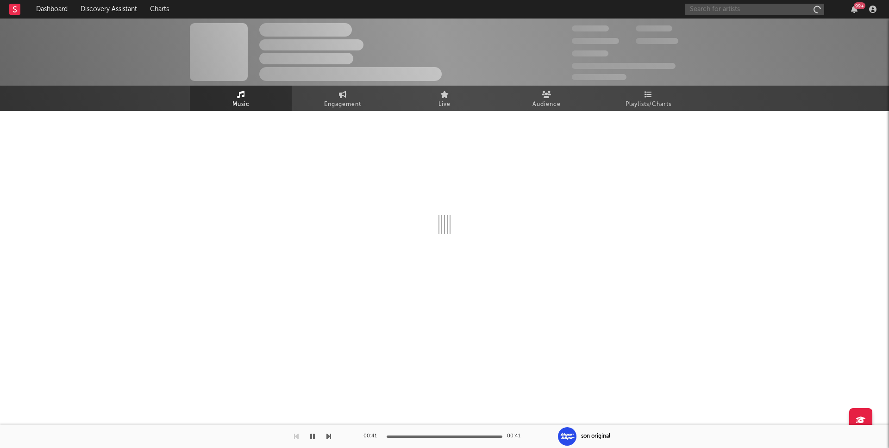
click at [680, 8] on input "text" at bounding box center [754, 10] width 139 height 12
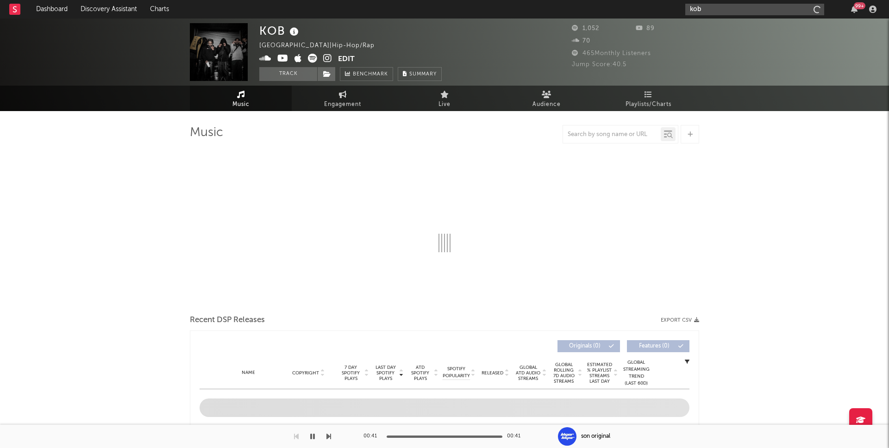
type input "kobz"
select select "1w"
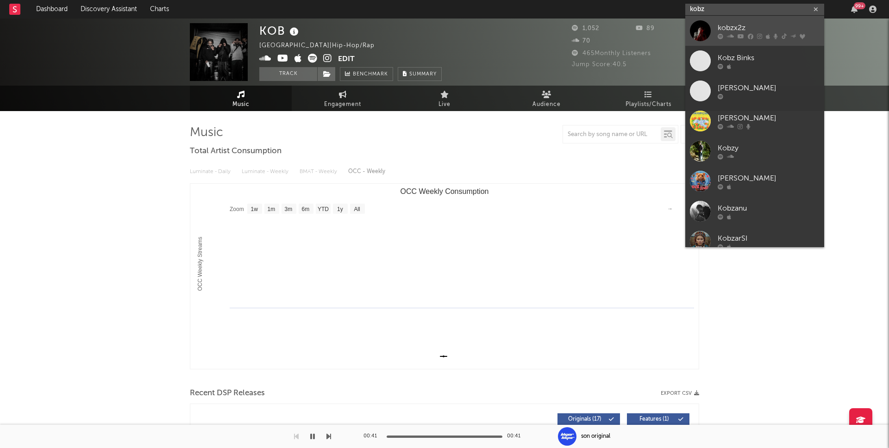
type input "kobz"
click at [680, 20] on link "kobzx2z" at bounding box center [754, 31] width 139 height 30
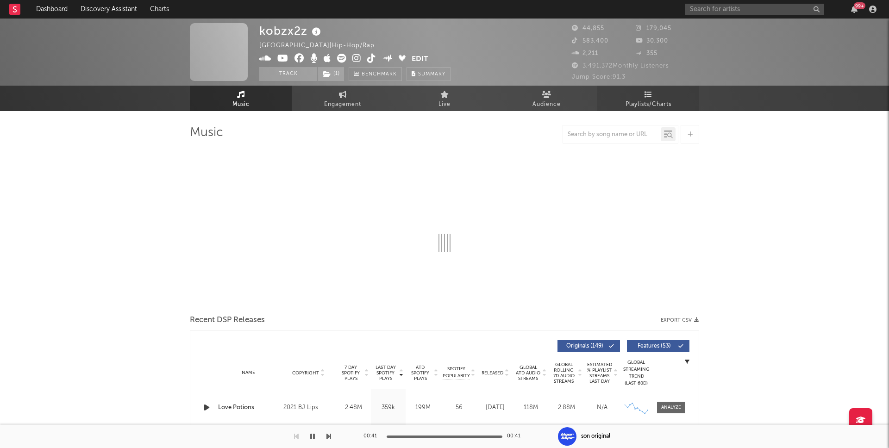
select select "6m"
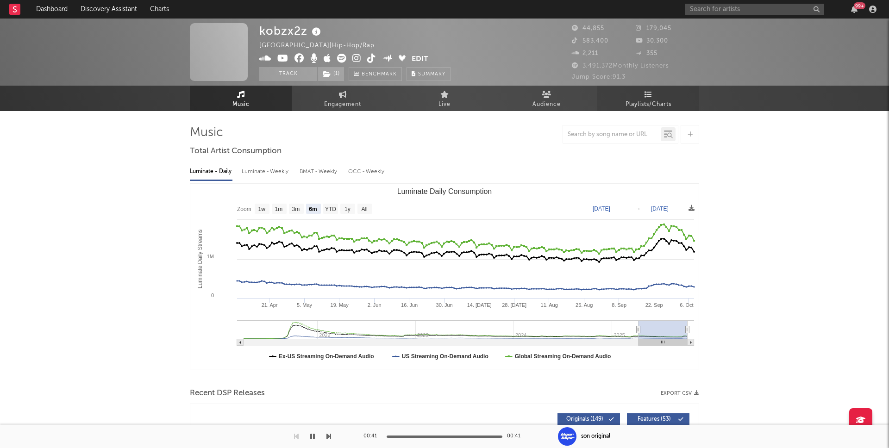
click at [654, 92] on link "Playlists/Charts" at bounding box center [648, 98] width 102 height 25
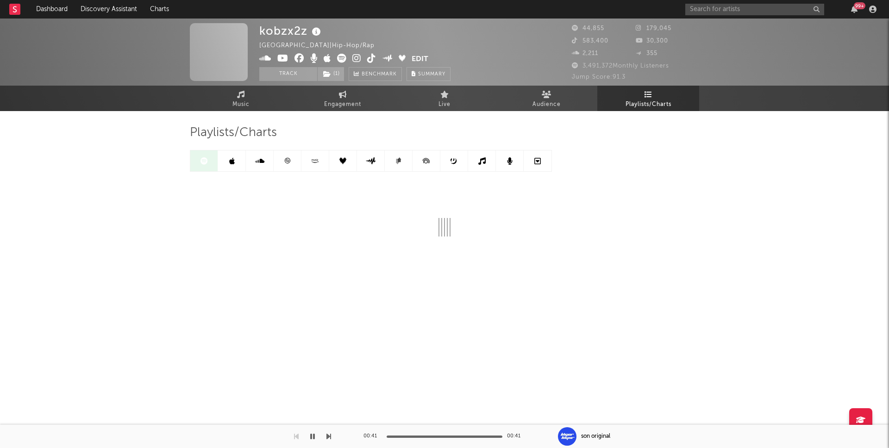
click at [286, 165] on link at bounding box center [288, 161] width 28 height 21
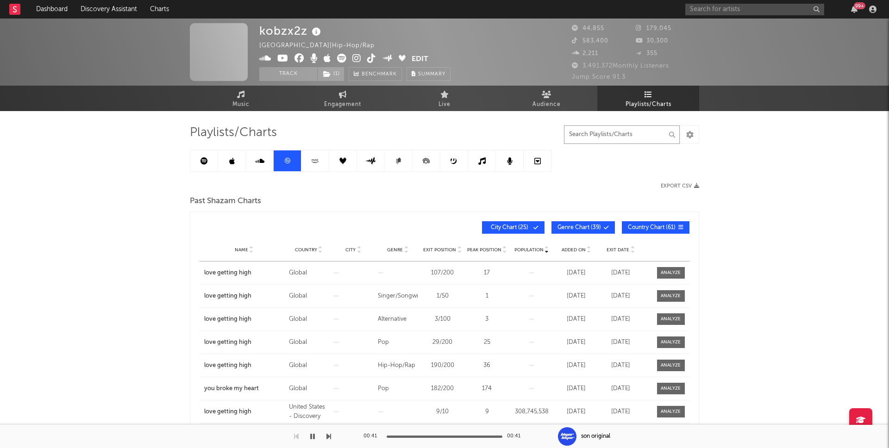
click at [621, 136] on input "text" at bounding box center [622, 135] width 116 height 19
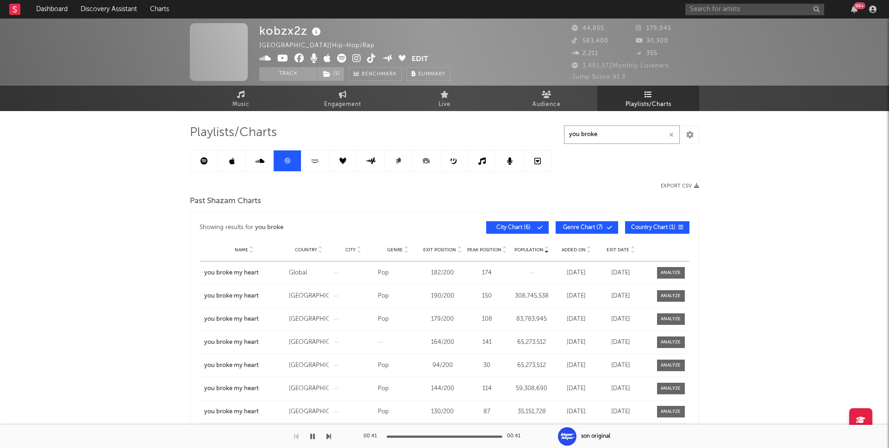
type input "you broke"
click at [204, 162] on icon at bounding box center [204, 160] width 7 height 7
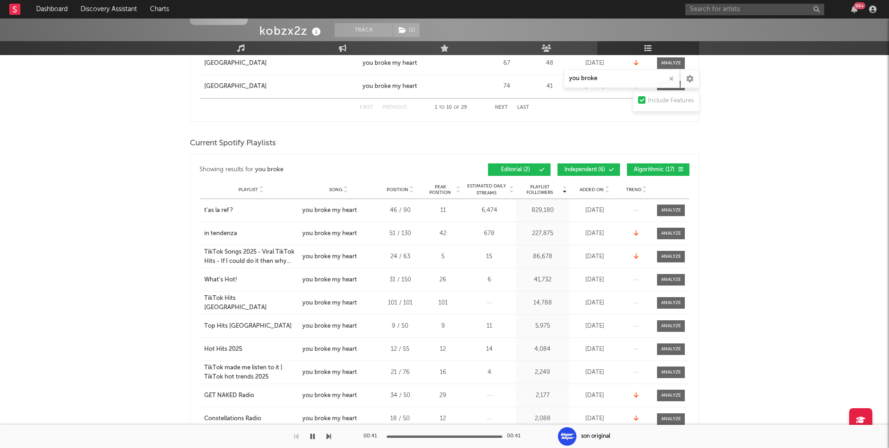
scroll to position [392, 0]
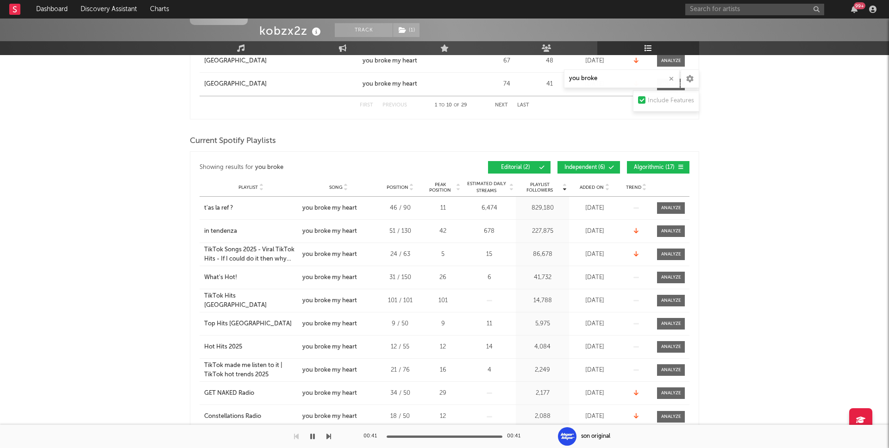
click at [586, 184] on div "Added On" at bounding box center [594, 187] width 46 height 7
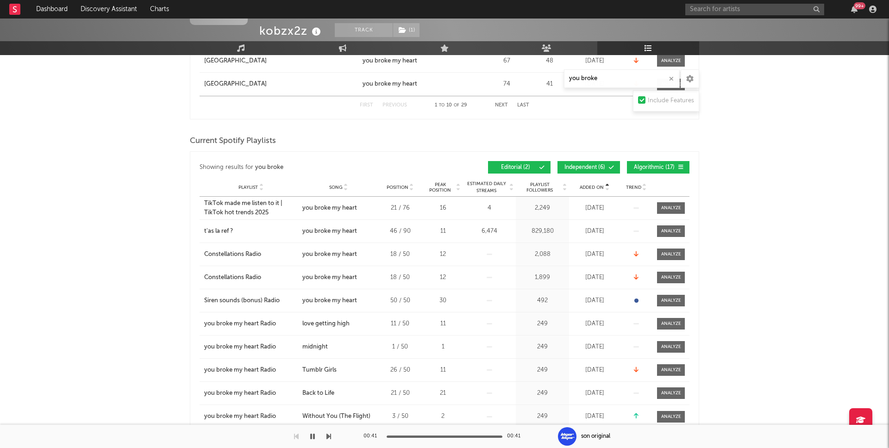
click at [588, 189] on span "Added On" at bounding box center [592, 188] width 24 height 6
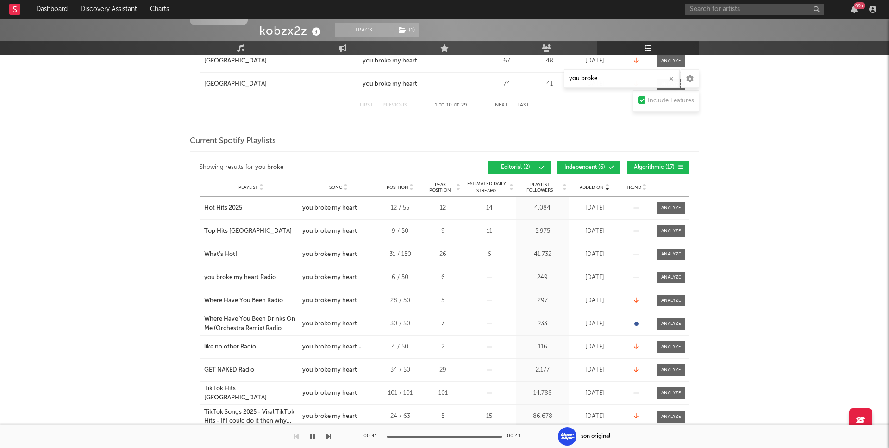
click at [597, 165] on span at bounding box center [597, 168] width 1 height 6
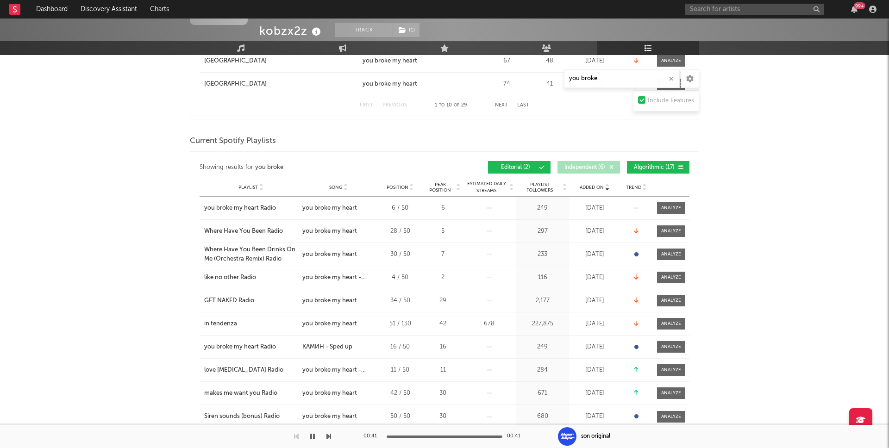
click at [644, 163] on button "Algorithmic ( 17 )" at bounding box center [658, 167] width 63 height 13
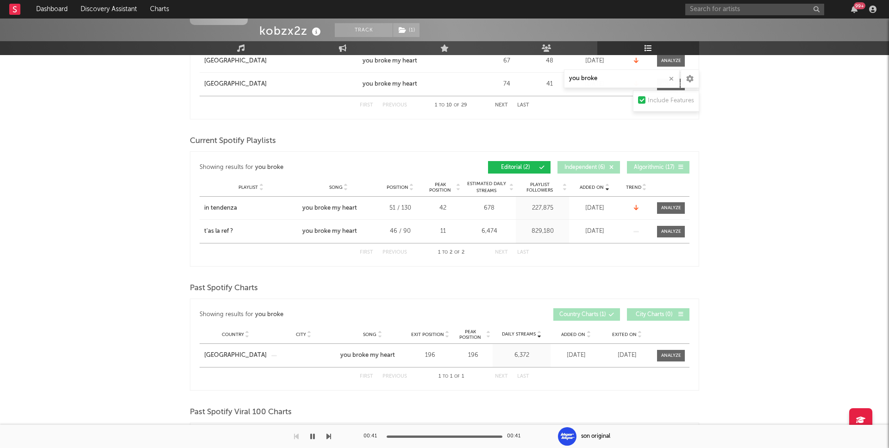
click at [660, 165] on span "Algorithmic ( 17 )" at bounding box center [654, 168] width 43 height 6
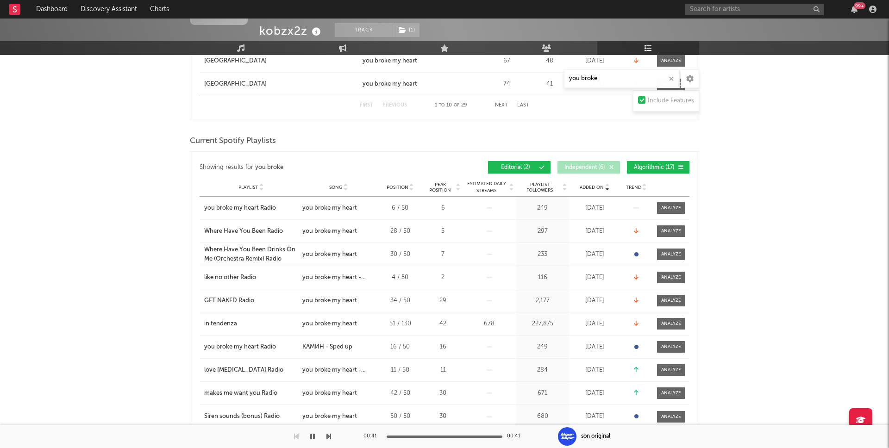
click at [601, 170] on button "Independent ( 6 )" at bounding box center [589, 167] width 63 height 13
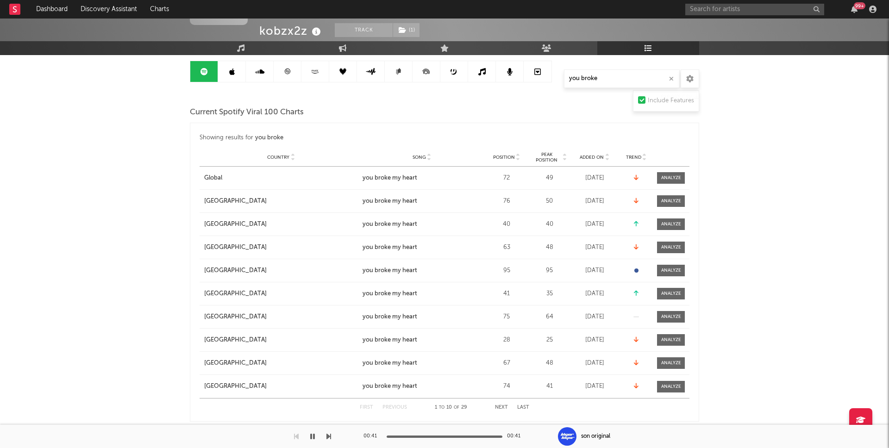
scroll to position [87, 0]
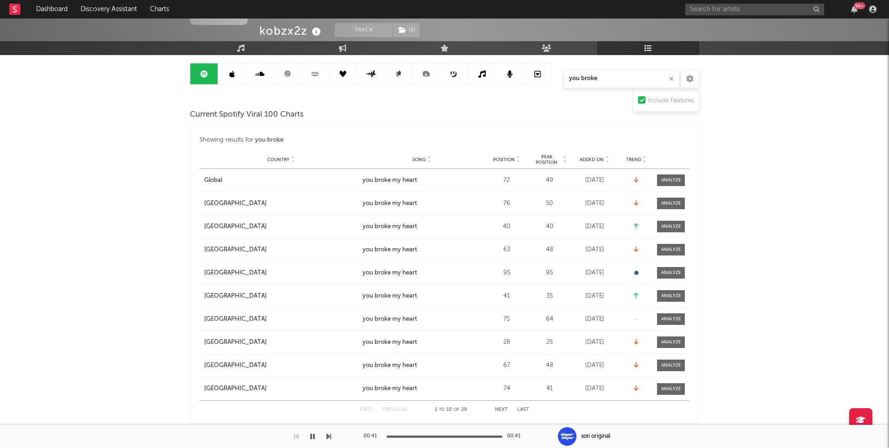
click at [284, 75] on icon at bounding box center [287, 73] width 7 height 7
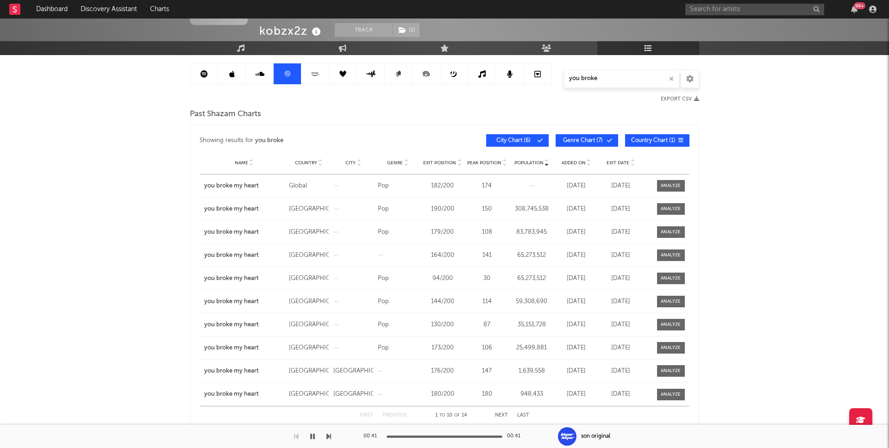
click at [198, 72] on link at bounding box center [204, 73] width 28 height 21
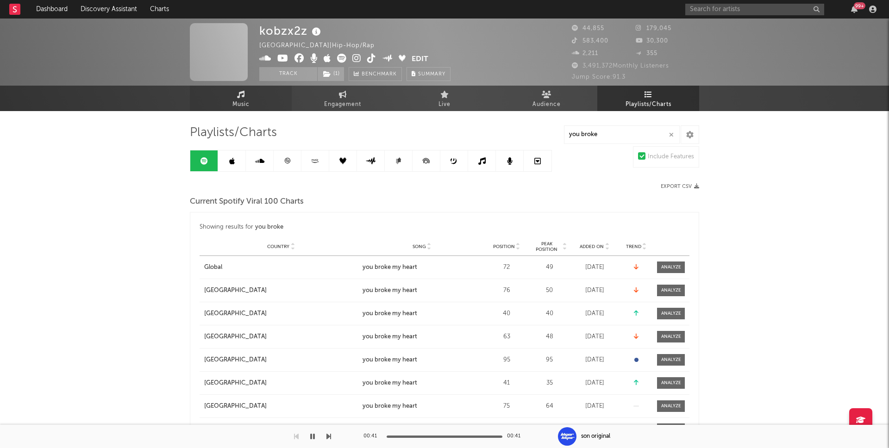
click at [233, 100] on span "Music" at bounding box center [240, 104] width 17 height 11
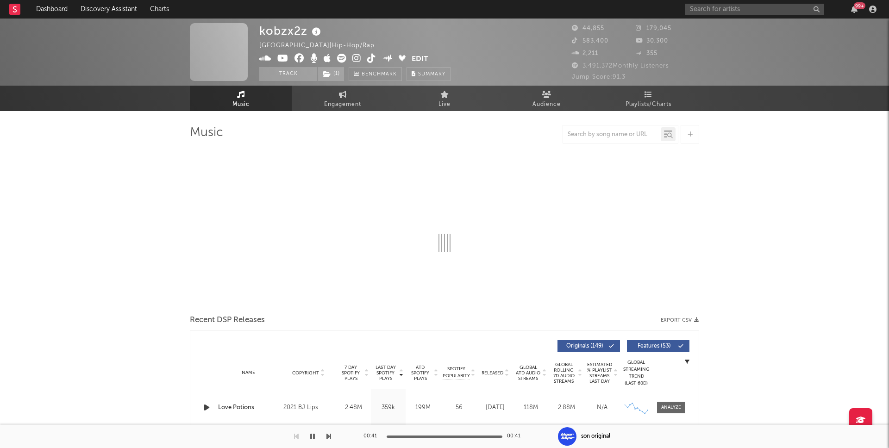
select select "6m"
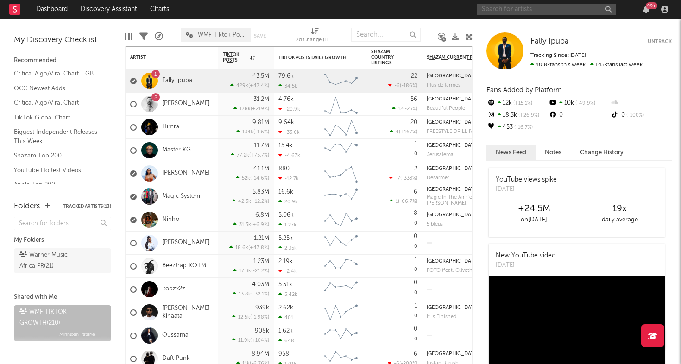
click at [529, 13] on input "text" at bounding box center [546, 10] width 139 height 12
type input "kobz"
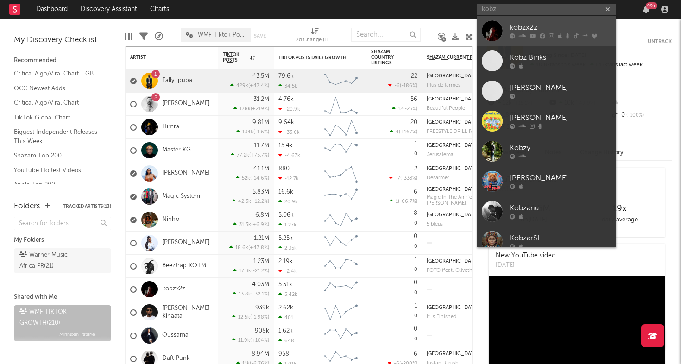
click at [495, 28] on div at bounding box center [492, 30] width 21 height 21
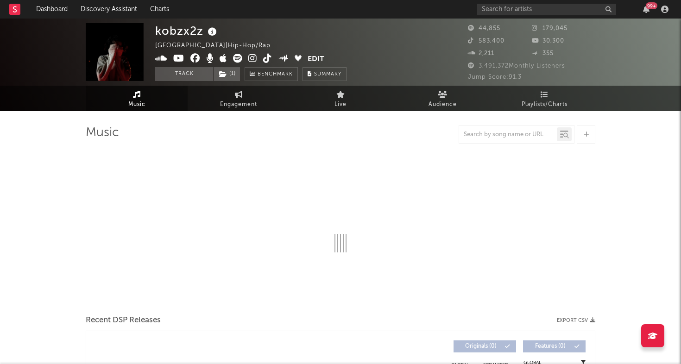
select select "6m"
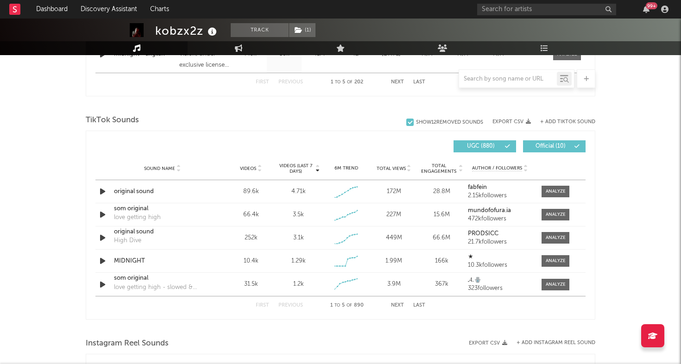
scroll to position [578, 0]
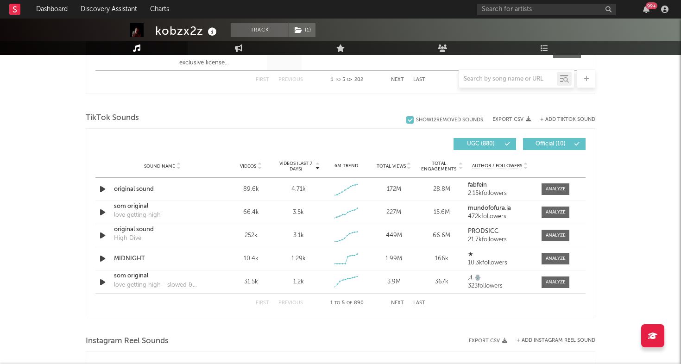
click at [657, 158] on div "kobzx2z Track ( 1 ) France | Hip-Hop/Rap Edit Track ( 1 ) Benchmark Summary 44,…" at bounding box center [340, 140] width 681 height 1399
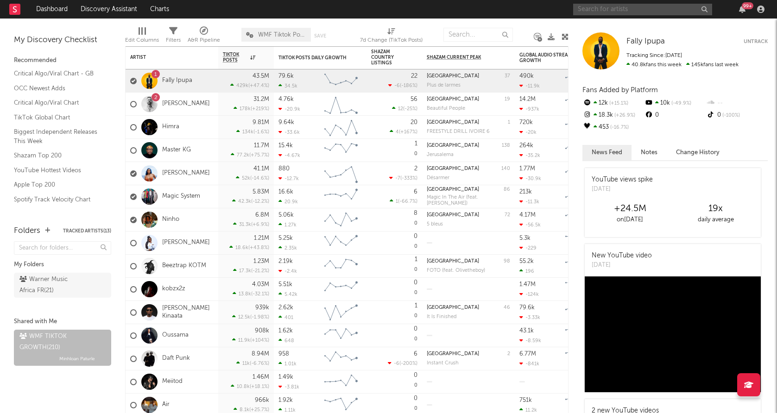
click at [658, 11] on input "text" at bounding box center [642, 10] width 139 height 12
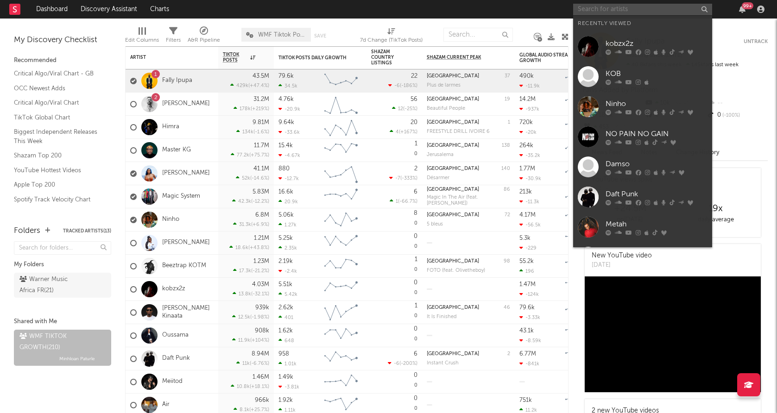
type input "d"
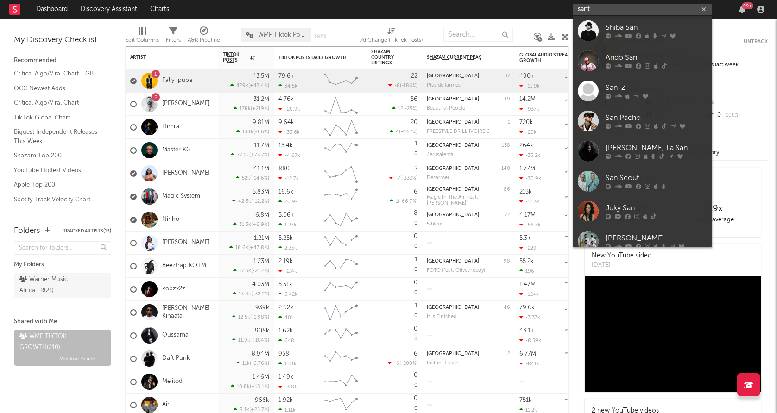
type input "santa"
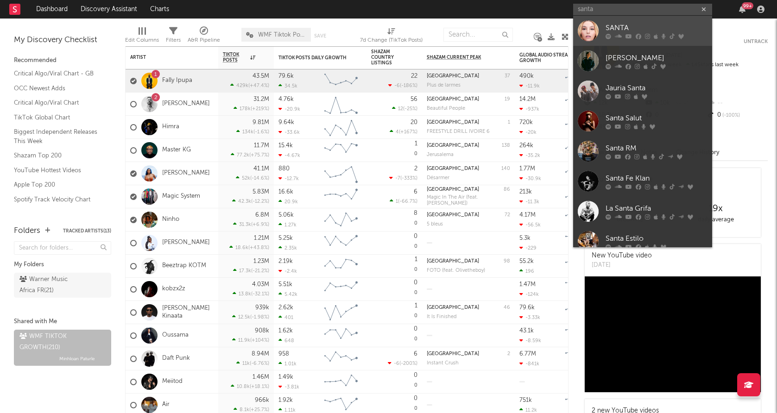
click at [585, 28] on div at bounding box center [588, 30] width 21 height 21
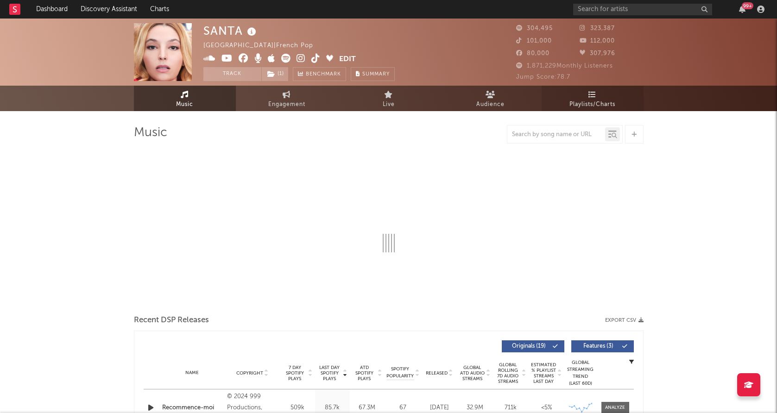
select select "6m"
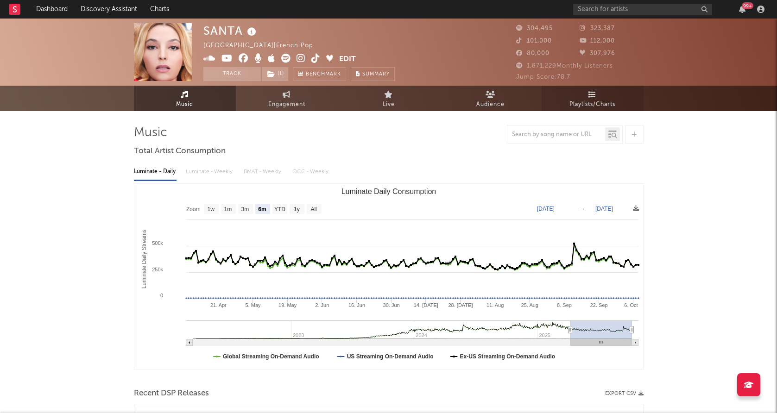
click at [586, 105] on span "Playlists/Charts" at bounding box center [592, 104] width 46 height 11
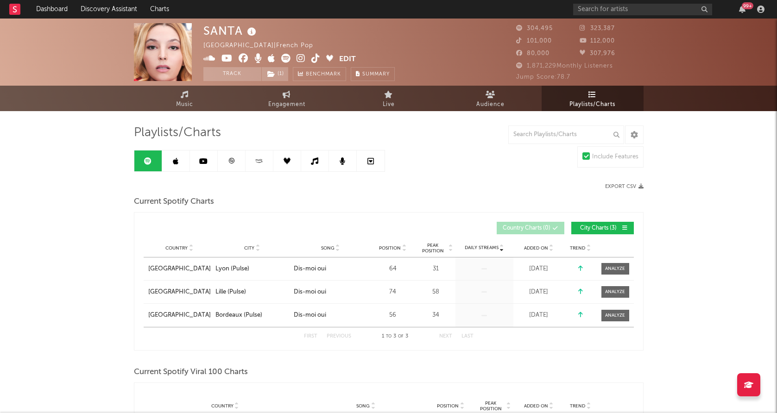
click at [234, 160] on icon at bounding box center [231, 160] width 7 height 7
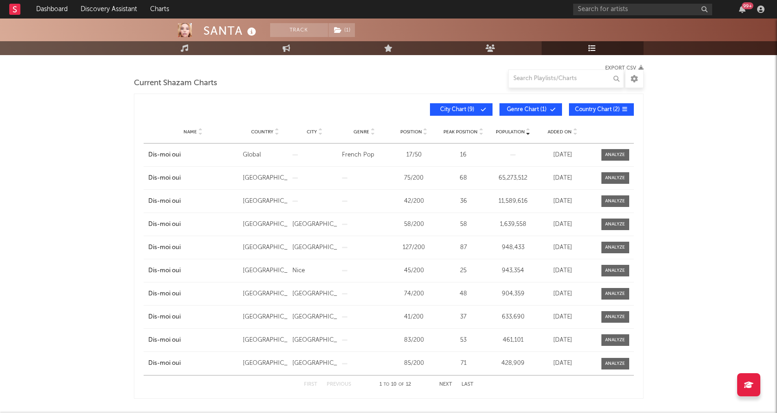
scroll to position [115, 0]
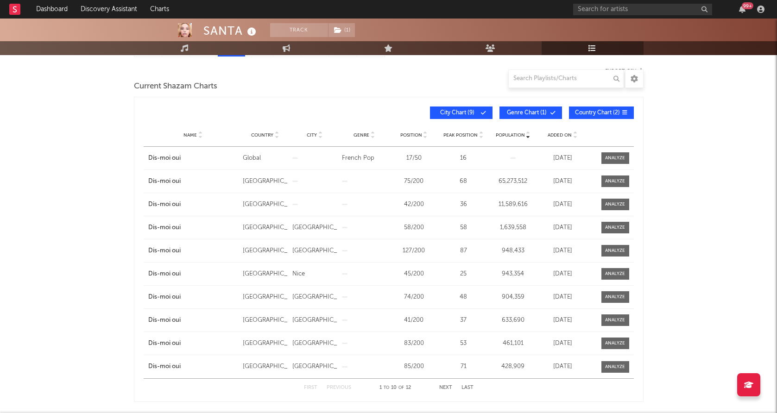
click at [554, 133] on span "Added On" at bounding box center [559, 135] width 24 height 6
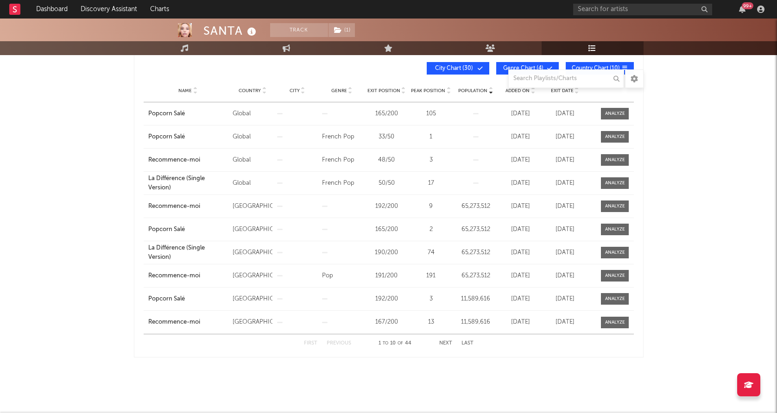
scroll to position [0, 0]
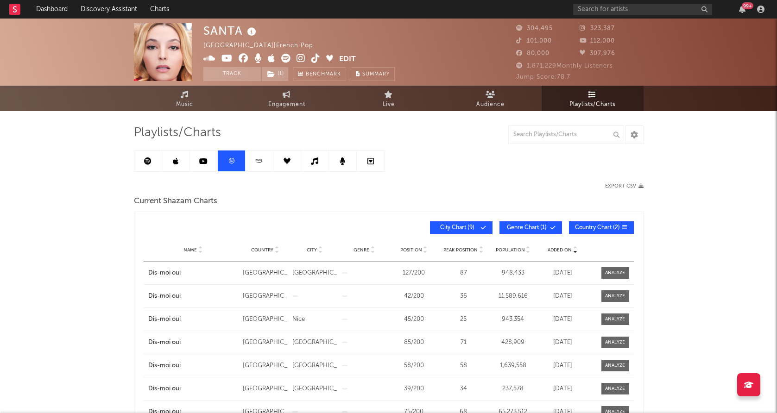
click at [163, 167] on link at bounding box center [176, 161] width 28 height 21
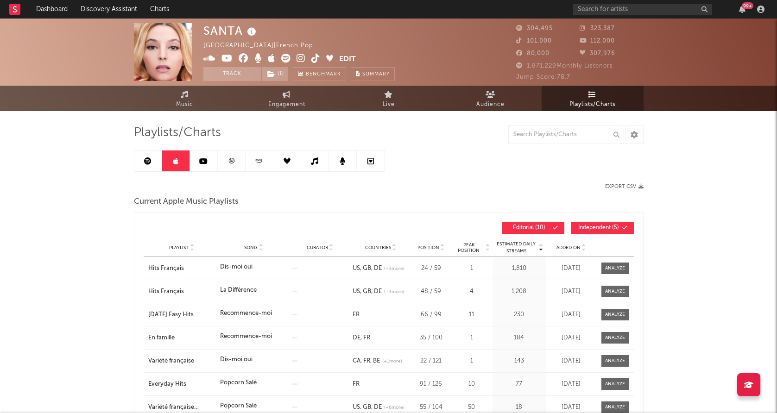
click at [314, 165] on link at bounding box center [315, 161] width 28 height 21
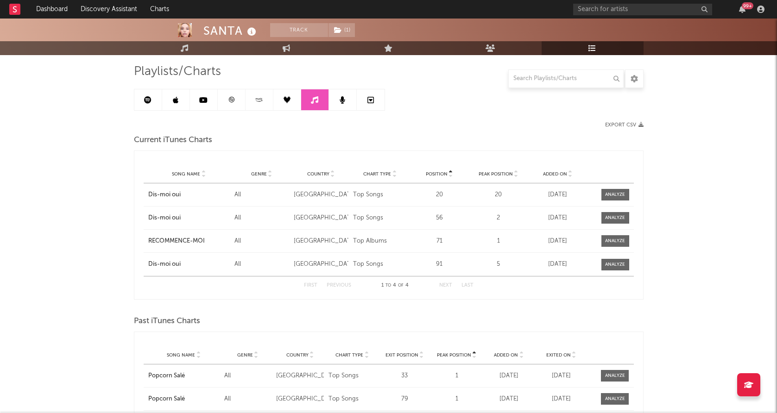
scroll to position [62, 0]
drag, startPoint x: 333, startPoint y: 194, endPoint x: 268, endPoint y: 195, distance: 64.8
click at [268, 195] on div "Song Name Dis-moi oui Genre All Country Luxembourg Chart Type Top Songs Positio…" at bounding box center [389, 193] width 490 height 23
click at [301, 215] on div "[GEOGRAPHIC_DATA]" at bounding box center [321, 217] width 55 height 9
click at [563, 194] on div "[DATE]" at bounding box center [557, 193] width 55 height 9
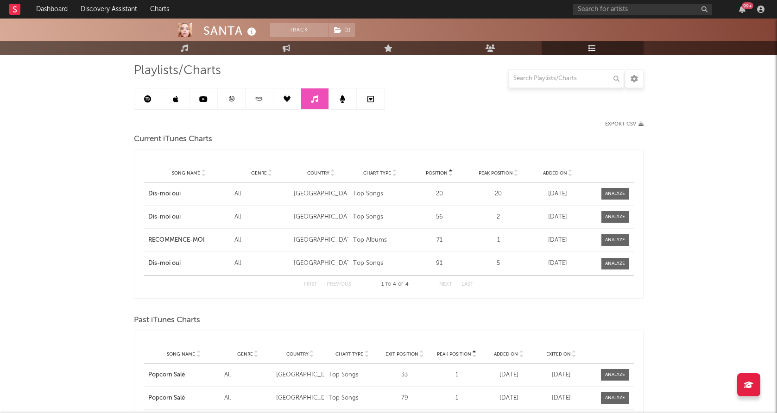
click at [563, 194] on div "[DATE]" at bounding box center [557, 193] width 55 height 9
click at [586, 190] on div "Added On [DATE]" at bounding box center [557, 193] width 59 height 9
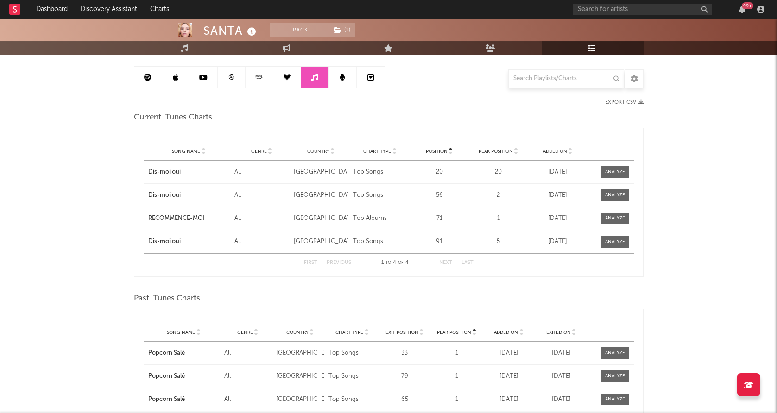
scroll to position [73, 0]
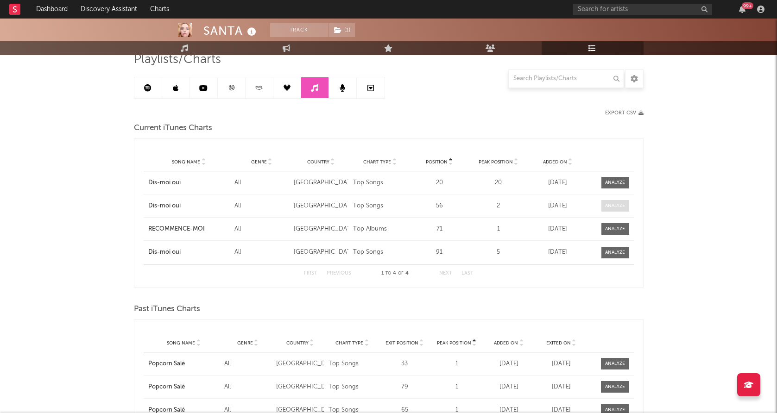
click at [612, 207] on div at bounding box center [615, 205] width 20 height 7
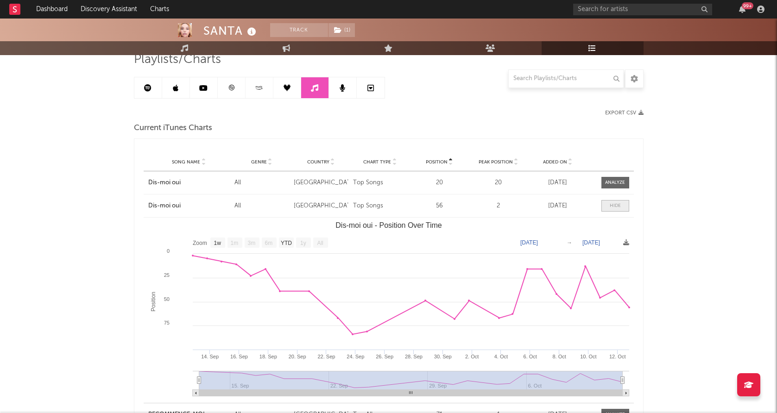
click at [612, 207] on div at bounding box center [614, 205] width 11 height 7
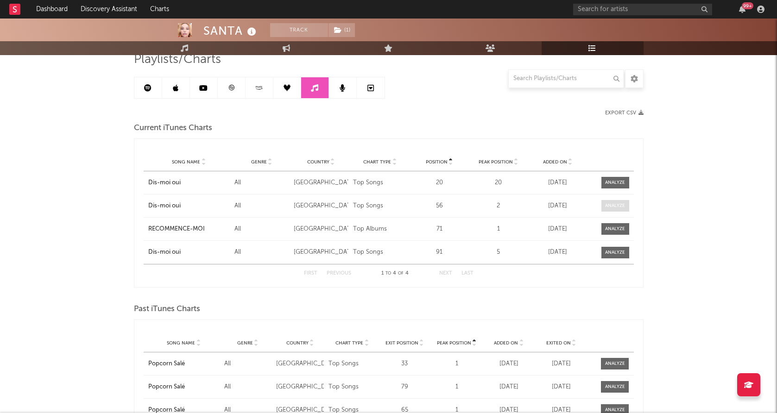
click at [608, 201] on span at bounding box center [615, 206] width 28 height 12
select select "1w"
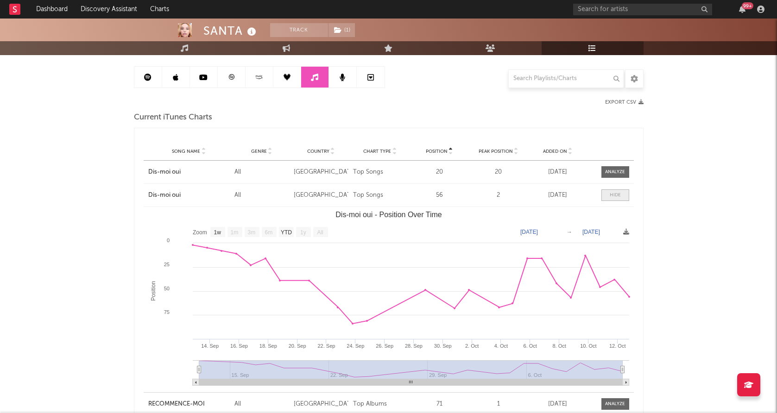
scroll to position [84, 0]
click at [613, 197] on div at bounding box center [614, 194] width 11 height 7
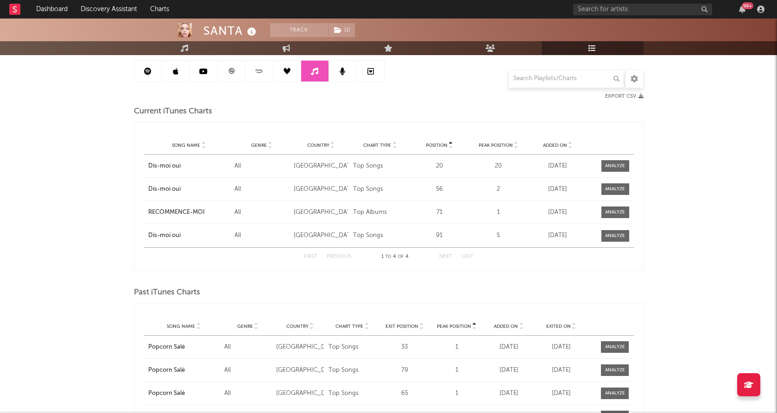
scroll to position [90, 0]
click at [607, 236] on div at bounding box center [615, 235] width 20 height 7
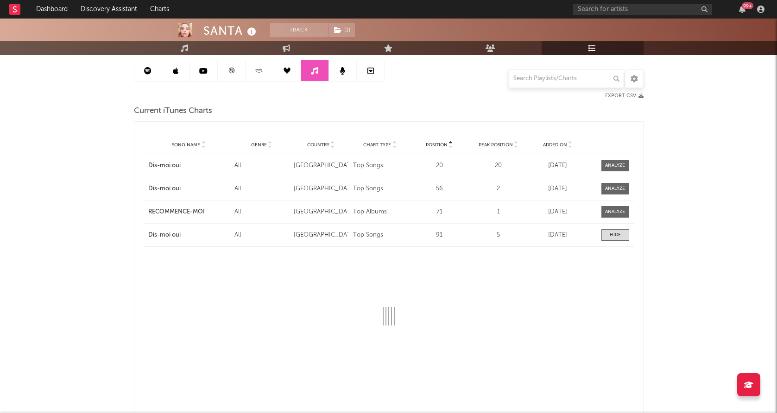
select select "1w"
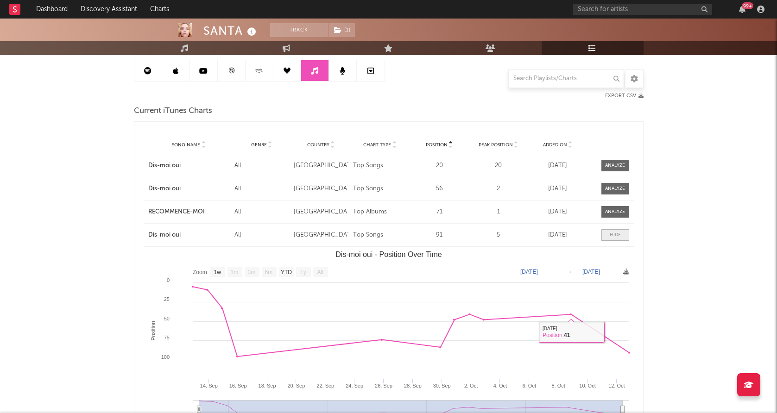
click at [625, 239] on span at bounding box center [615, 235] width 28 height 12
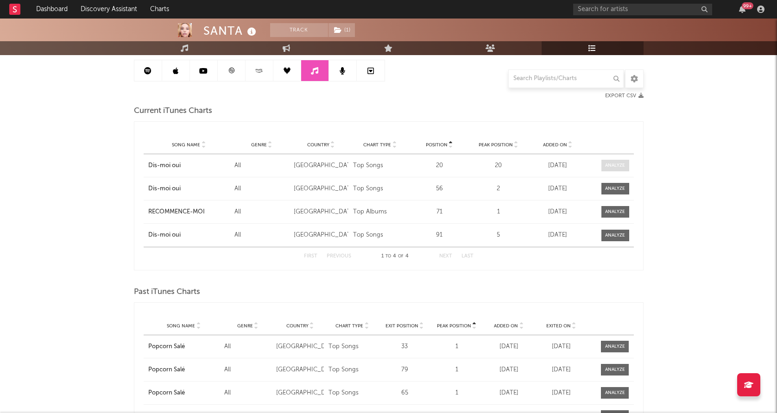
click at [618, 168] on div at bounding box center [615, 165] width 20 height 7
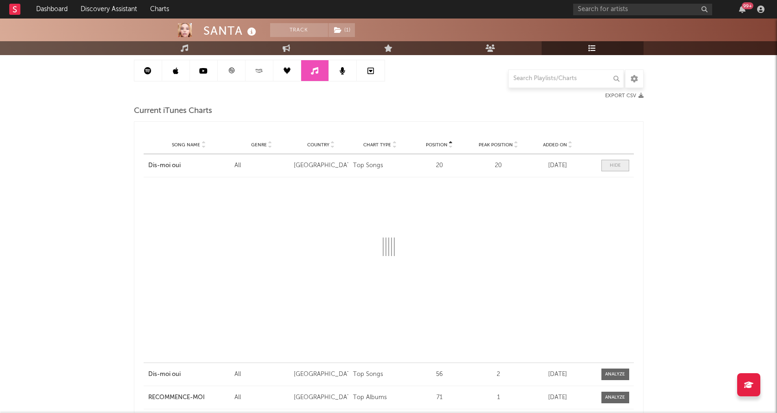
select select "1w"
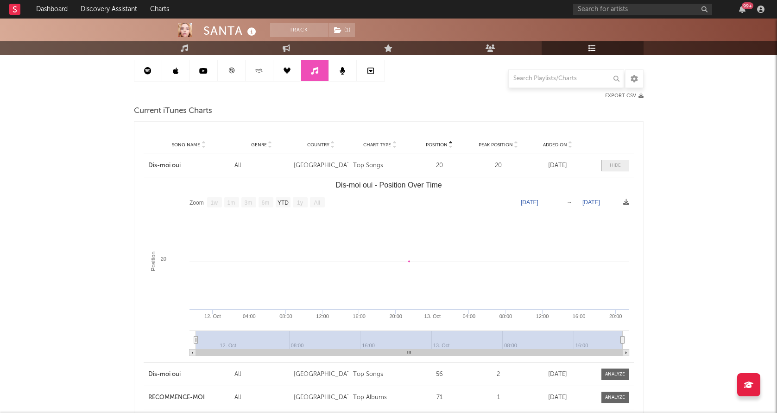
click at [619, 164] on div at bounding box center [614, 165] width 11 height 7
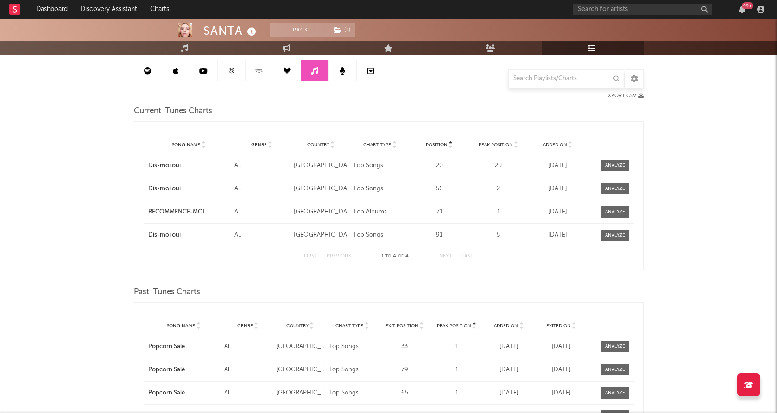
click at [176, 74] on icon at bounding box center [176, 70] width 6 height 7
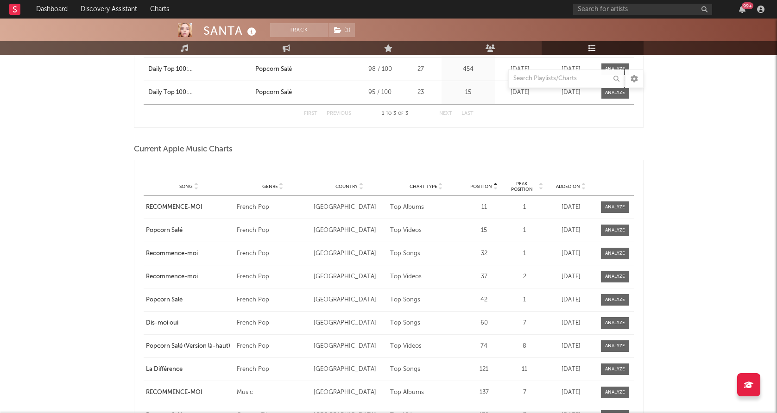
scroll to position [893, 0]
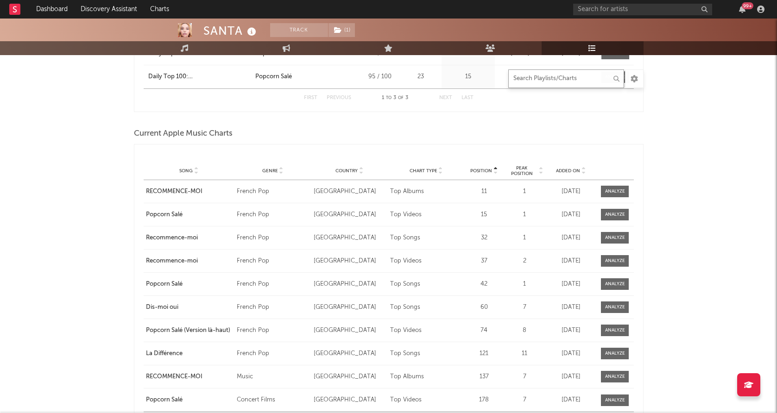
click at [536, 87] on input "text" at bounding box center [566, 78] width 116 height 19
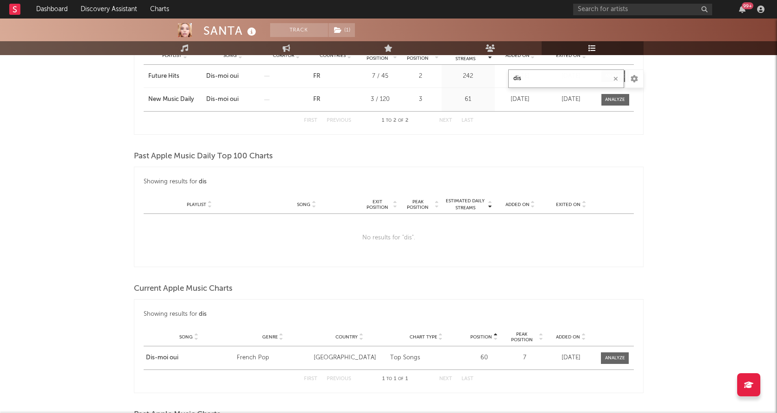
scroll to position [0, 0]
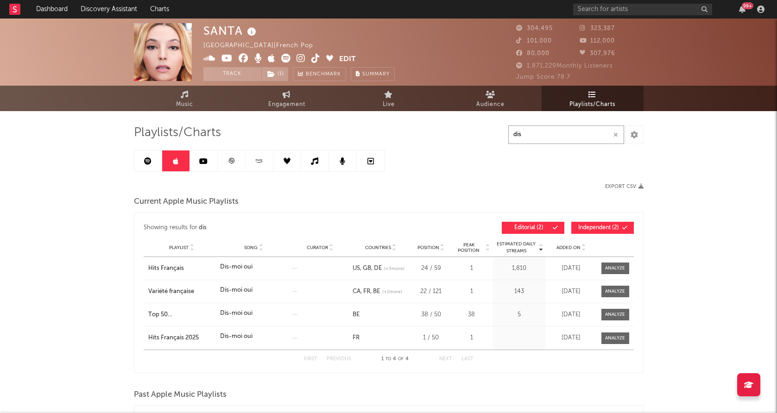
type input "dis"
click at [153, 159] on link at bounding box center [148, 161] width 28 height 21
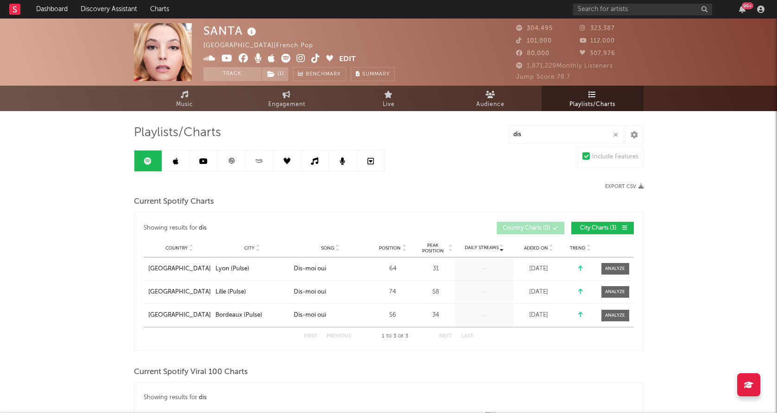
click at [230, 161] on icon at bounding box center [231, 160] width 7 height 7
